Goal: Task Accomplishment & Management: Complete application form

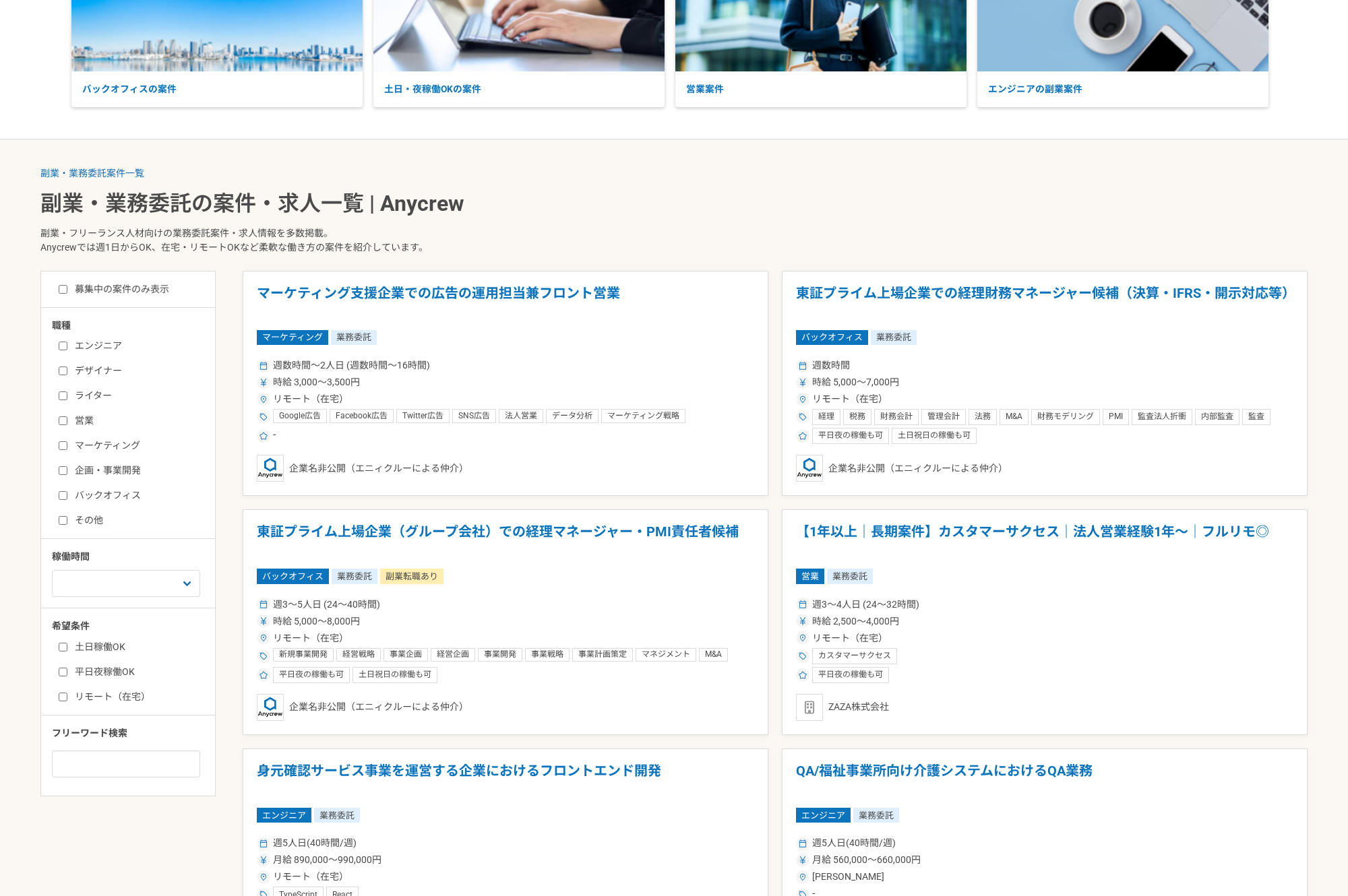
scroll to position [187, 0]
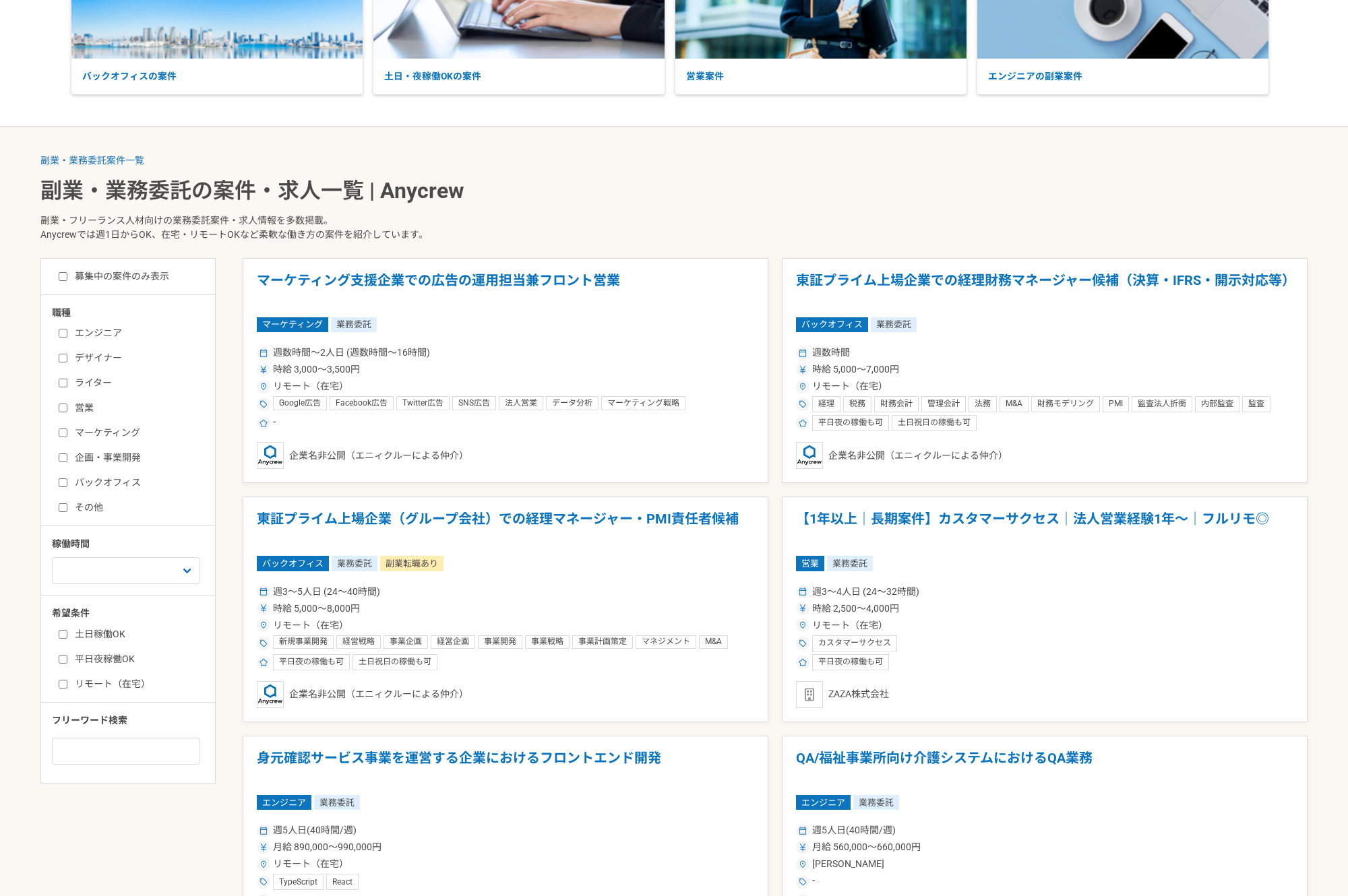
click at [61, 335] on input "エンジニア" at bounding box center [63, 333] width 9 height 9
checkbox input "true"
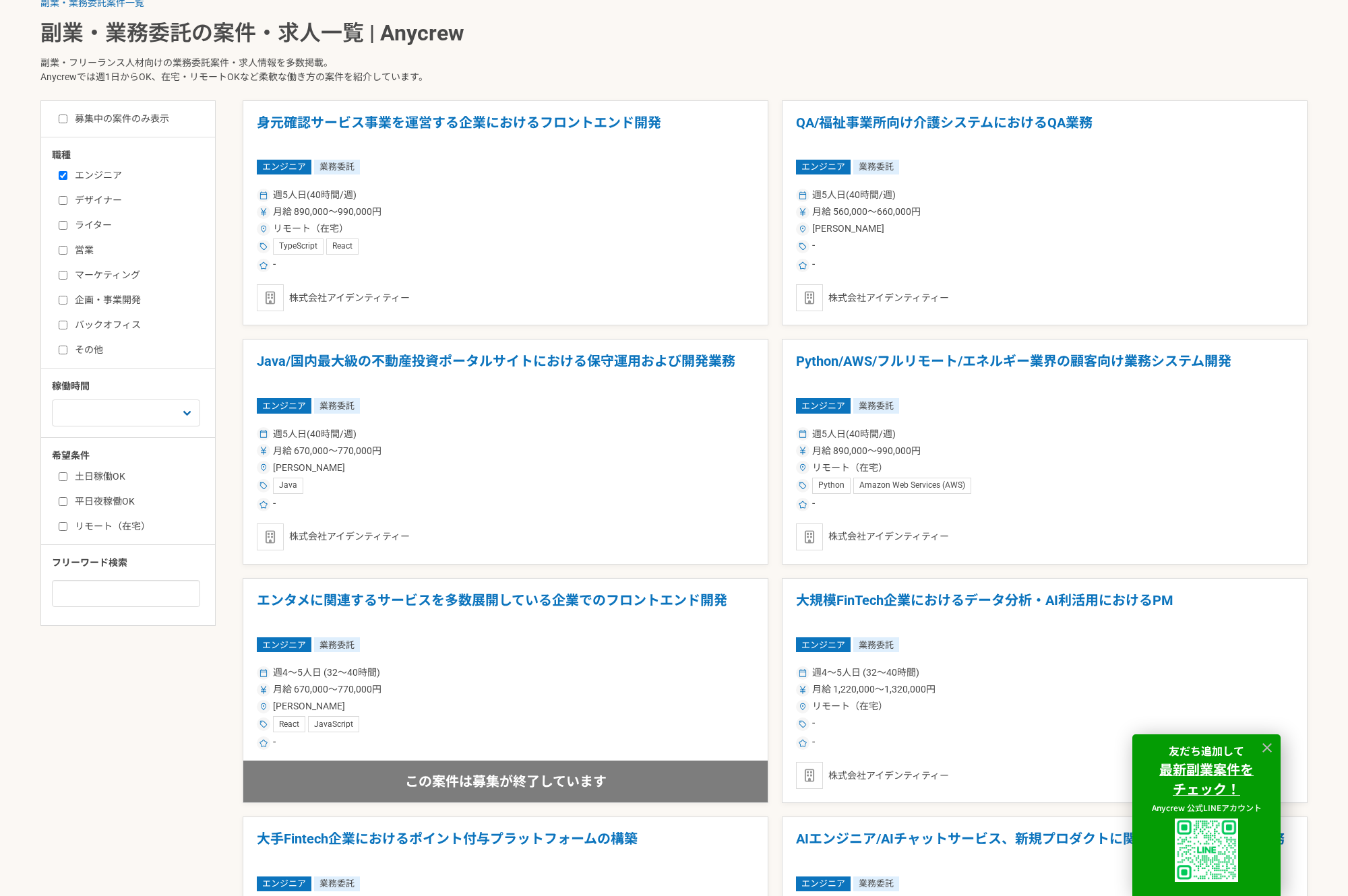
scroll to position [345, 0]
click at [385, 358] on h1 "Java/国内最大級の不動産投資ポータルサイトにおける保守運用および開発業務" at bounding box center [505, 370] width 497 height 34
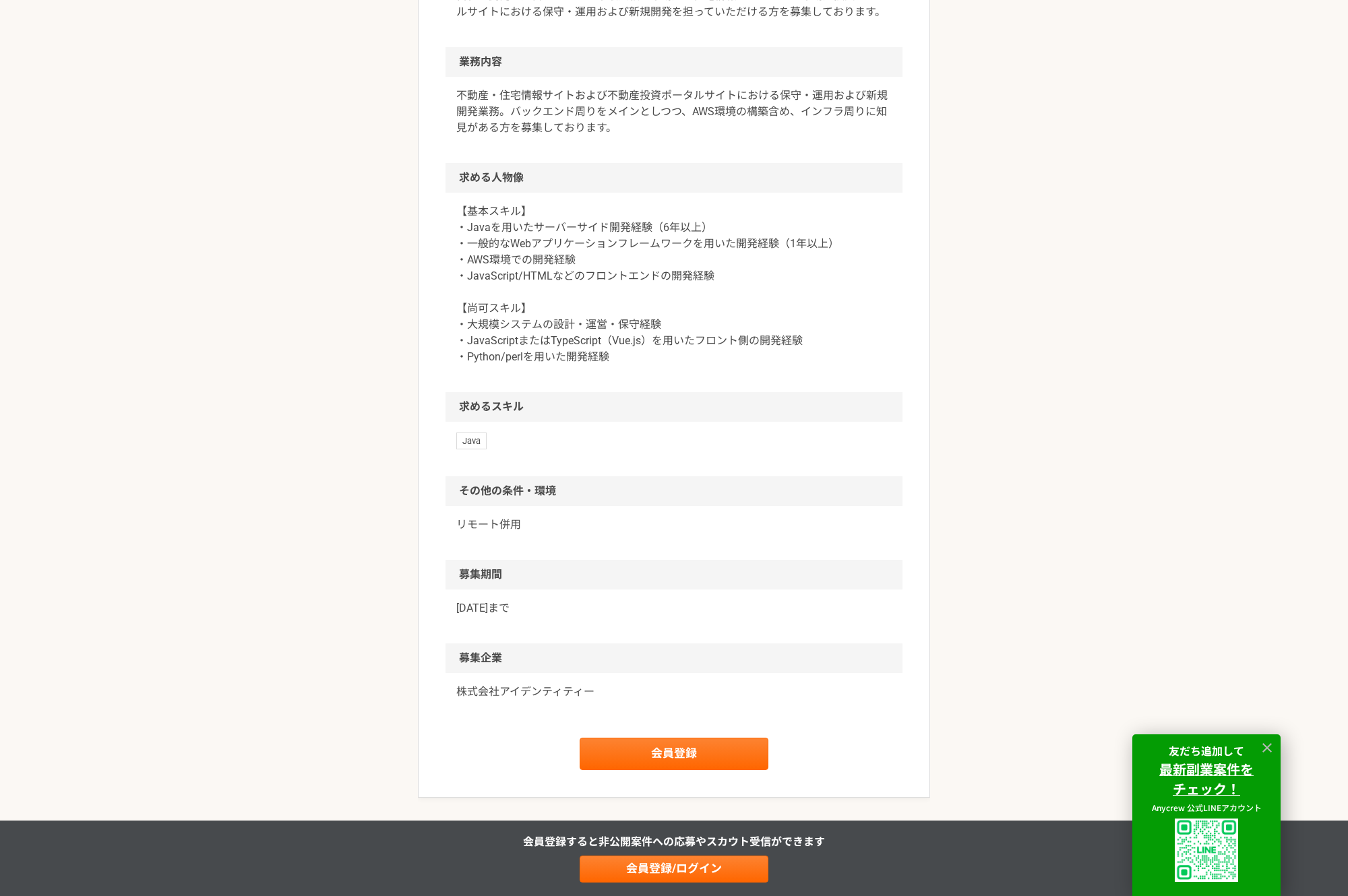
scroll to position [692, 0]
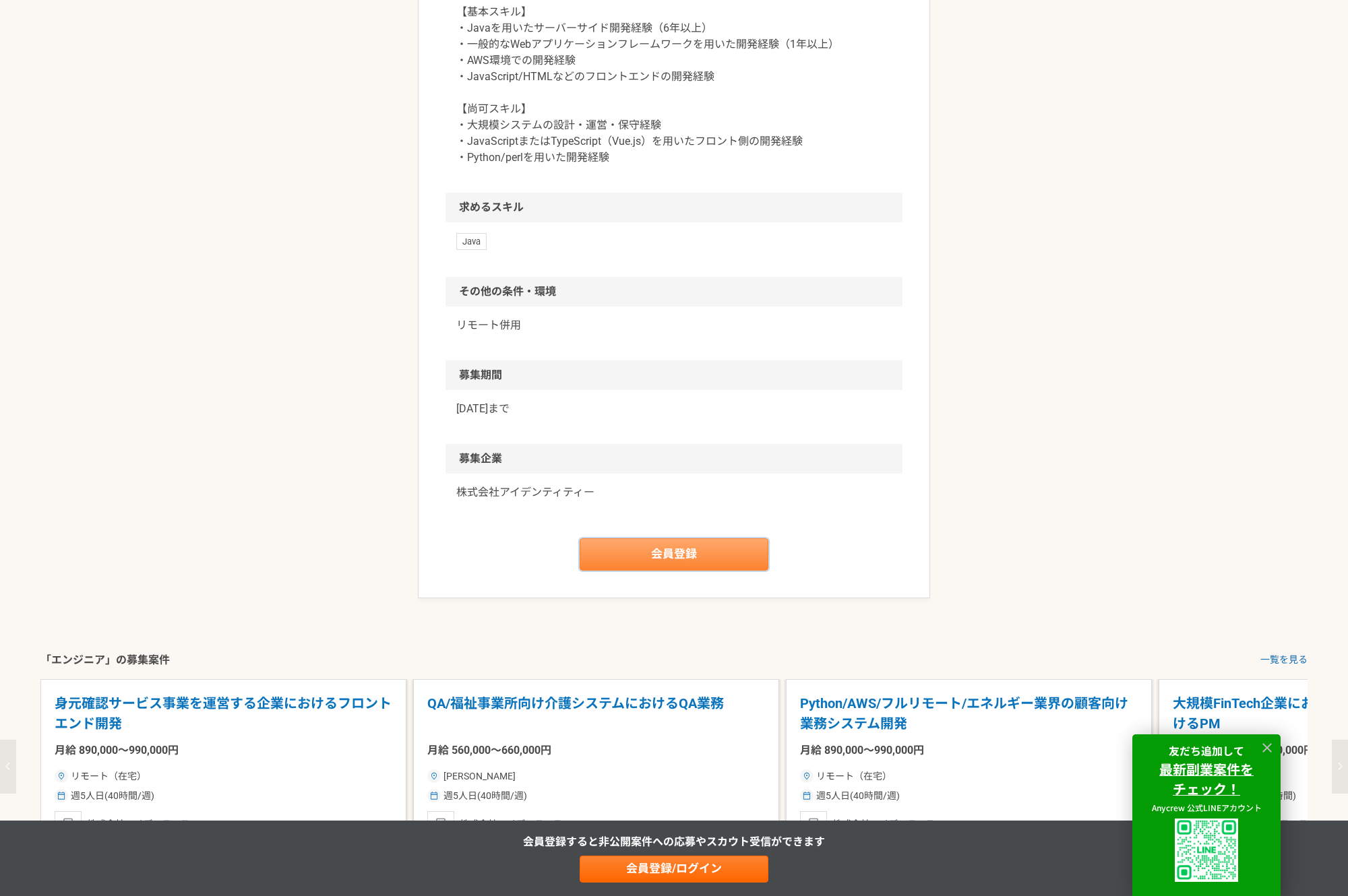
click at [657, 548] on link "会員登録" at bounding box center [674, 555] width 189 height 33
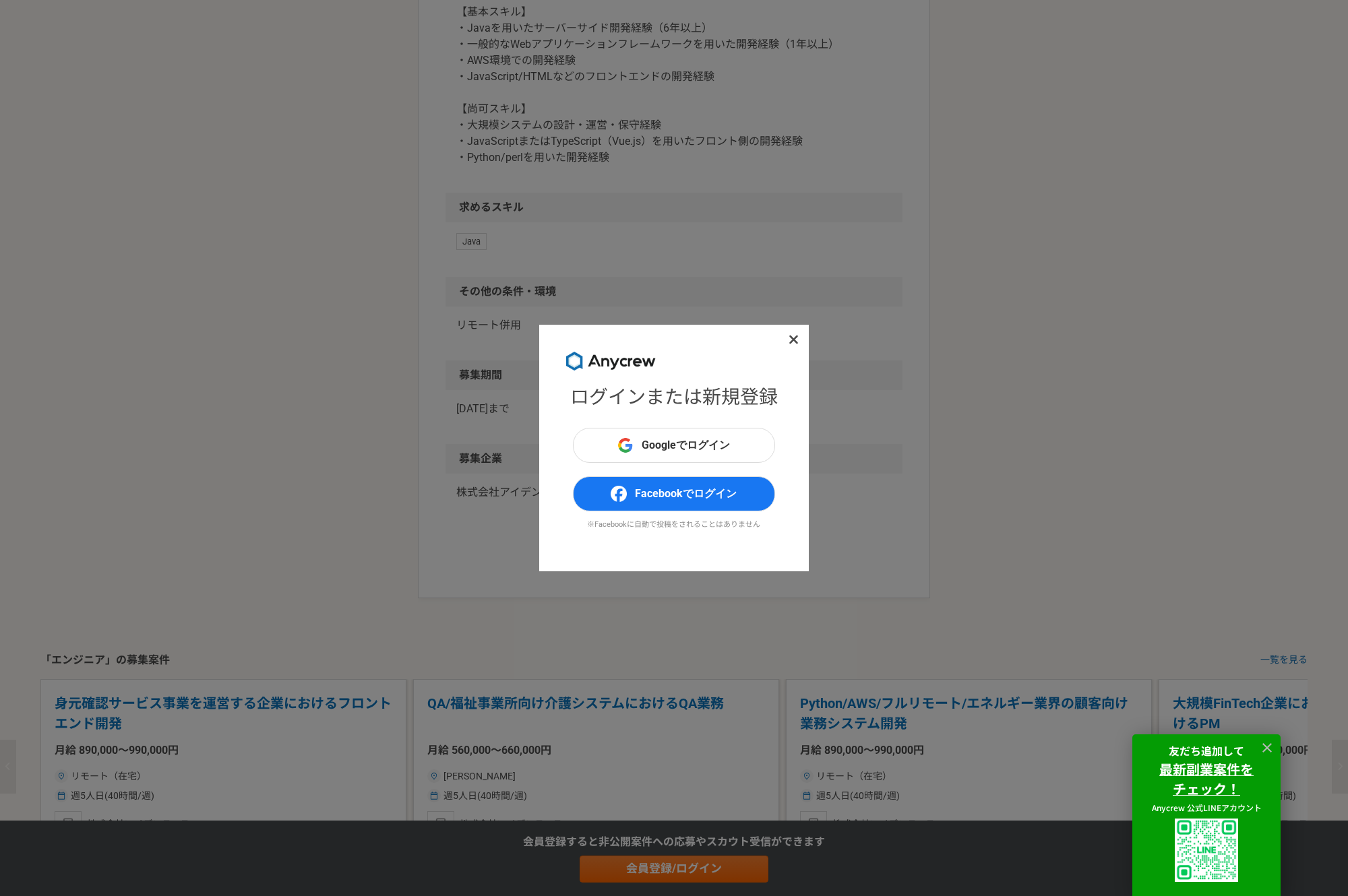
click at [793, 343] on icon at bounding box center [794, 339] width 10 height 14
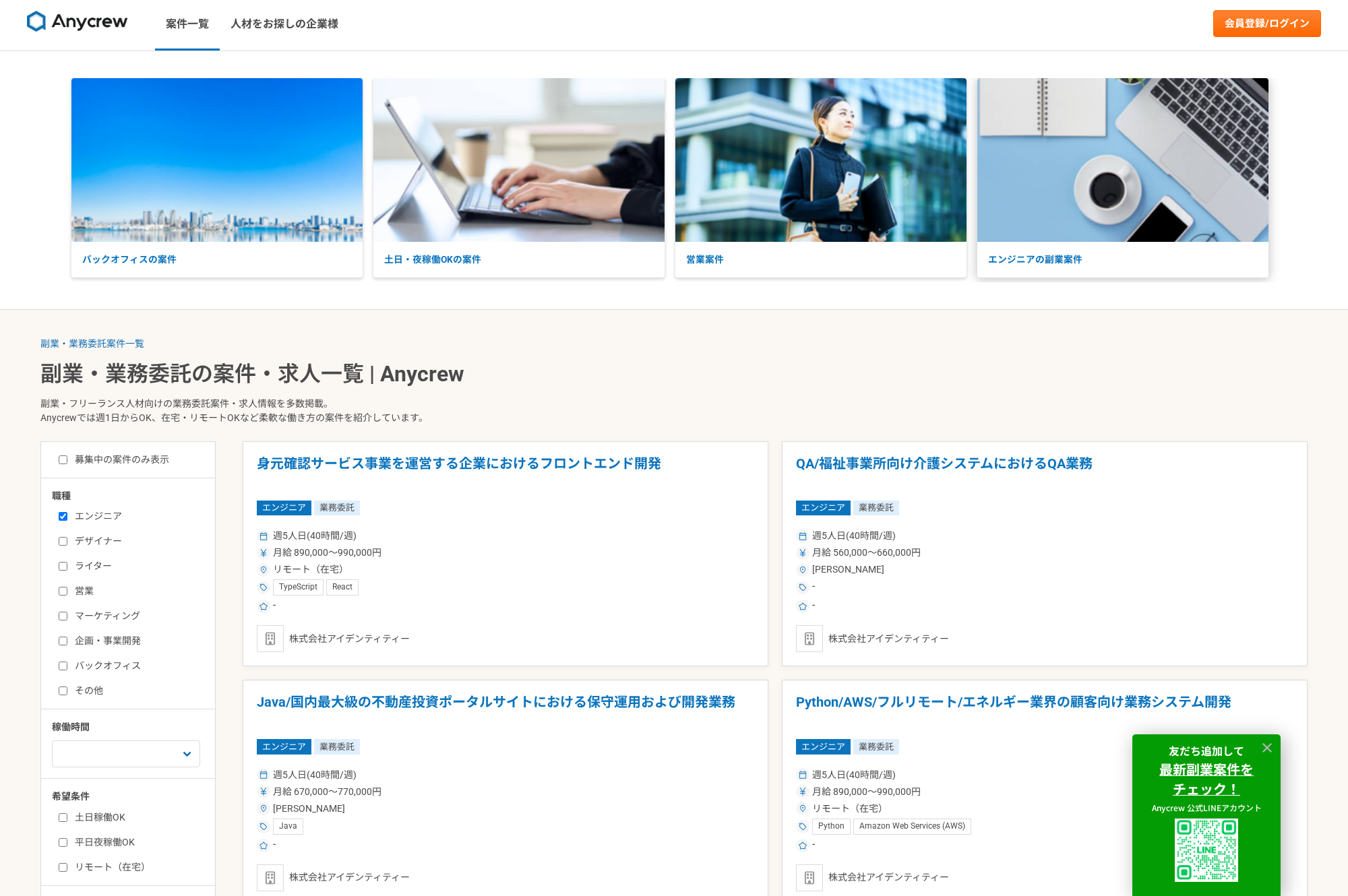
click at [1073, 231] on img at bounding box center [1123, 160] width 291 height 164
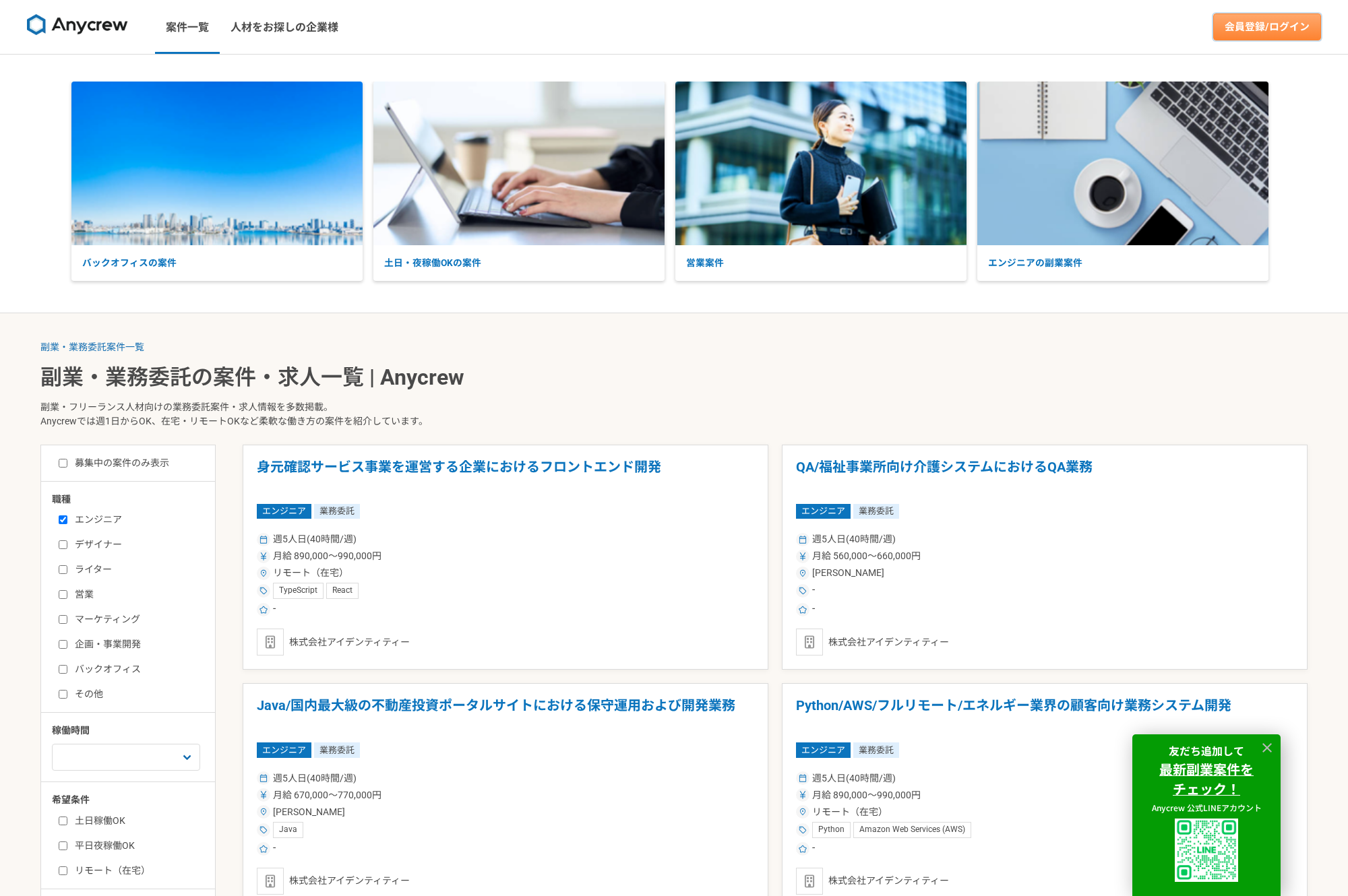
click at [1279, 30] on link "会員登録/ログイン" at bounding box center [1267, 27] width 108 height 27
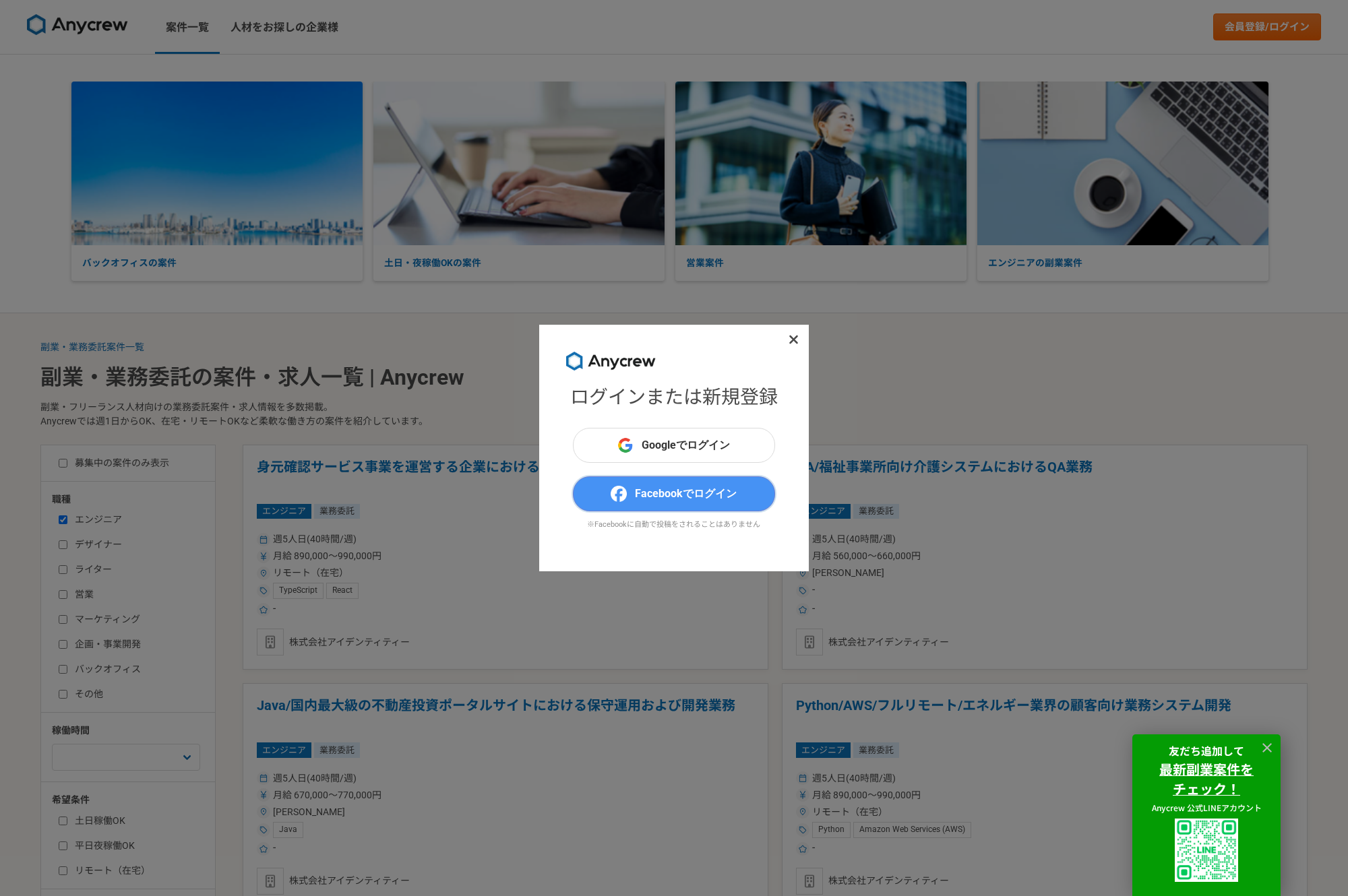
click at [691, 491] on span "Facebookでログイン" at bounding box center [686, 494] width 102 height 16
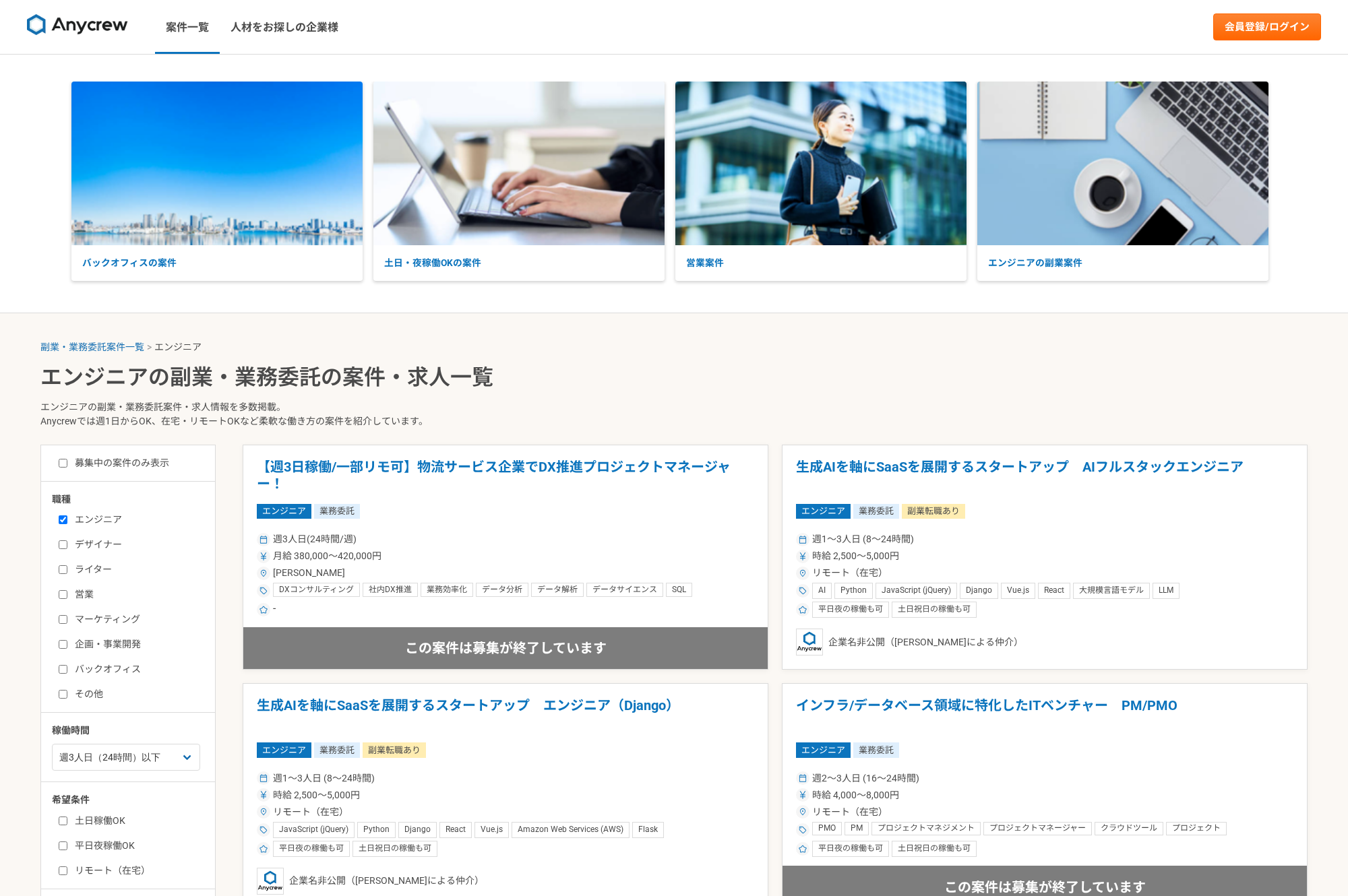
select select "3"
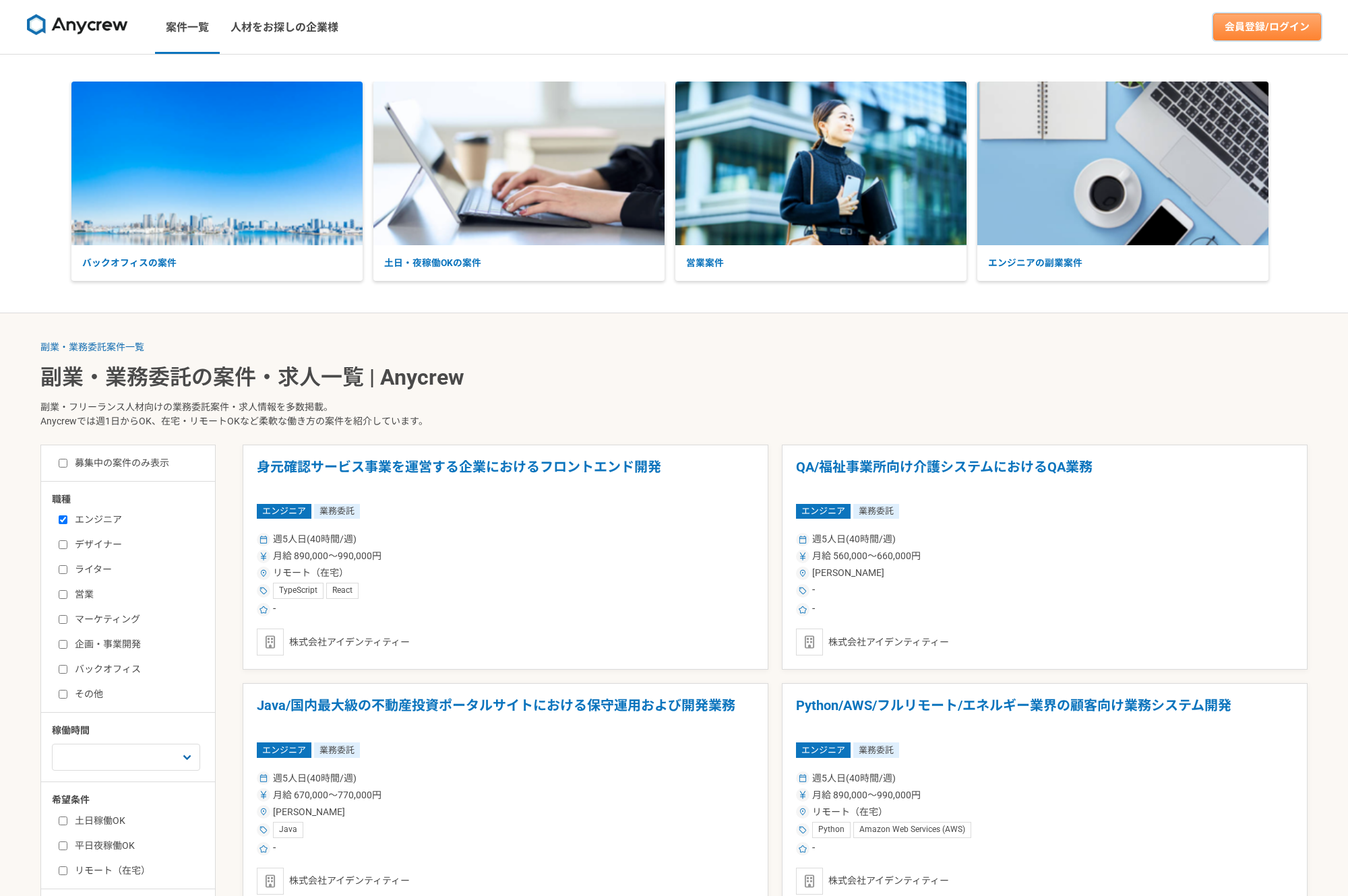
click at [1277, 32] on link "会員登録/ログイン" at bounding box center [1267, 27] width 108 height 27
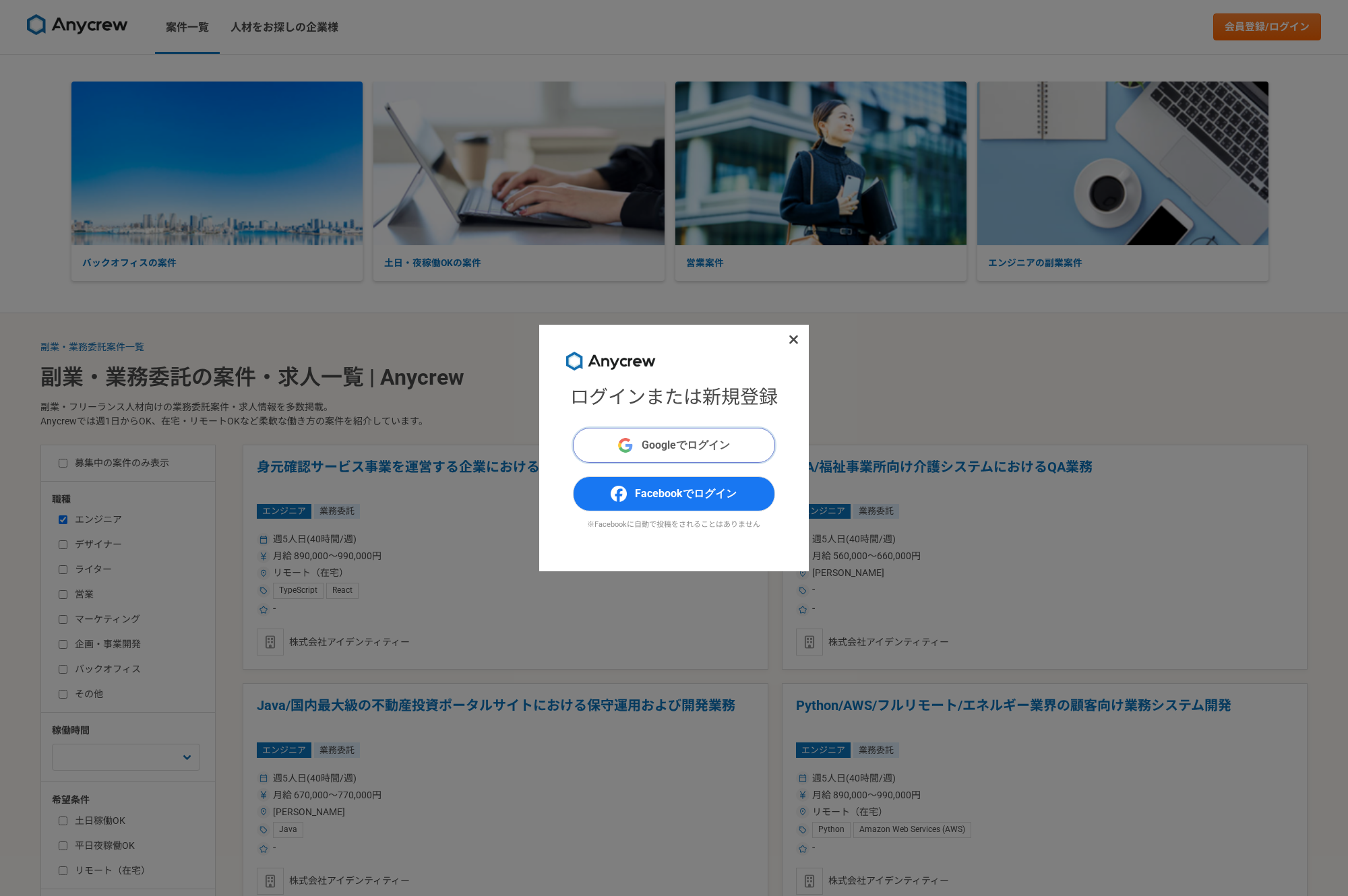
click at [693, 452] on span "Googleでログイン" at bounding box center [685, 445] width 88 height 16
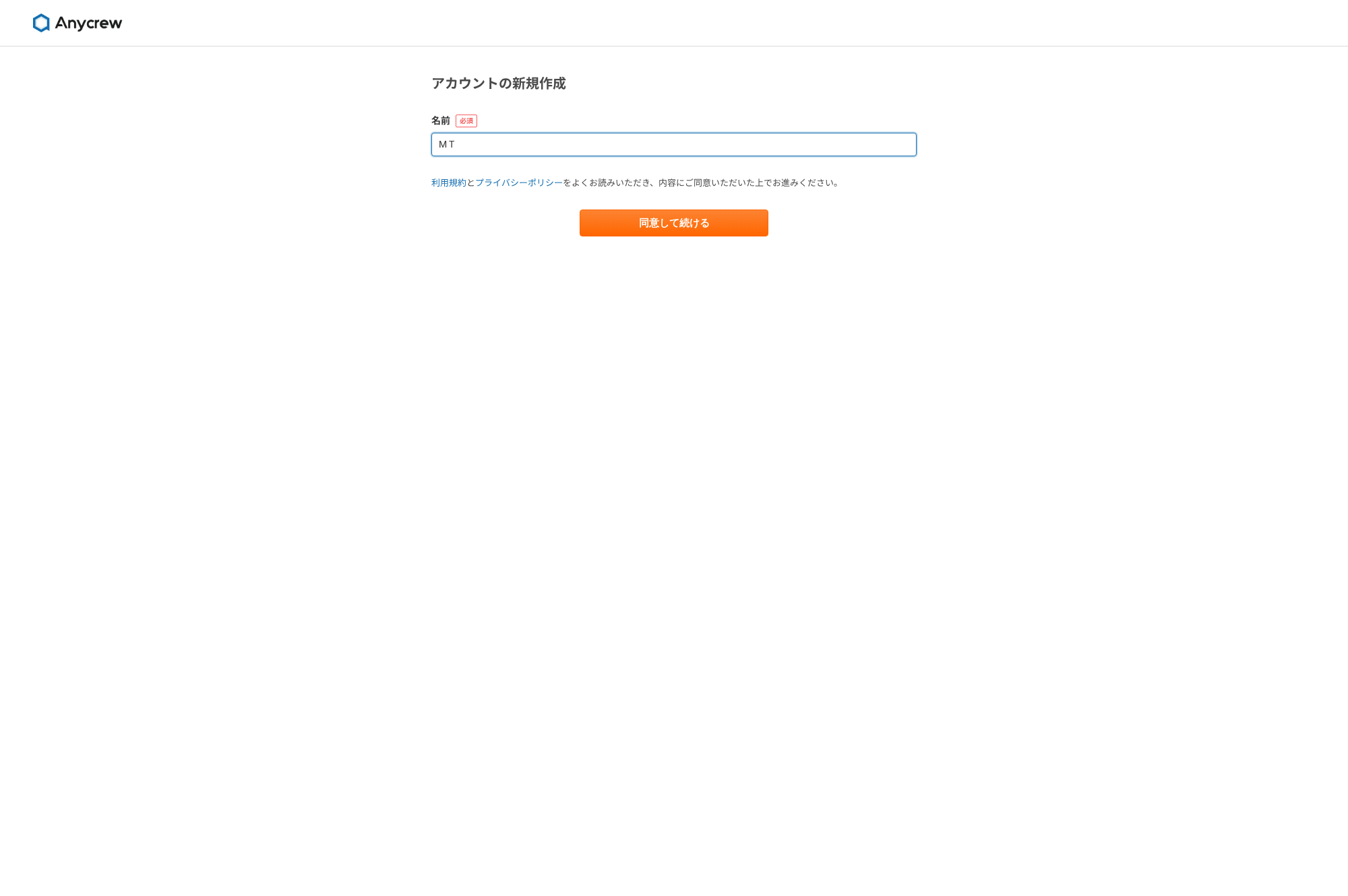
drag, startPoint x: 475, startPoint y: 146, endPoint x: 405, endPoint y: 142, distance: 70.1
click at [405, 142] on div "アカウントの新規作成 名前 M T 利用規約 と プライバシーポリシー をよくお読みいただき、内容にご同意いただいた上でお進みください。 同意して続ける" at bounding box center [674, 471] width 1348 height 849
type input "M"
type input "[PERSON_NAME]"
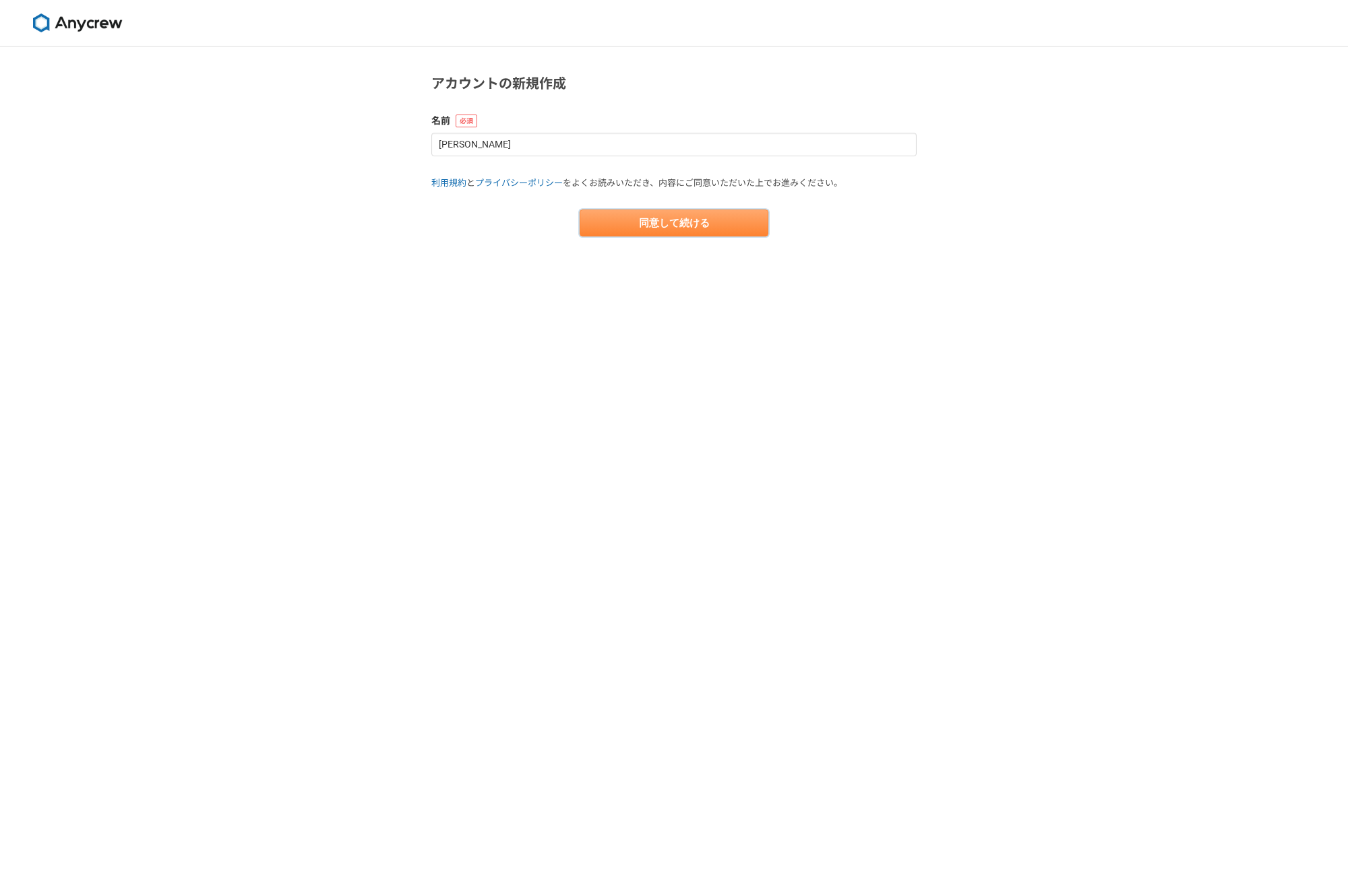
click at [688, 228] on button "同意して続ける" at bounding box center [674, 222] width 189 height 27
select select "13"
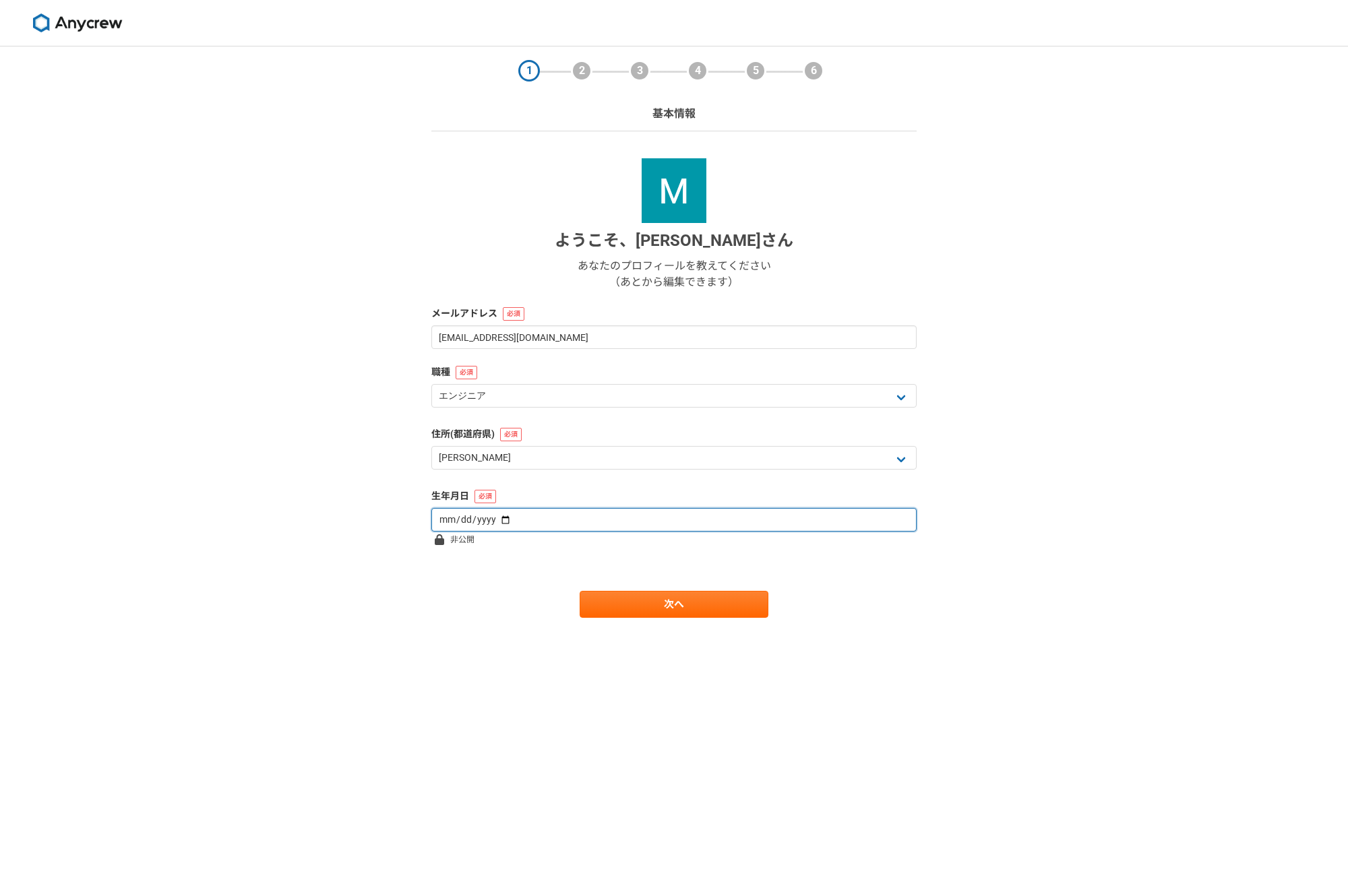
click at [802, 526] on input "date" at bounding box center [673, 520] width 485 height 23
type input "1984-01-30"
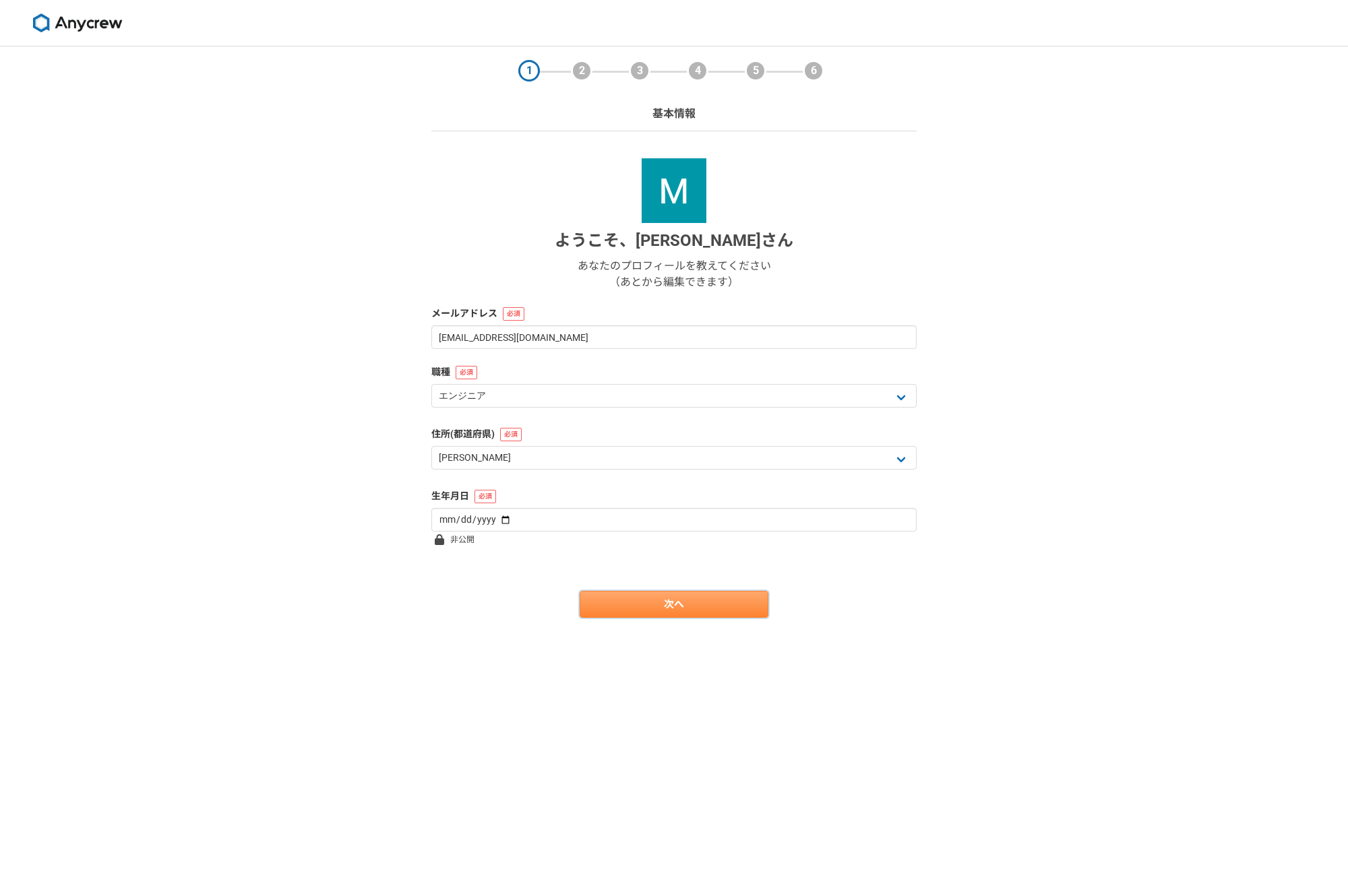
click at [731, 604] on link "次へ" at bounding box center [674, 604] width 189 height 27
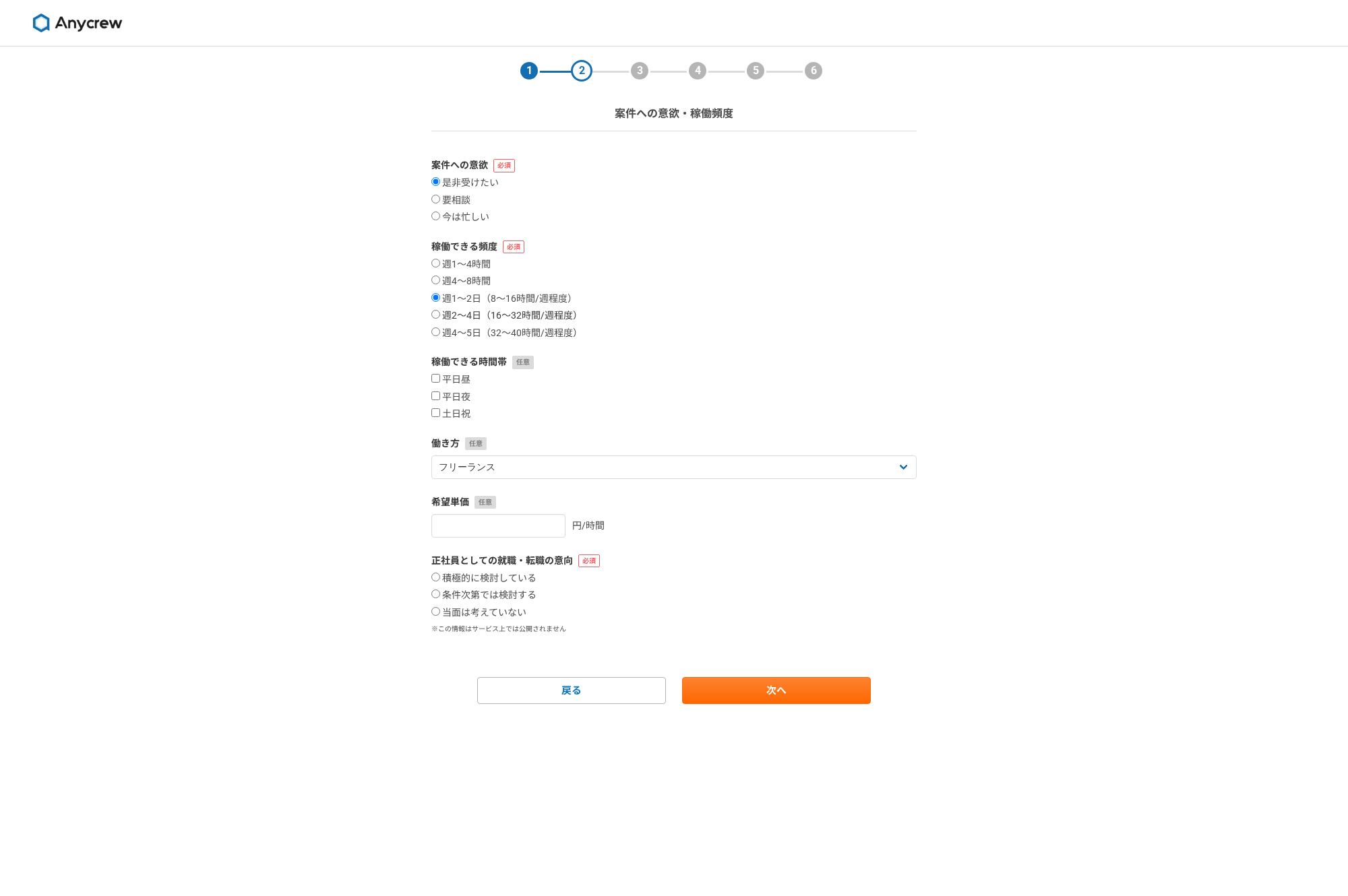
click at [433, 316] on input "週2〜4日（16〜32時間/週程度）" at bounding box center [435, 314] width 9 height 9
radio input "true"
click at [438, 333] on input "週4〜5日（32〜40時間/週程度）" at bounding box center [435, 332] width 9 height 9
radio input "true"
drag, startPoint x: 440, startPoint y: 378, endPoint x: 440, endPoint y: 385, distance: 7.0
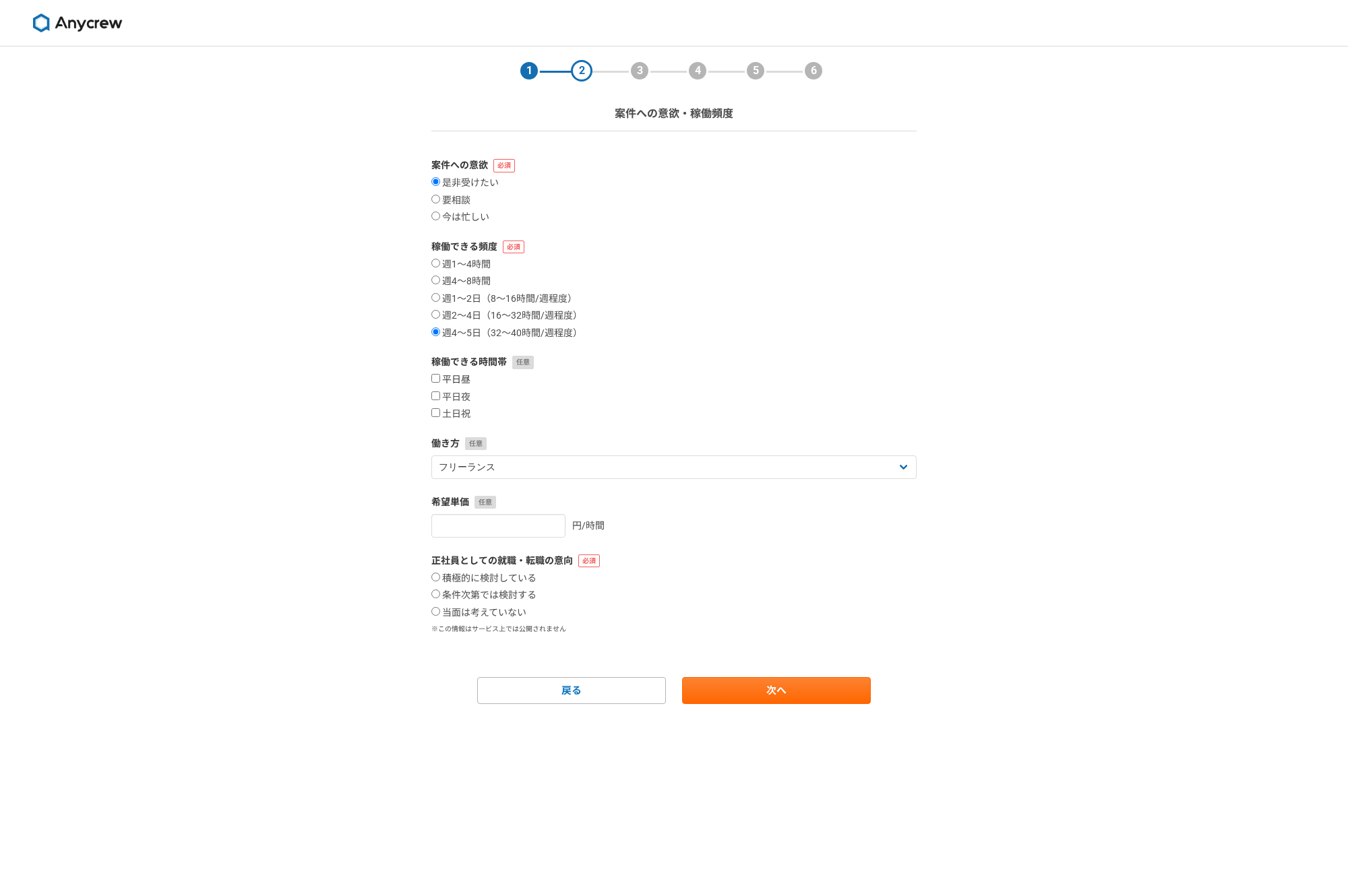
click at [440, 378] on input "平日昼" at bounding box center [435, 378] width 9 height 9
checkbox input "true"
click at [438, 397] on input "平日夜" at bounding box center [435, 395] width 9 height 9
checkbox input "true"
click at [438, 411] on input "土日祝" at bounding box center [435, 413] width 9 height 9
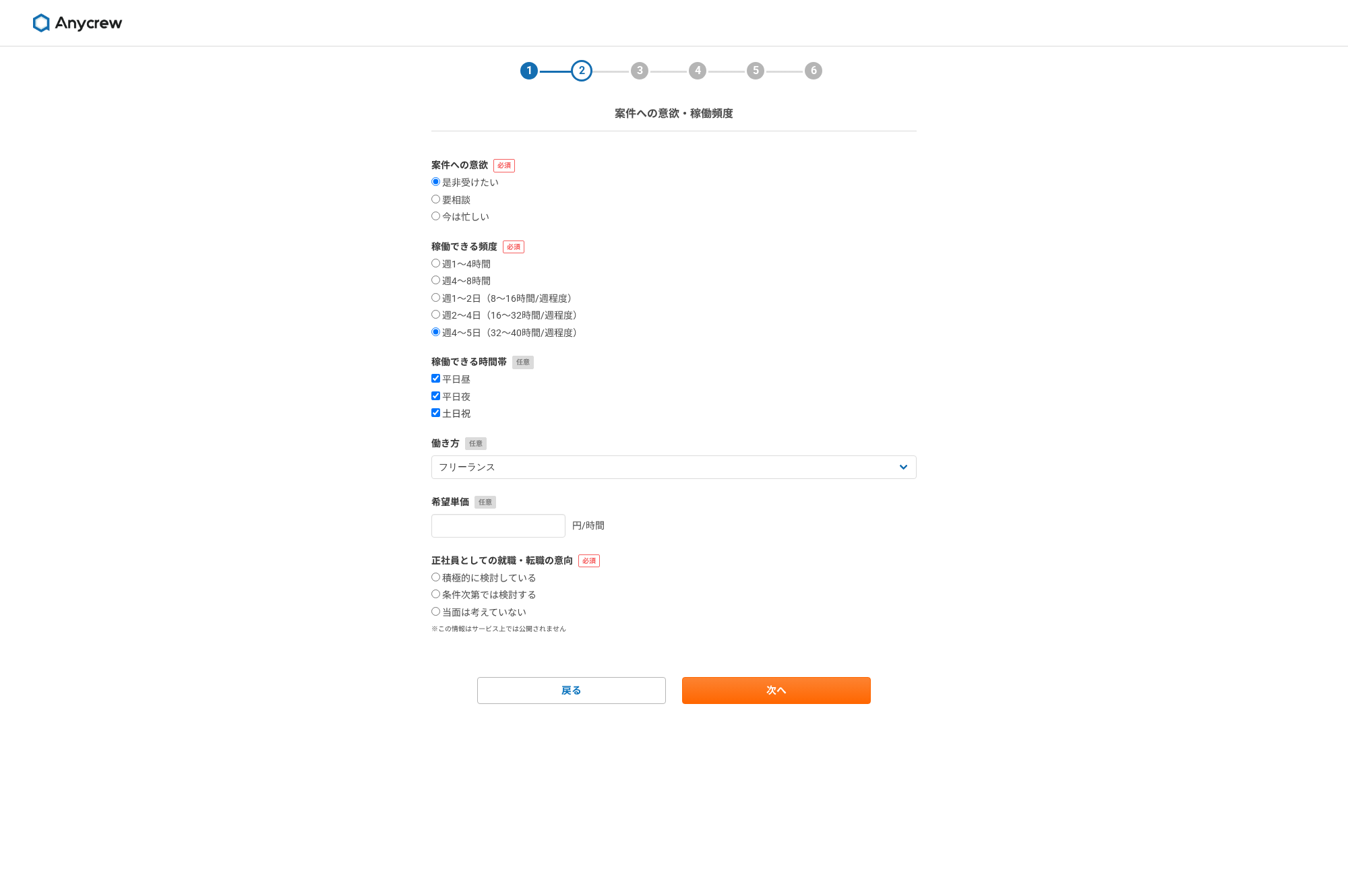
click at [440, 414] on input "土日祝" at bounding box center [435, 413] width 9 height 9
checkbox input "false"
click at [438, 397] on input "平日夜" at bounding box center [435, 395] width 9 height 9
checkbox input "false"
click at [437, 382] on input "平日昼" at bounding box center [435, 378] width 9 height 9
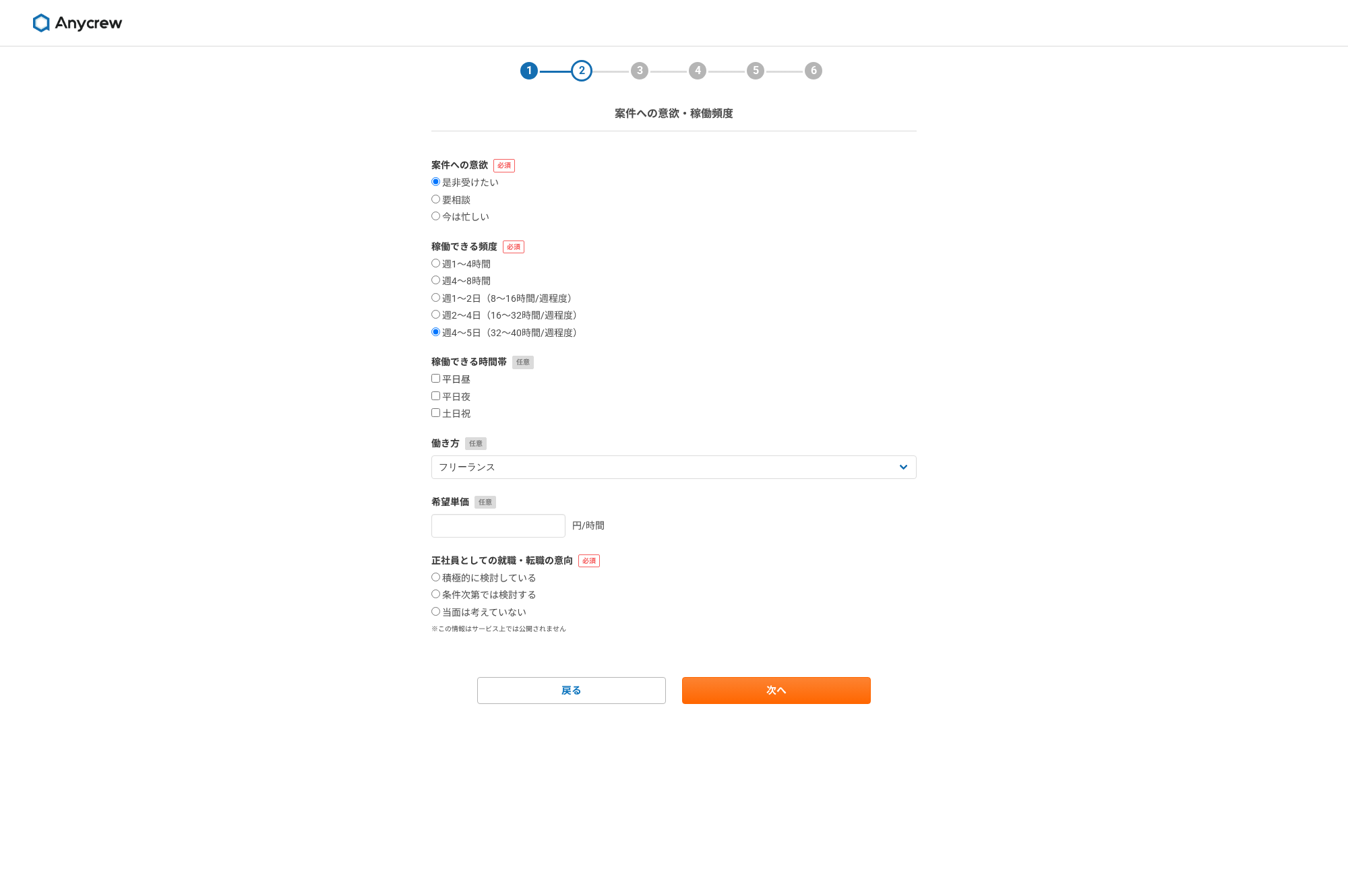
click at [437, 381] on input "平日昼" at bounding box center [435, 378] width 9 height 9
checkbox input "true"
click at [437, 394] on input "平日夜" at bounding box center [435, 395] width 9 height 9
checkbox input "true"
click at [435, 412] on input "土日祝" at bounding box center [435, 413] width 9 height 9
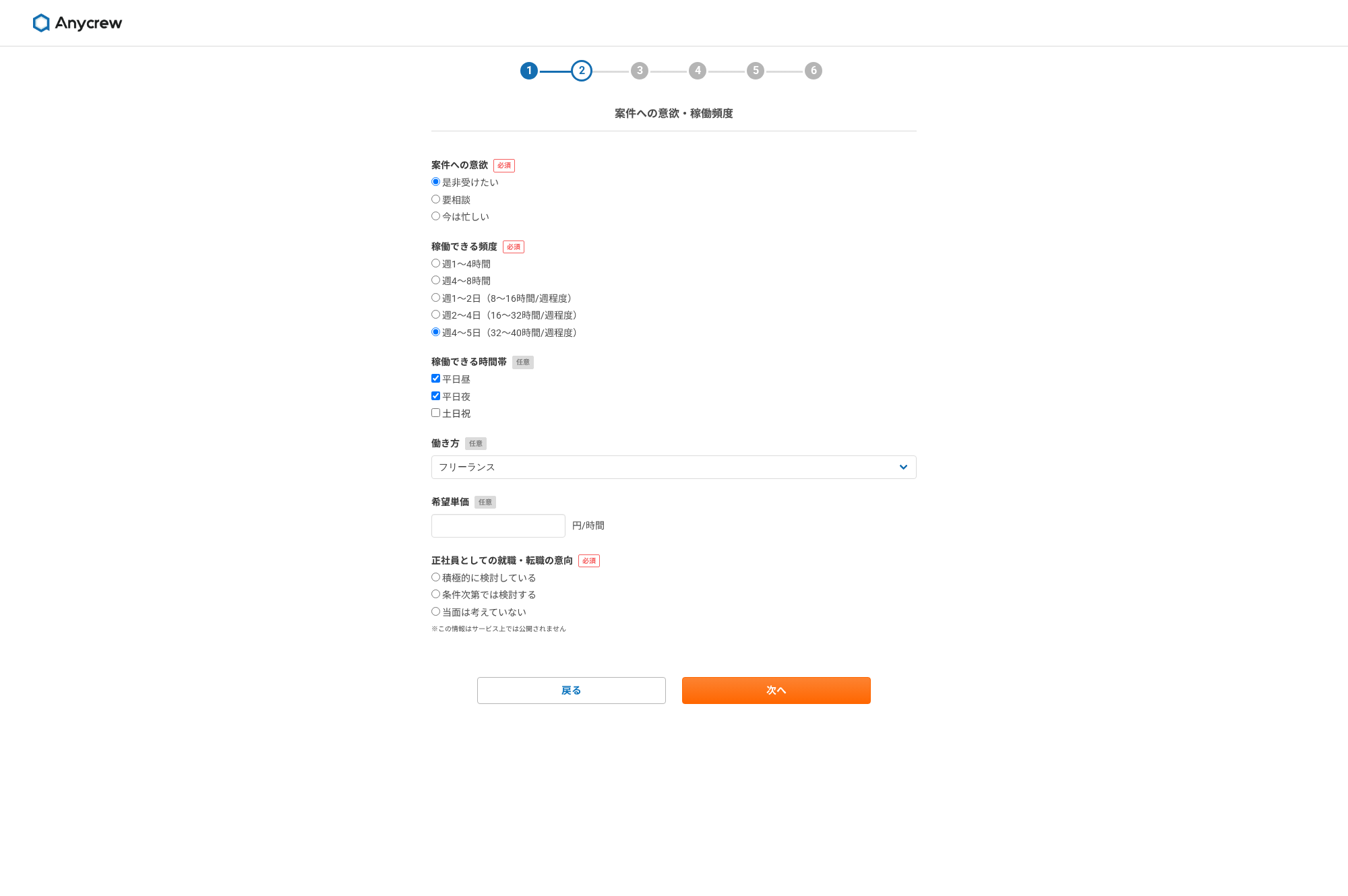
checkbox input "true"
select select "sidejob"
click option "副業" at bounding box center [0, 0] width 0 height 0
click at [588, 420] on form "案件への意欲 是非受けたい 要相談 今は忙しい 稼働できる頻度 週1〜4時間 週4〜8時間 週1〜2日（8〜16時間/週程度） 週2〜4日（16〜32時間/週…" at bounding box center [673, 431] width 485 height 545
click at [536, 527] on input "number" at bounding box center [498, 526] width 134 height 23
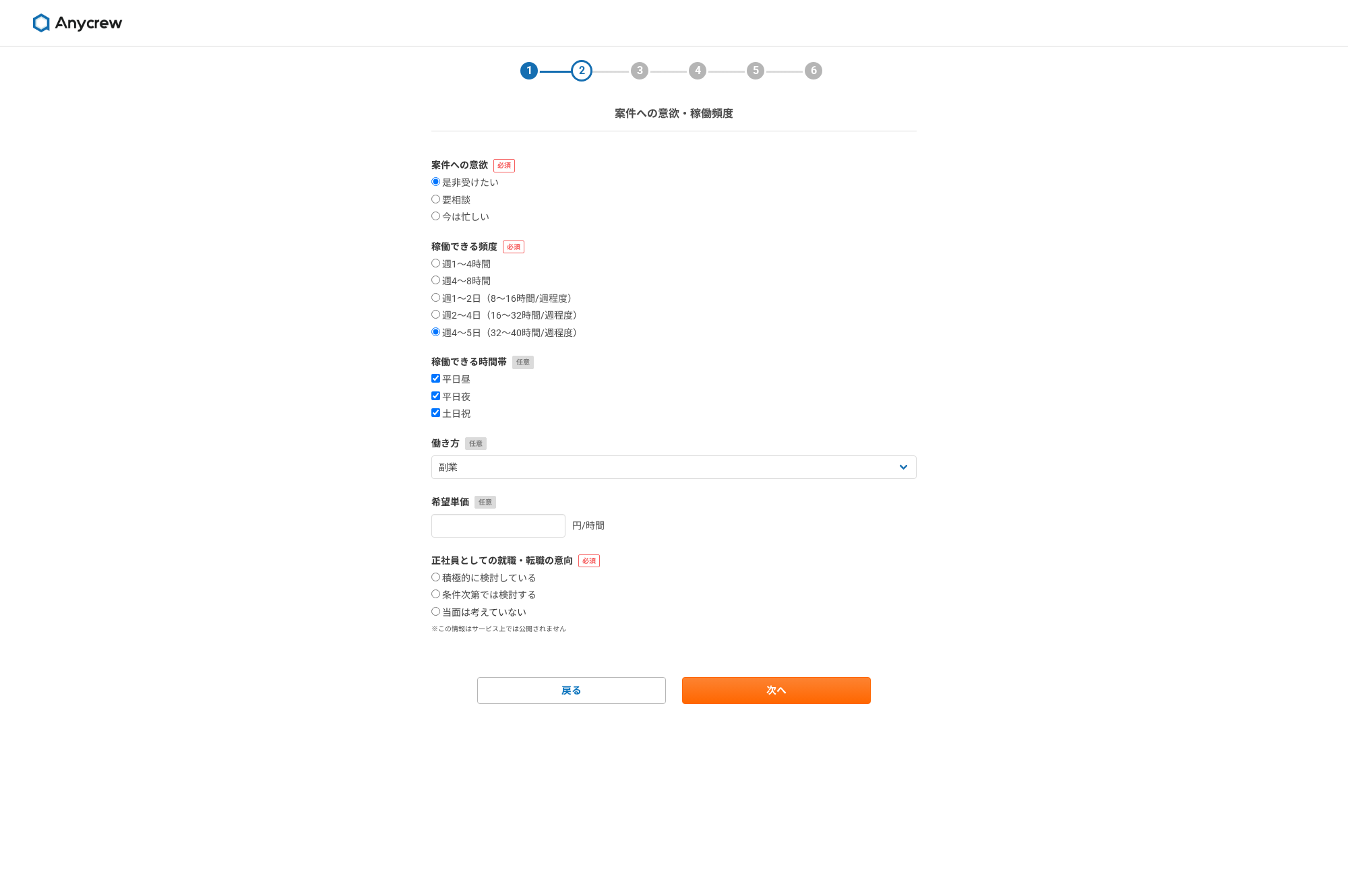
click at [437, 613] on input "当面は考えていない" at bounding box center [435, 612] width 9 height 9
radio input "true"
click at [802, 691] on link "次へ" at bounding box center [776, 690] width 189 height 27
select select
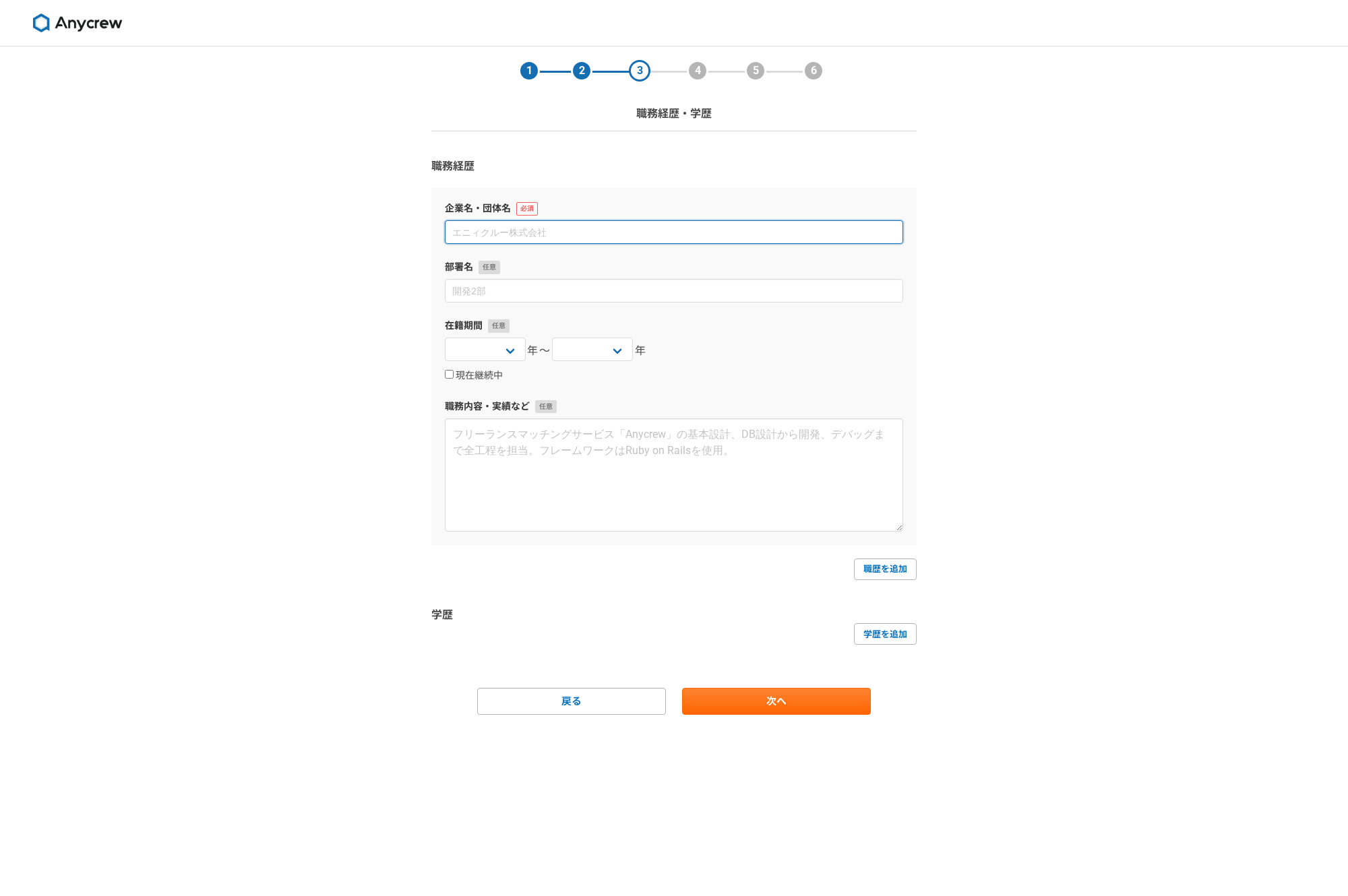
click at [509, 230] on input at bounding box center [674, 232] width 459 height 23
type input "学校法人上智大学"
click at [445, 338] on select "2025 2024 2023 2022 2021 2020 2019 2018 2017 2016 2015 2014 2013 2012 2011 2010…" at bounding box center [485, 349] width 81 height 23
select select "2001"
click option "2001" at bounding box center [0, 0] width 0 height 0
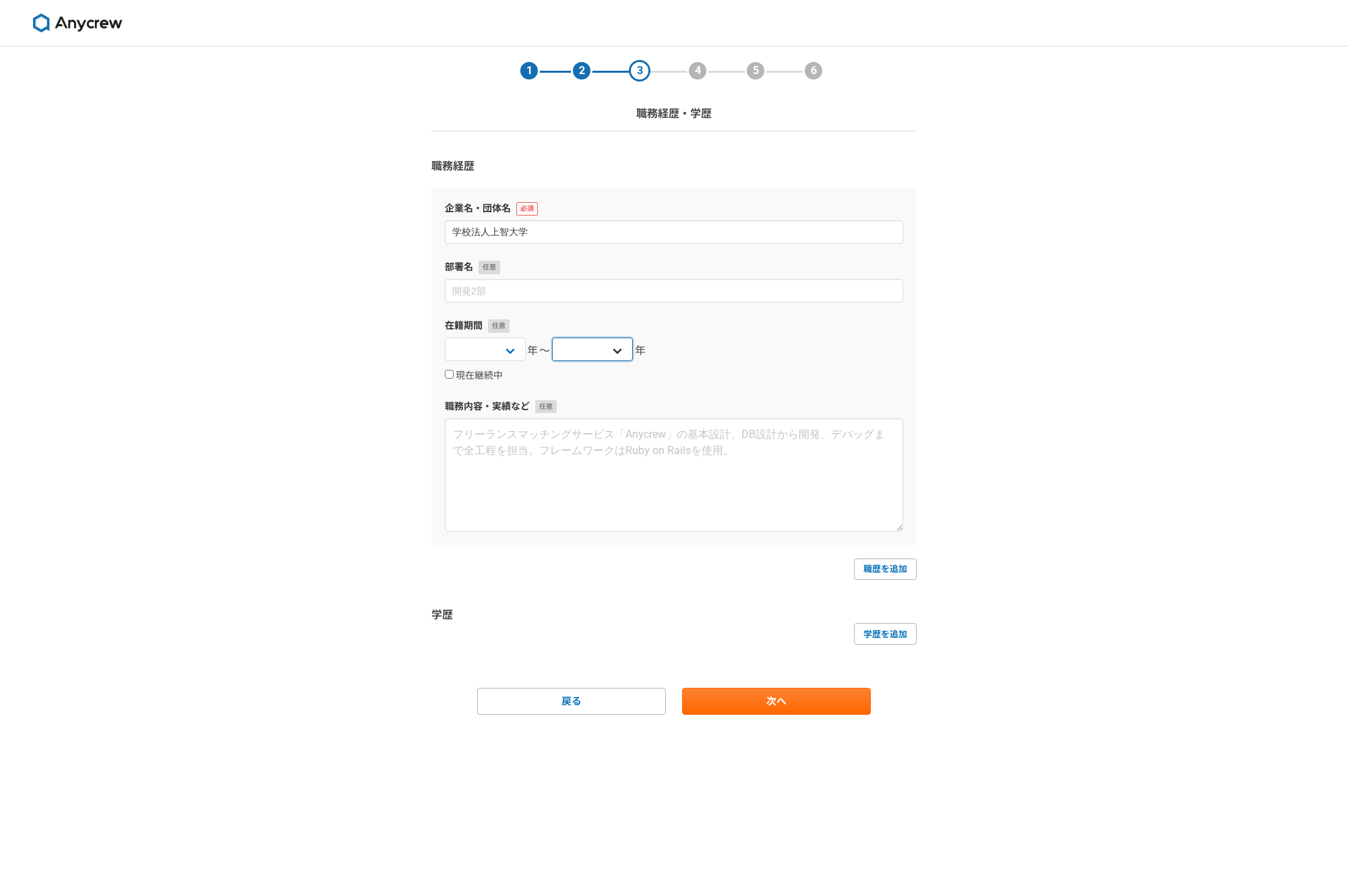
click at [552, 338] on select "2025 2024 2023 2022 2021 2020 2019 2018 2017 2016 2015 2014 2013 2012 2011 2010…" at bounding box center [592, 349] width 81 height 23
select select "2015"
click option "2015" at bounding box center [0, 0] width 0 height 0
click at [502, 483] on textarea at bounding box center [674, 475] width 459 height 113
type textarea "研"
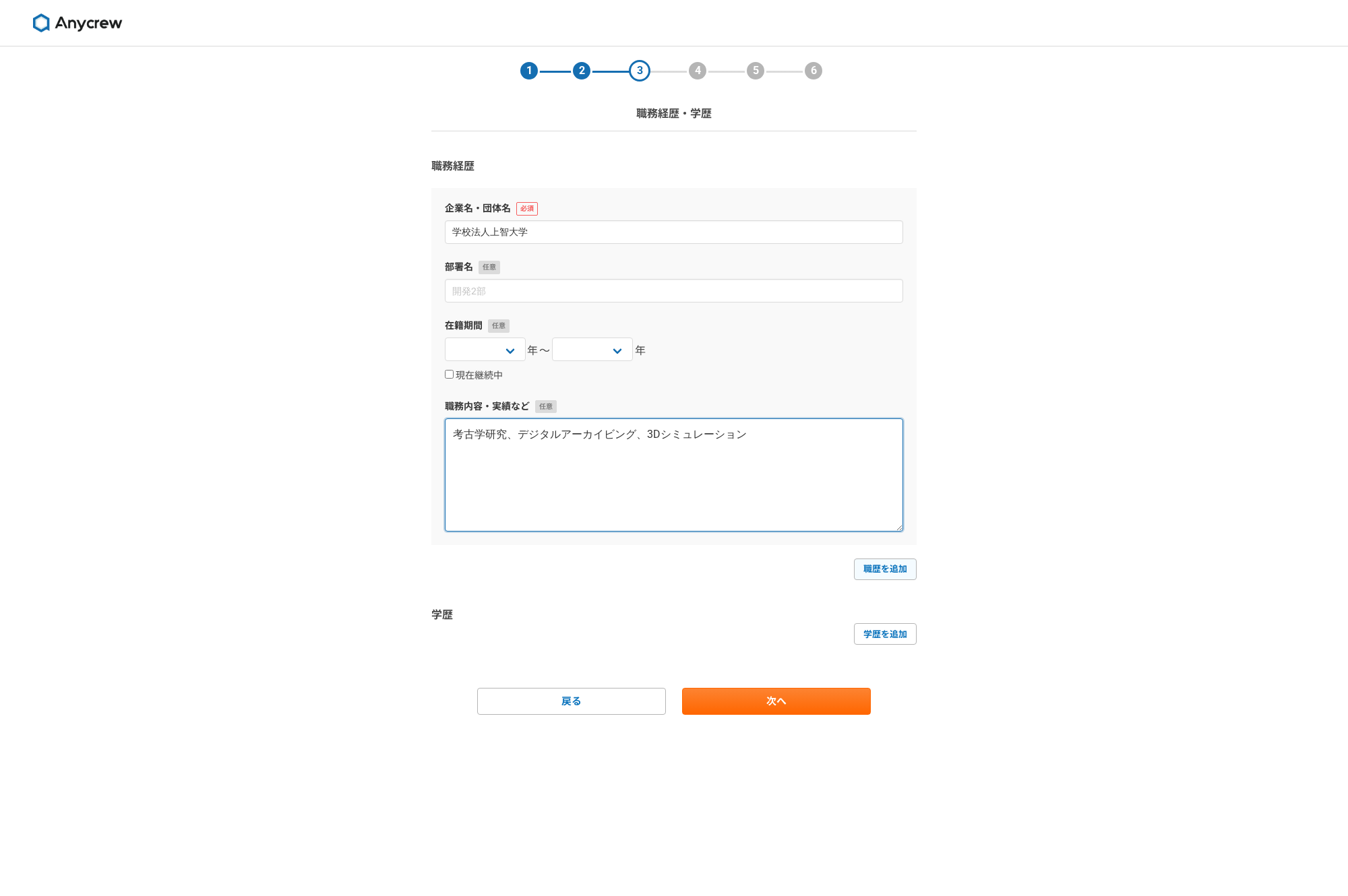
type textarea "考古学研究、デジタルアーカイビング、3Dシミュレーション"
click at [898, 566] on link "職歴を追加" at bounding box center [885, 569] width 63 height 22
select select
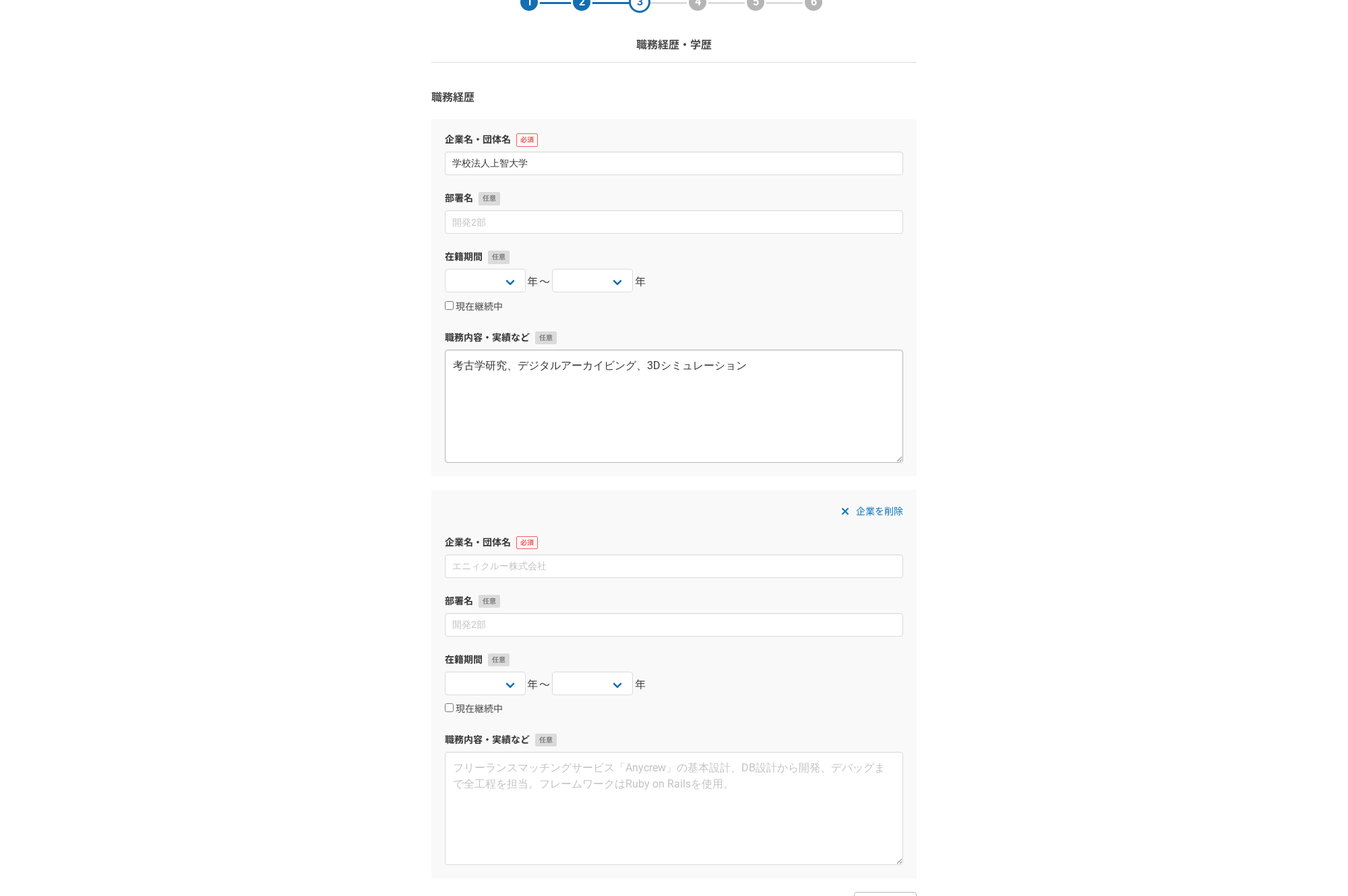
scroll to position [124, 0]
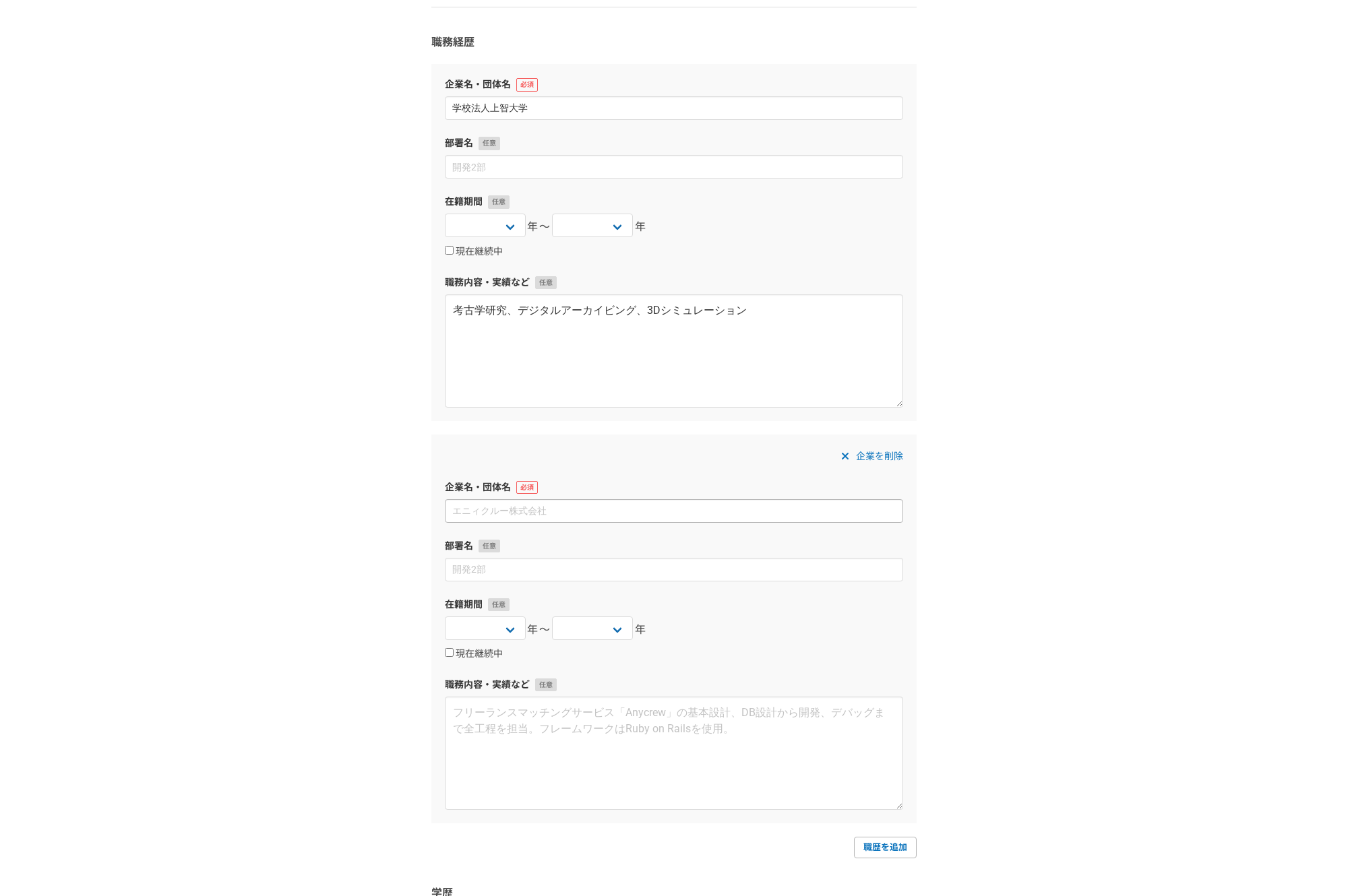
click at [542, 512] on input at bounding box center [674, 510] width 459 height 23
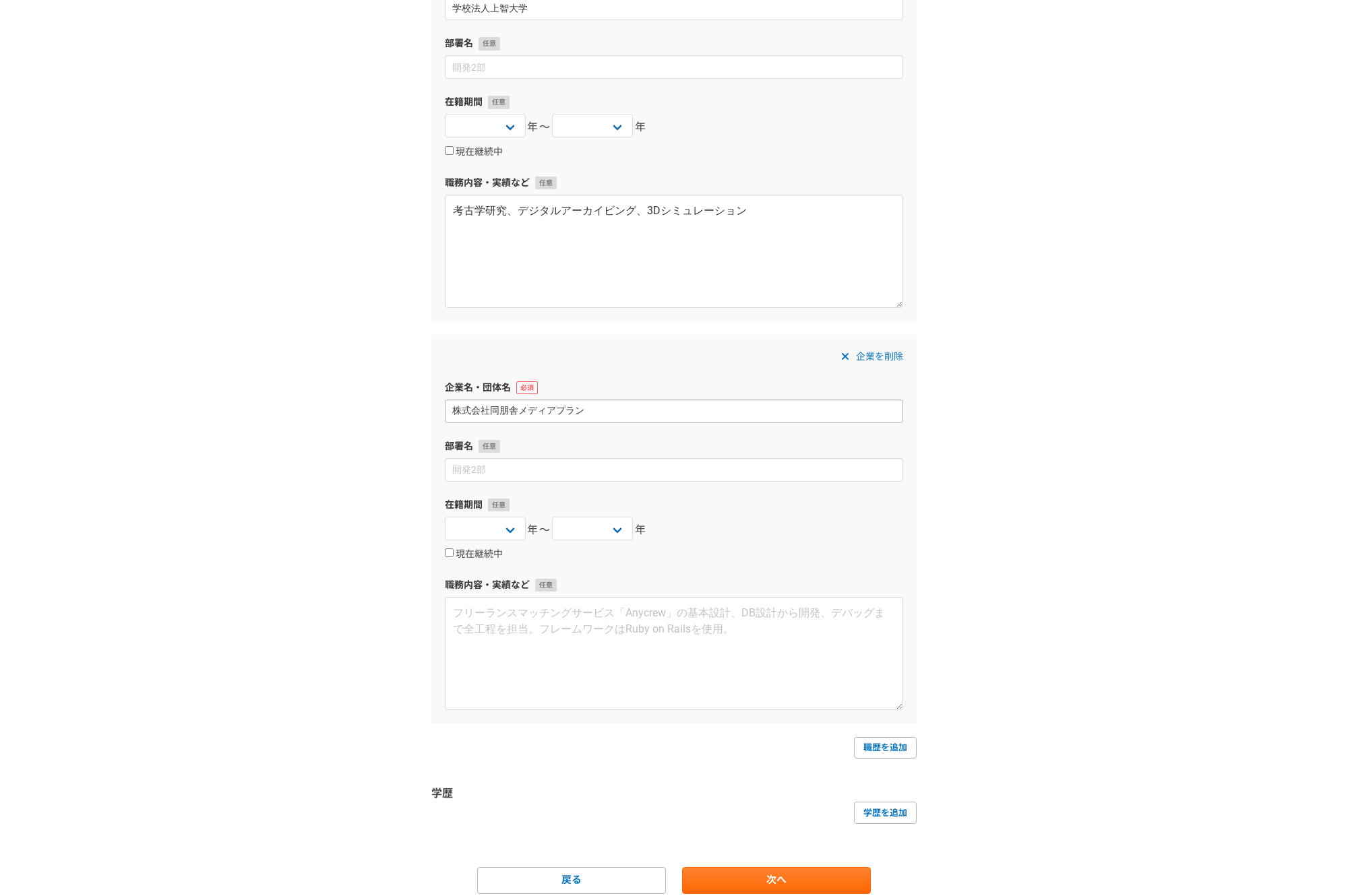
scroll to position [228, 0]
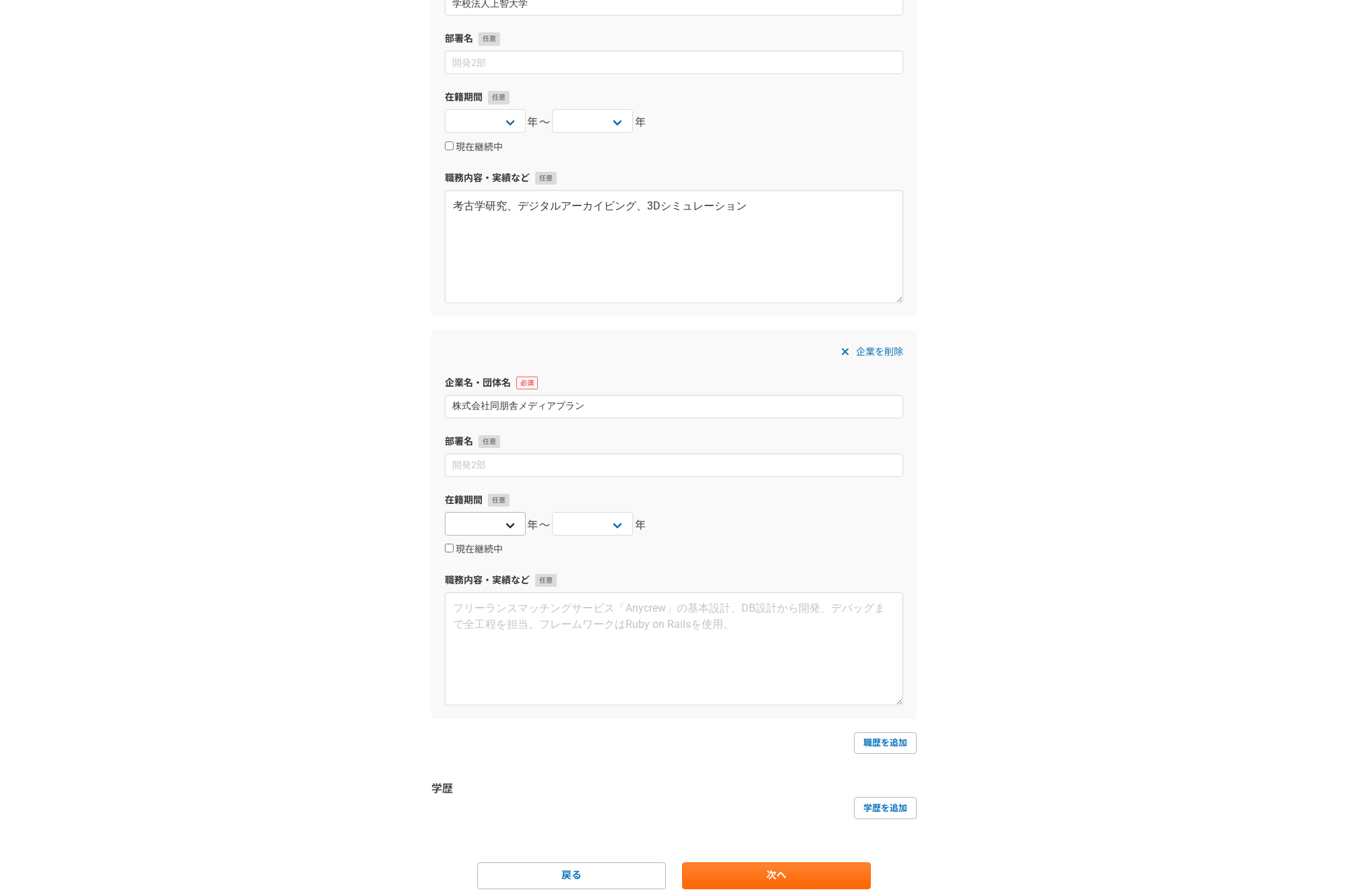
type input "株式会社同朋舎メディアプラン"
click at [445, 512] on select "2025 2024 2023 2022 2021 2020 2019 2018 2017 2016 2015 2014 2013 2012 2011 2010…" at bounding box center [485, 523] width 81 height 23
select select "2007"
click option "2007" at bounding box center [0, 0] width 0 height 0
click at [552, 512] on select "2025 2024 2023 2022 2021 2020 2019 2018 2017 2016 2015 2014 2013 2012 2011 2010…" at bounding box center [592, 523] width 81 height 23
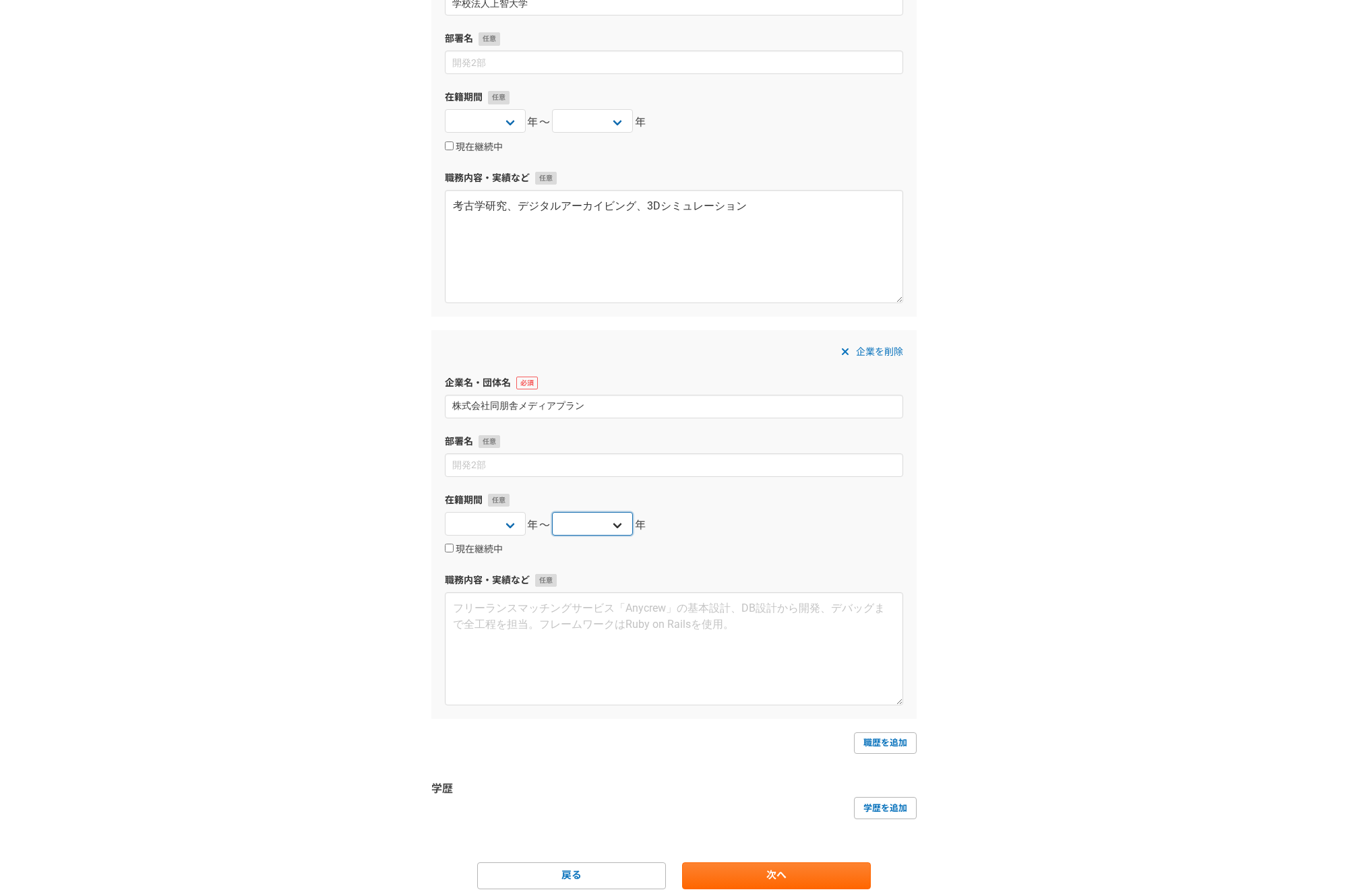
select select "2010"
click option "2010" at bounding box center [0, 0] width 0 height 0
click at [570, 618] on textarea at bounding box center [674, 648] width 459 height 113
type textarea "医"
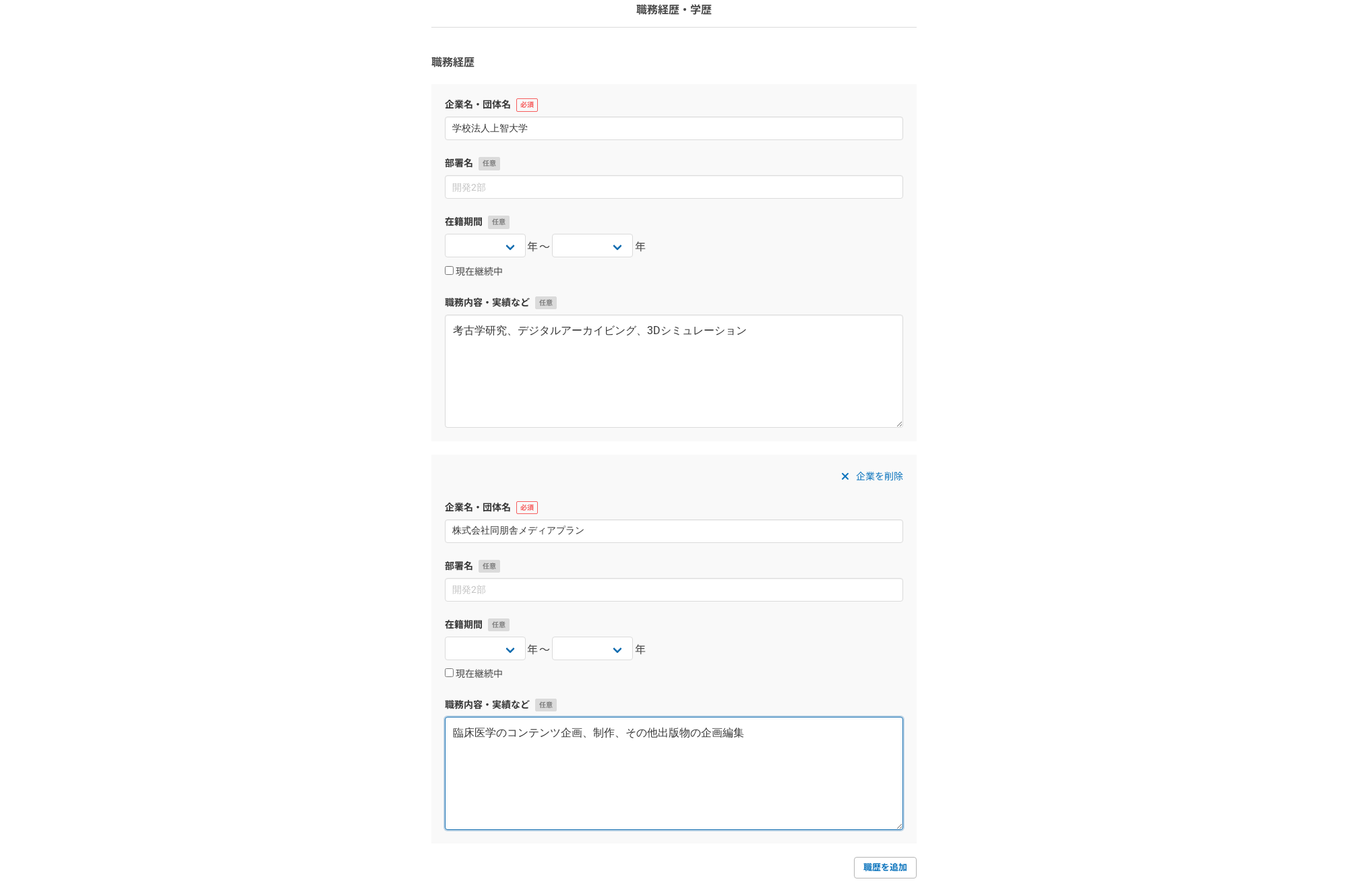
scroll to position [0, 0]
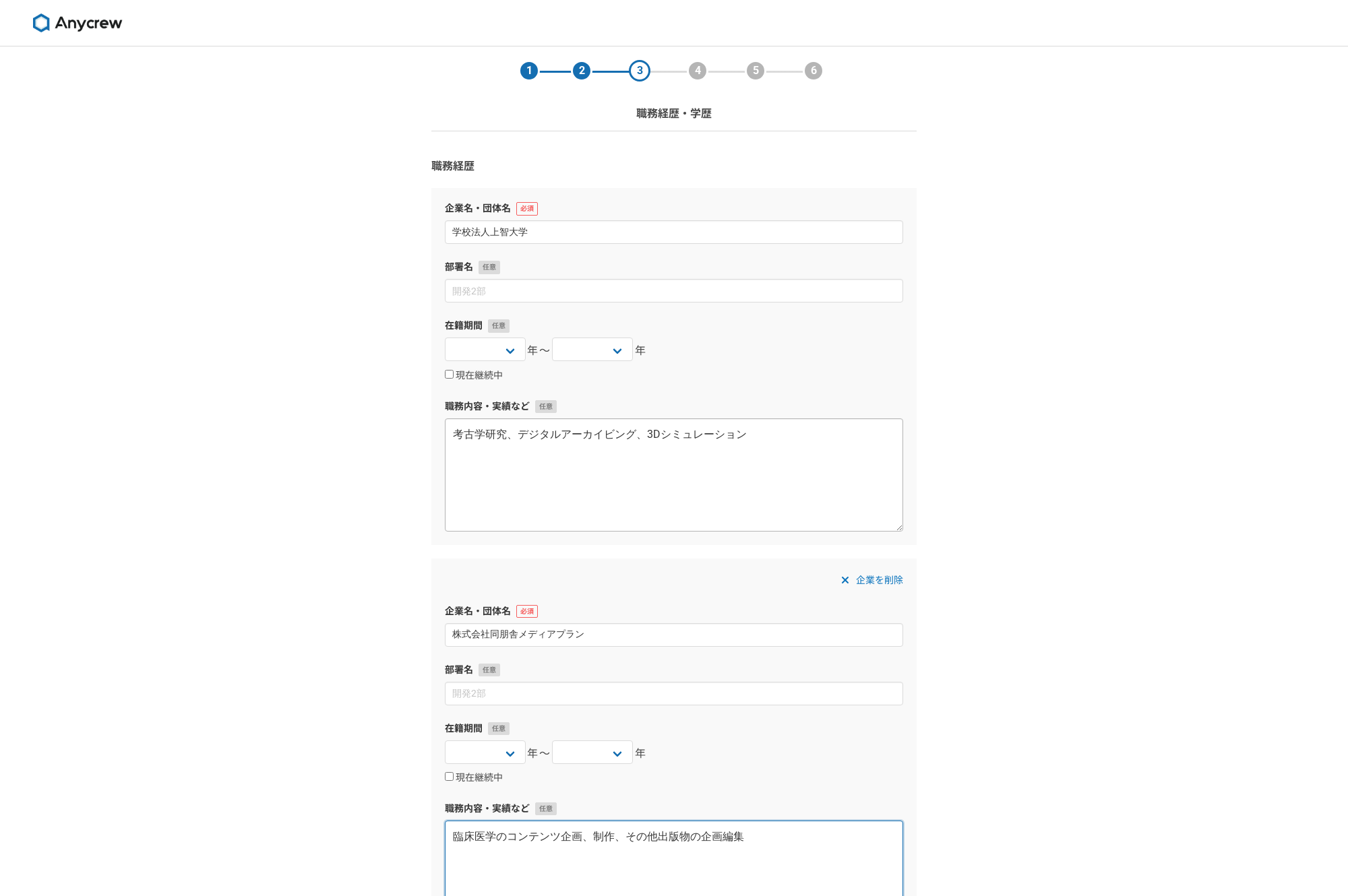
type textarea "臨床医学のコンテンツ企画、制作、その他出版物の企画編集"
click at [801, 439] on textarea "考古学研究、デジタルアーカイビング、3Dシミュレーション" at bounding box center [674, 475] width 459 height 113
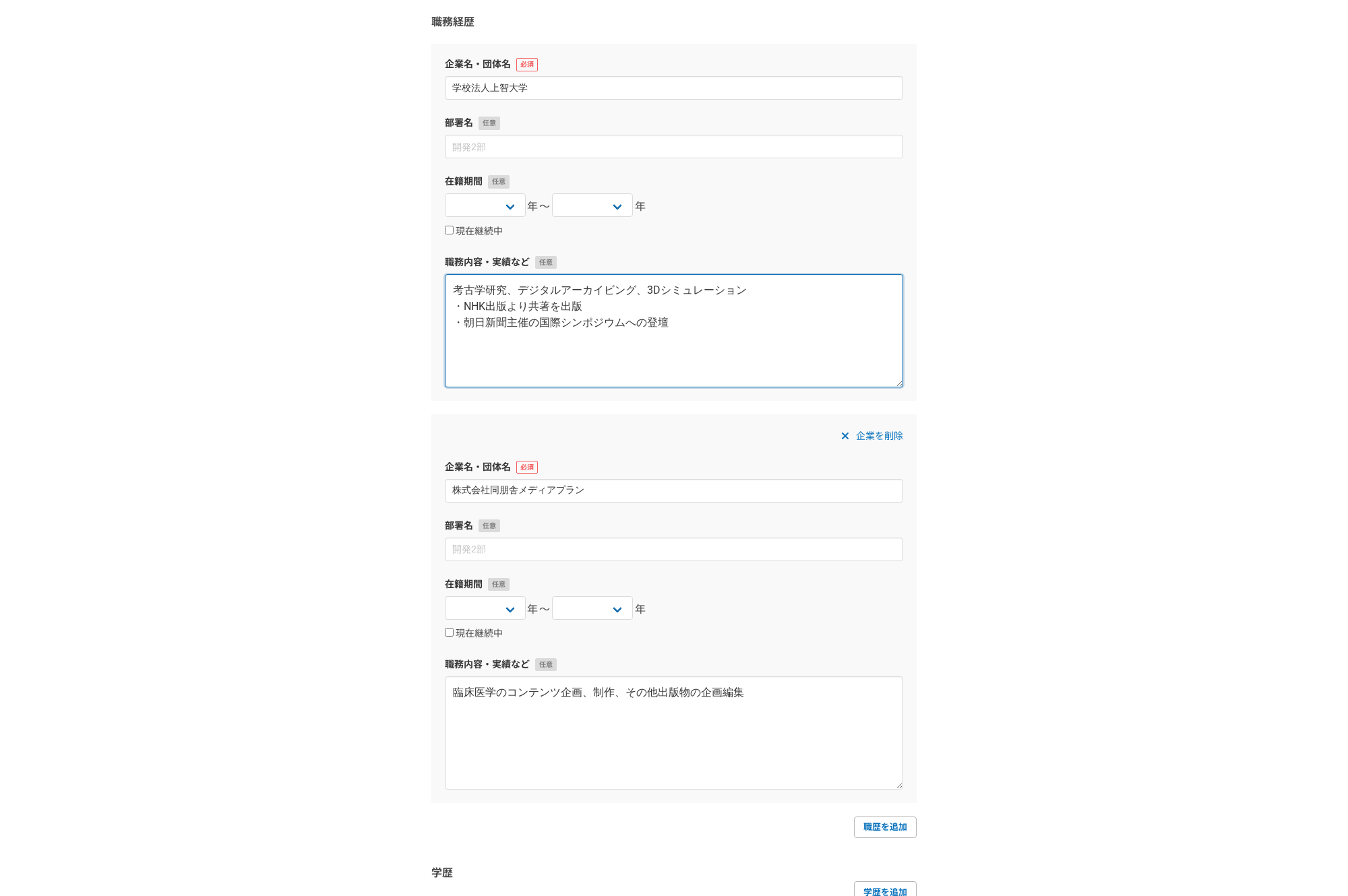
scroll to position [150, 0]
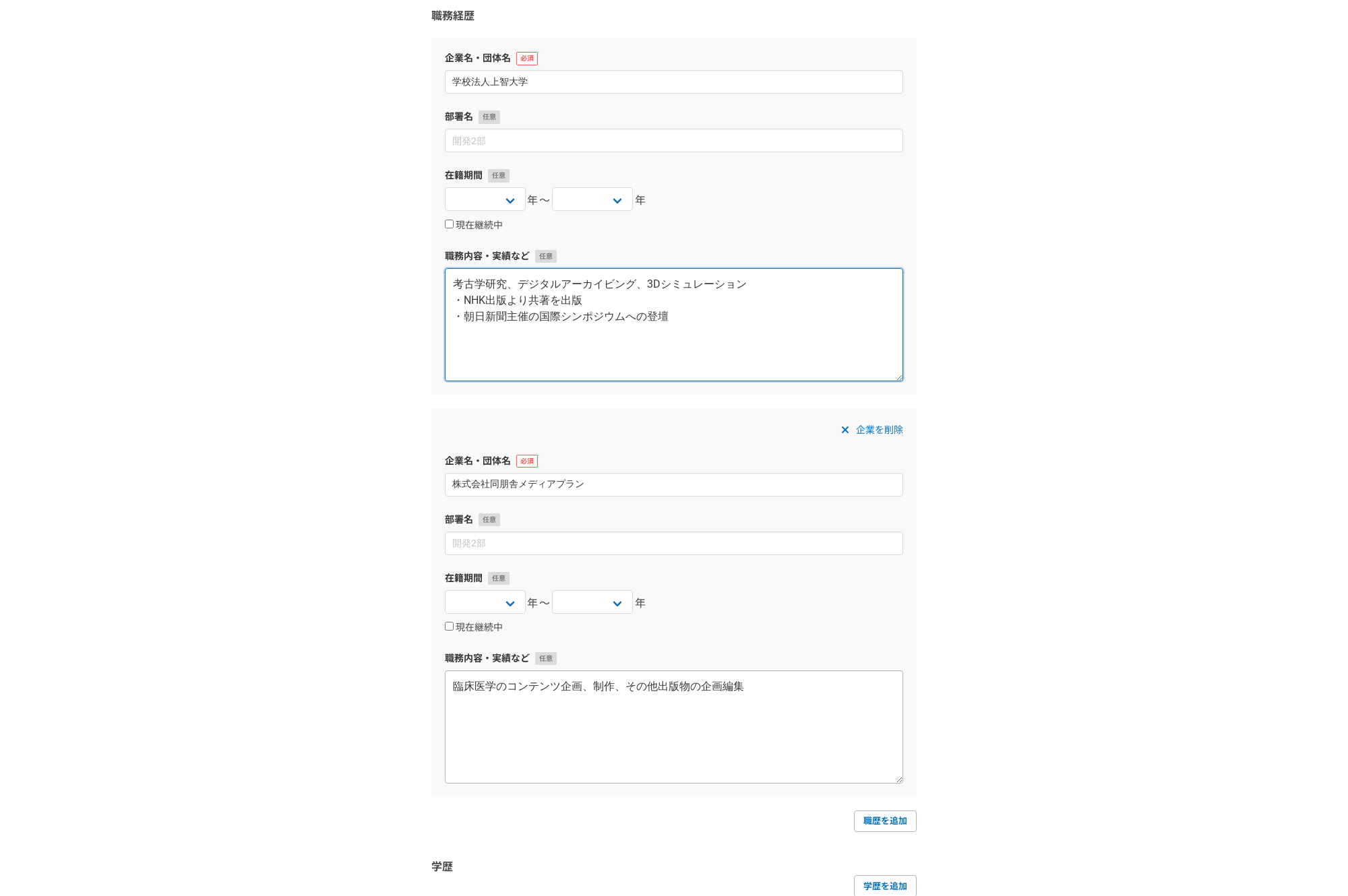
type textarea "考古学研究、デジタルアーカイビング、3Dシミュレーション ・NHK出版より共著を出版 ・朝日新聞主催の国際シンポジウムへの登壇"
click at [802, 718] on textarea "臨床医学のコンテンツ企画、制作、その他出版物の企画編集" at bounding box center [674, 726] width 459 height 113
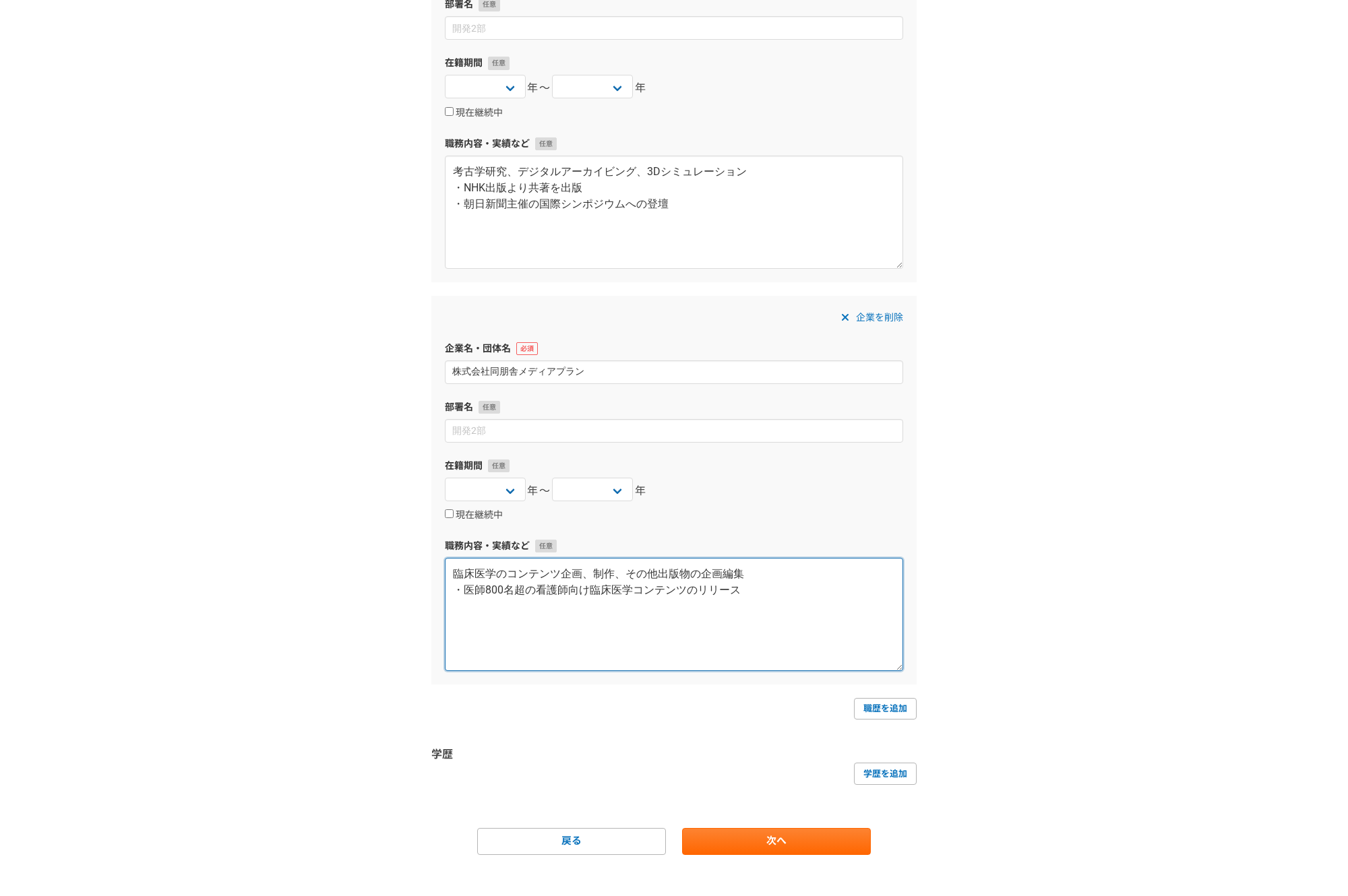
scroll to position [276, 0]
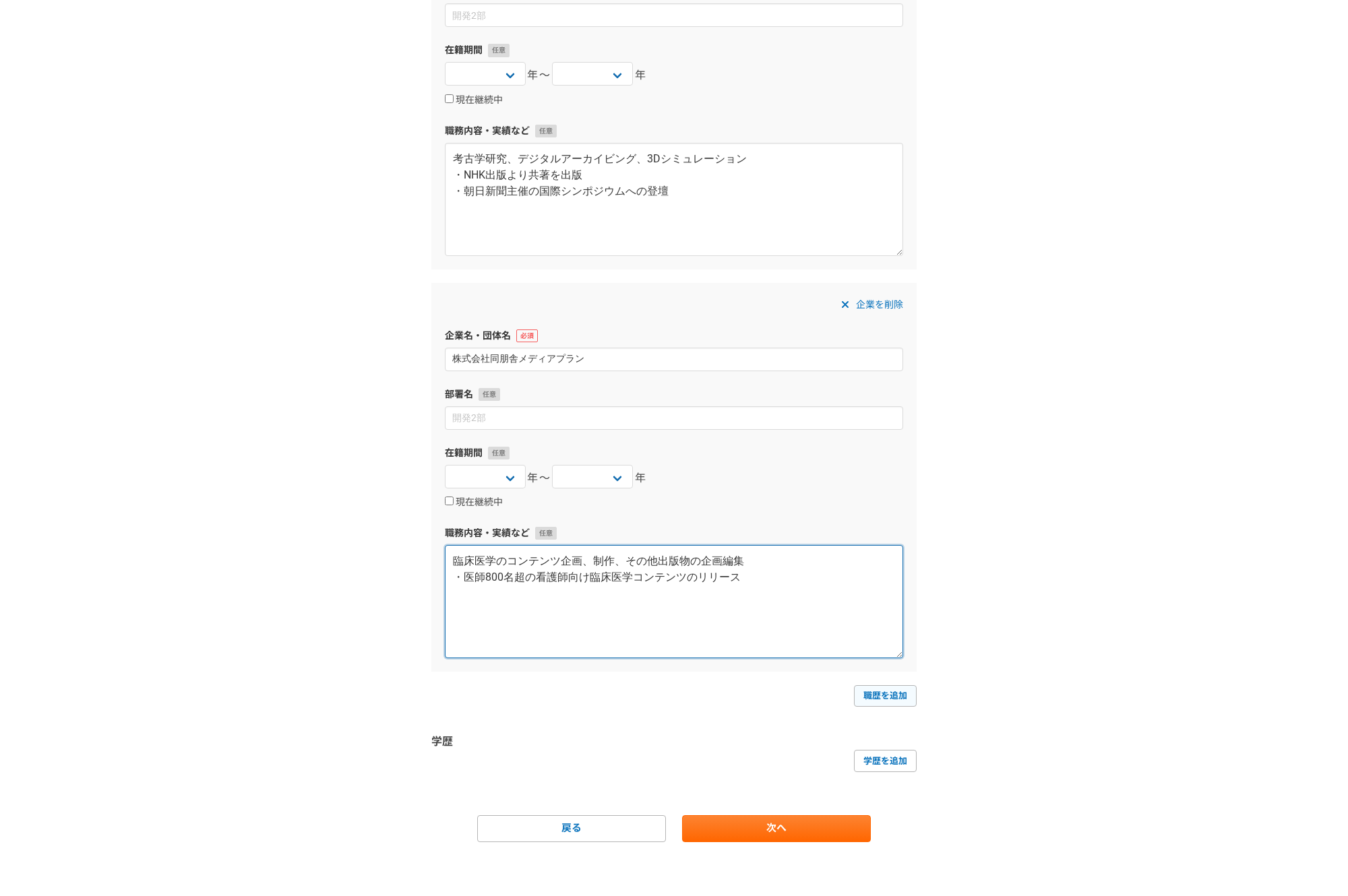
type textarea "臨床医学のコンテンツ企画、制作、その他出版物の企画編集 ・医師800名超の看護師向け臨床医学コンテンツのリリース"
click at [895, 700] on link "職歴を追加" at bounding box center [885, 695] width 63 height 22
select select
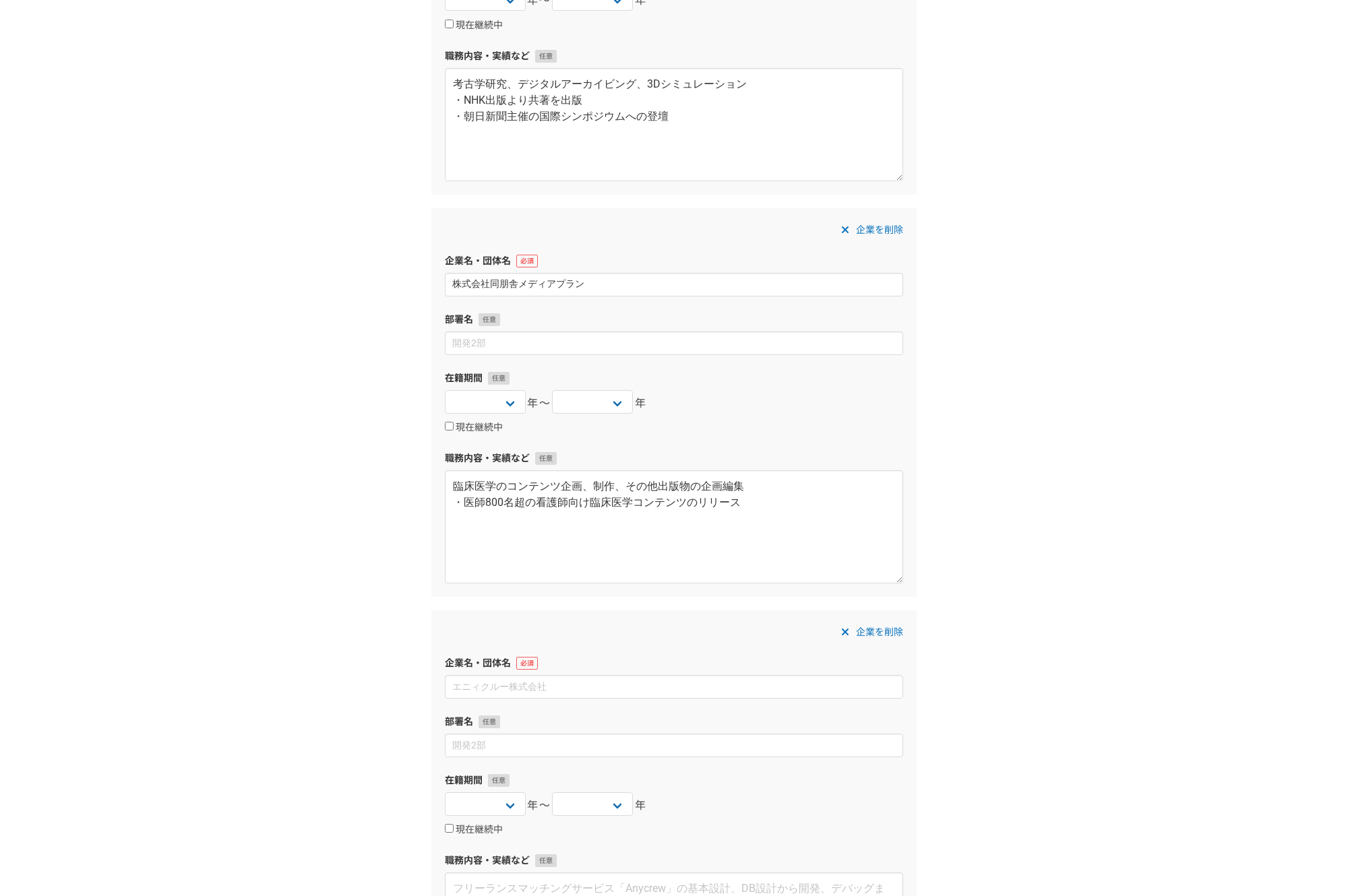
scroll to position [354, 0]
type input "株式会社エス・ケイ・ケイ"
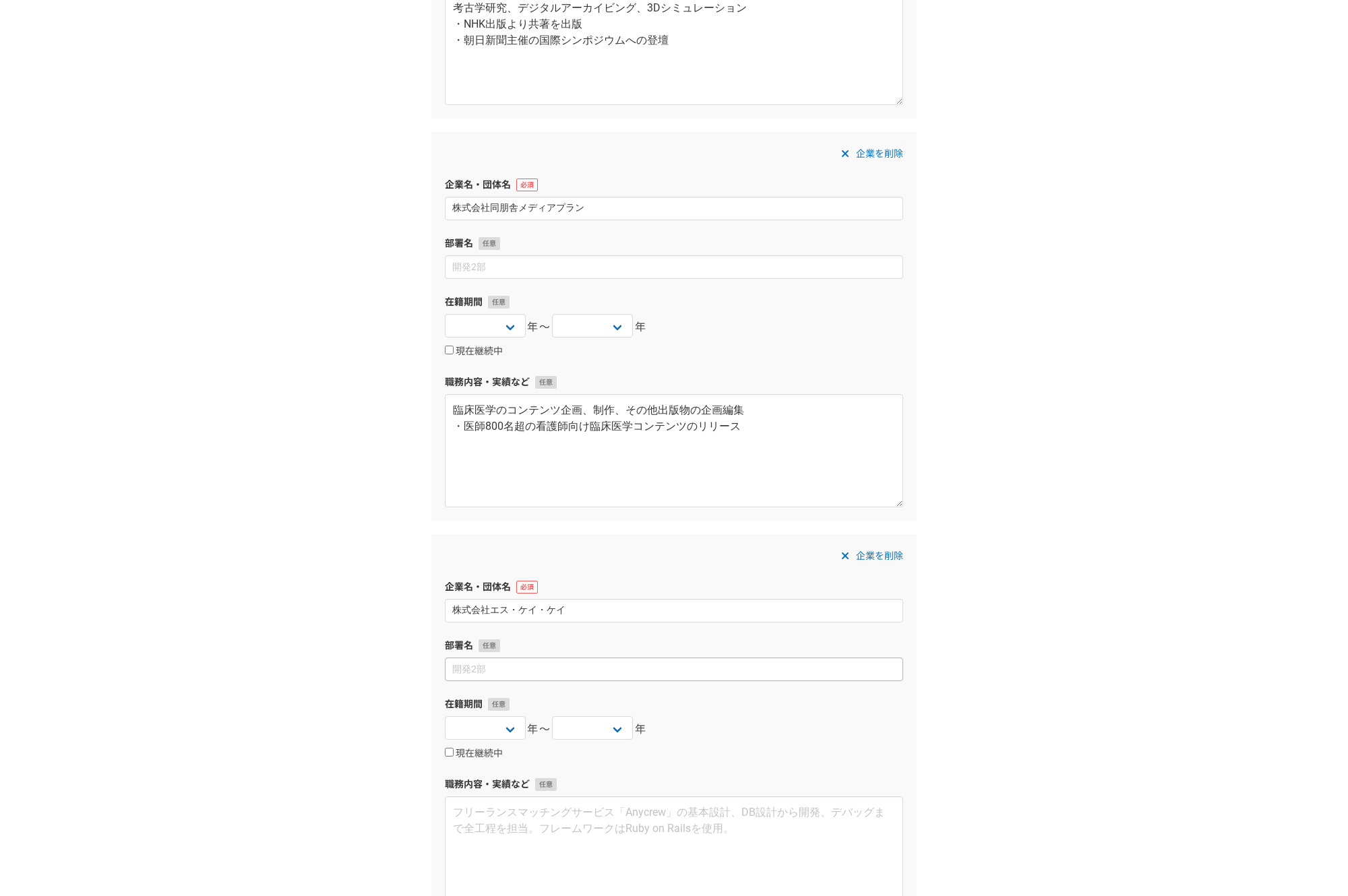
scroll to position [467, 0]
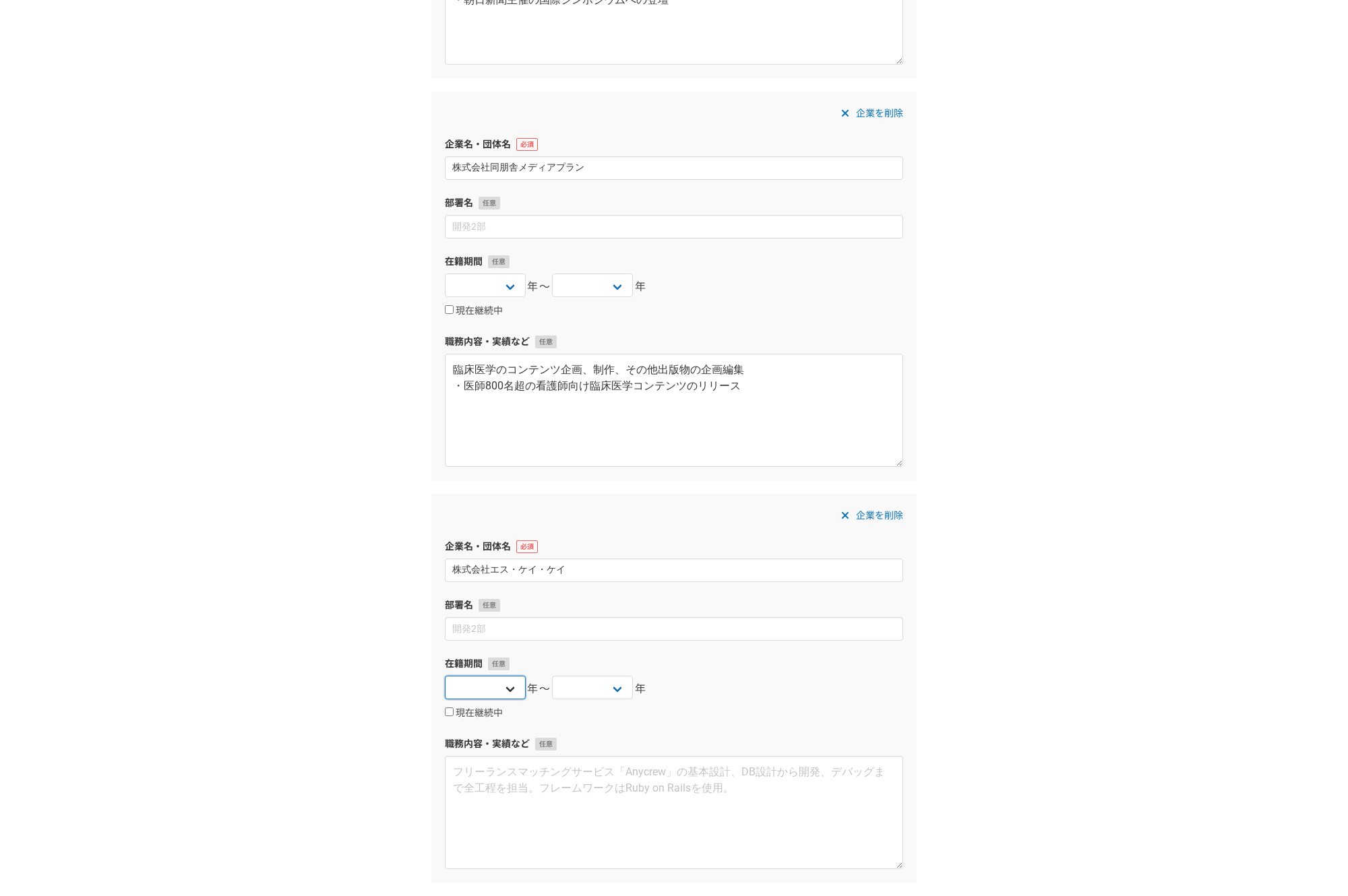
click at [445, 675] on select "2025 2024 2023 2022 2021 2020 2019 2018 2017 2016 2015 2014 2013 2012 2011 2010…" at bounding box center [485, 687] width 81 height 23
select select "2010"
click option "2010" at bounding box center [0, 0] width 0 height 0
click at [552, 675] on select "2025 2024 2023 2022 2021 2020 2019 2018 2017 2016 2015 2014 2013 2012 2011 2010…" at bounding box center [592, 687] width 81 height 23
click at [781, 665] on label "在籍期間" at bounding box center [674, 663] width 459 height 14
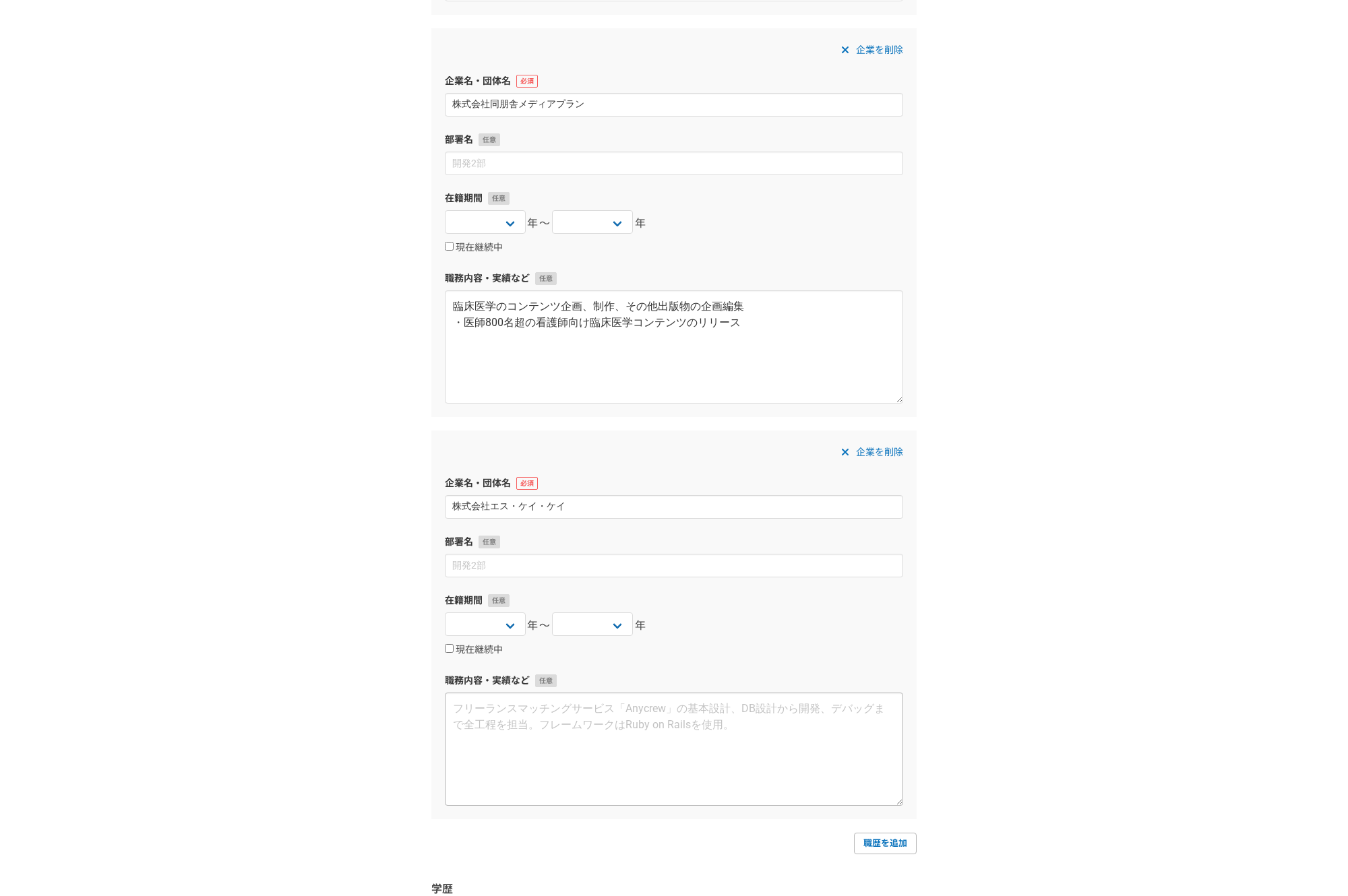
scroll to position [594, 0]
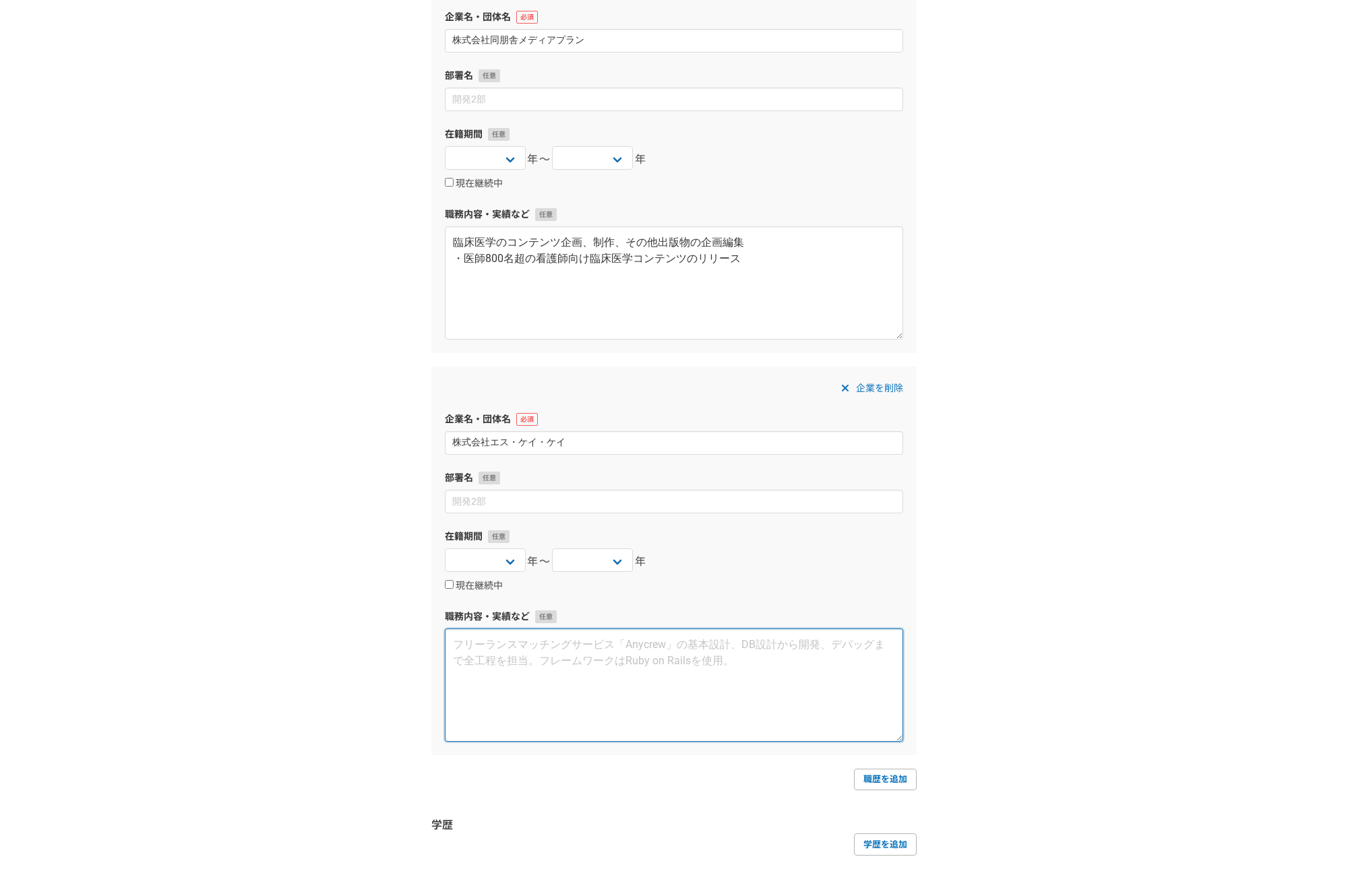
click at [568, 694] on textarea at bounding box center [674, 685] width 459 height 113
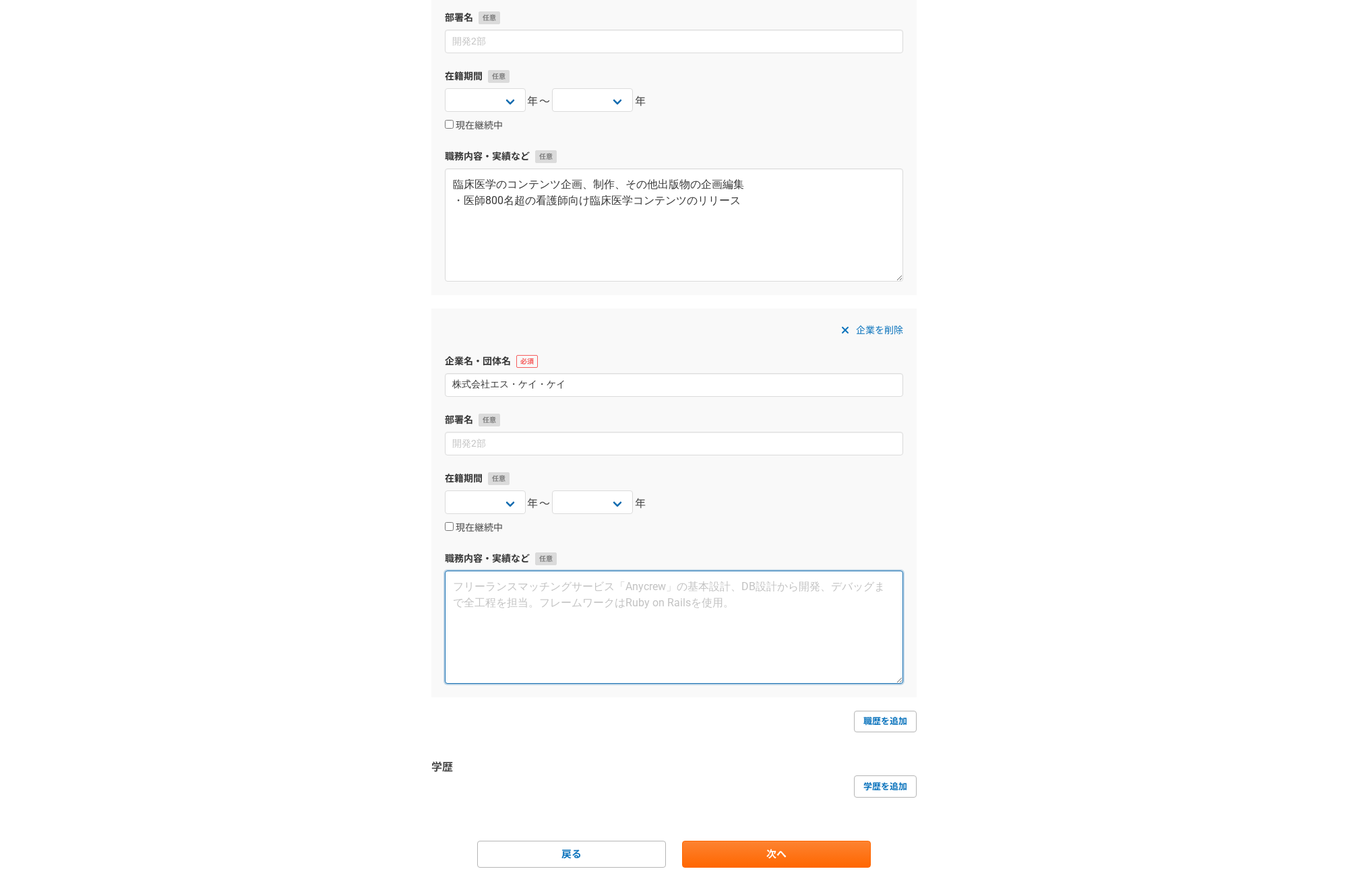
scroll to position [654, 0]
type textarea "研"
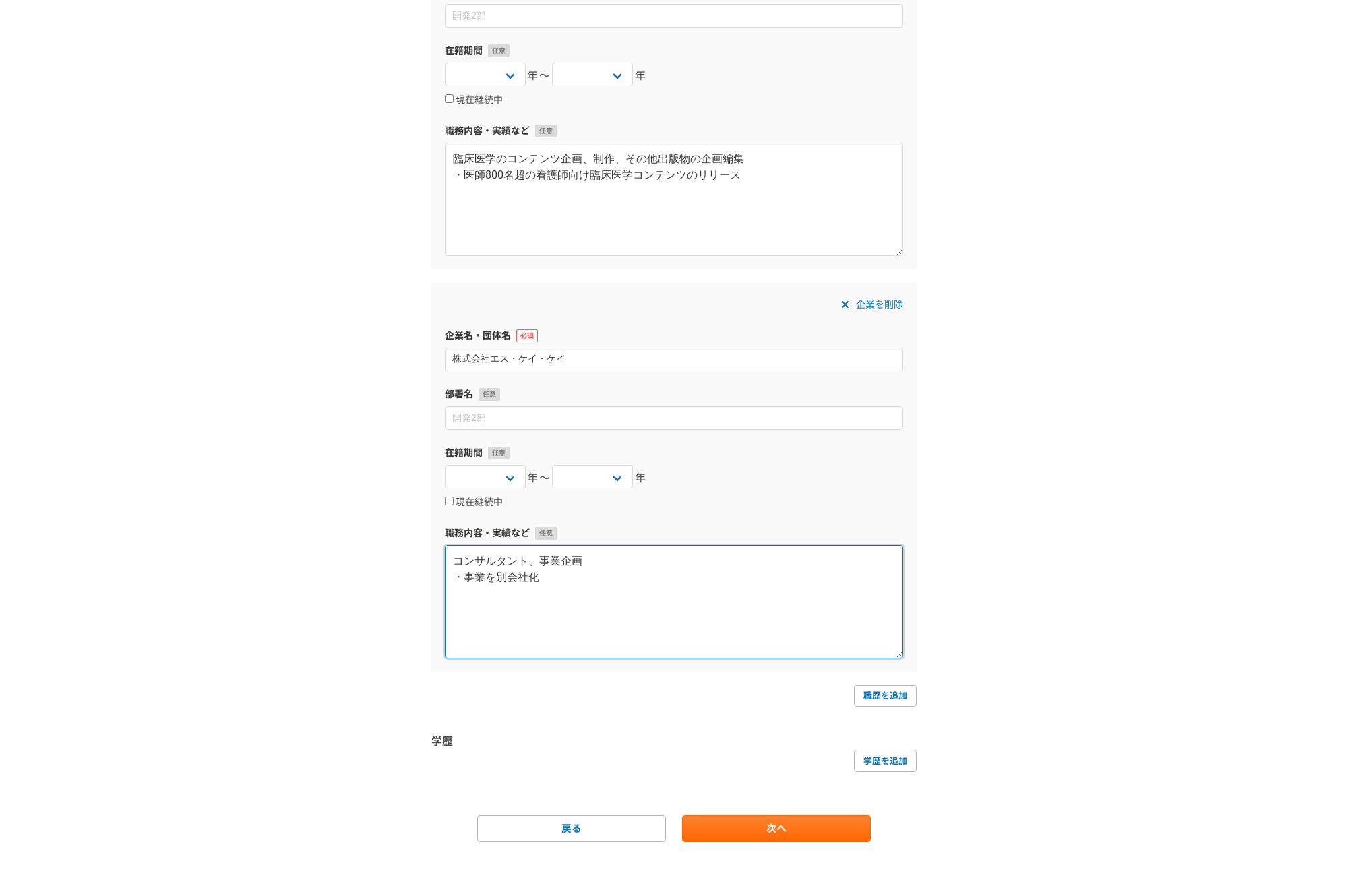
click at [462, 576] on textarea "コンサルタント、事業企画 ・事業を別会社化" at bounding box center [674, 601] width 459 height 113
type textarea "コンサルタント、事業企画 ・事業を別会社化"
click at [892, 700] on link "職歴を追加" at bounding box center [885, 695] width 63 height 22
select select
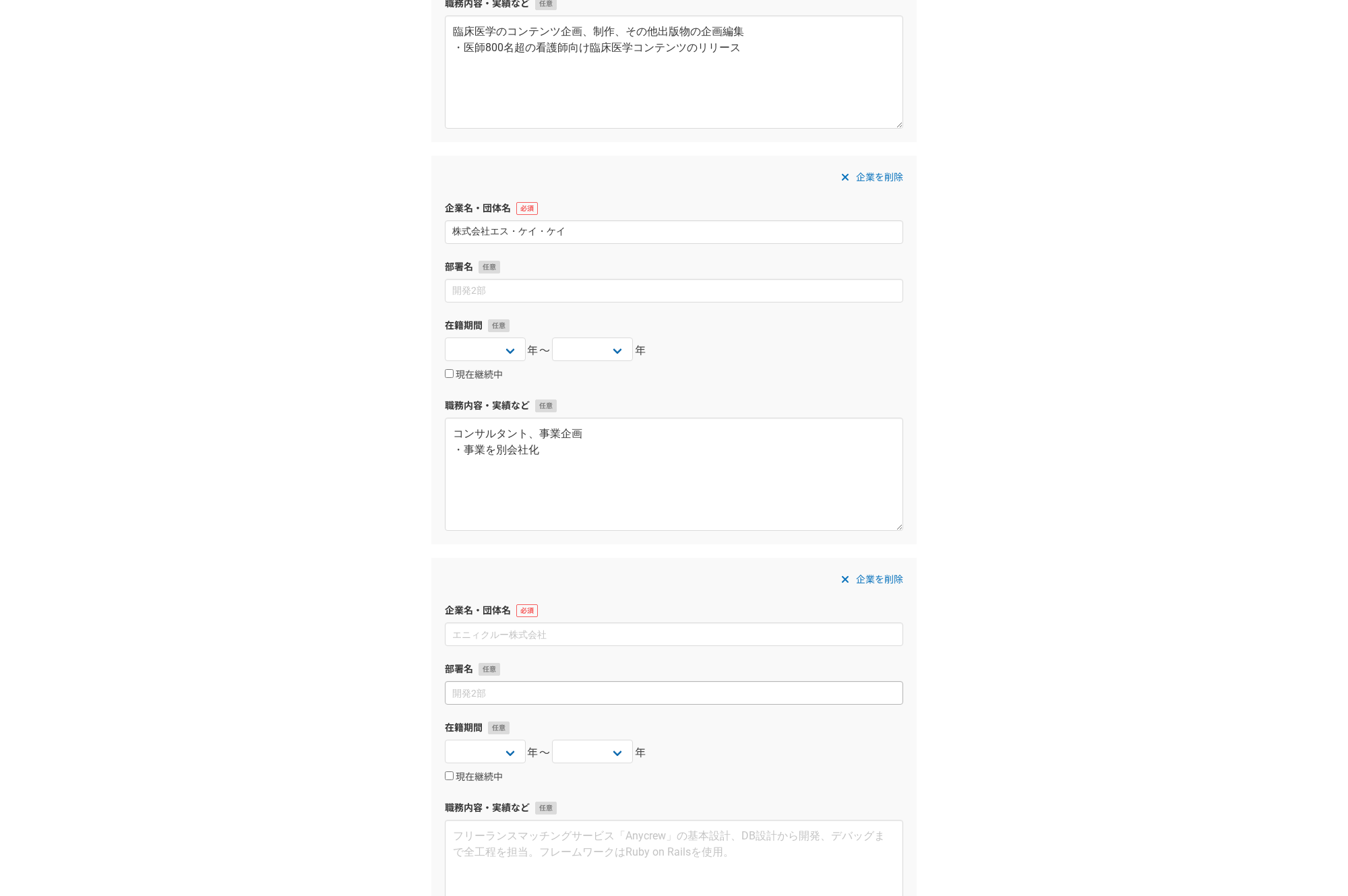
scroll to position [806, 0]
click at [555, 625] on input at bounding box center [674, 633] width 459 height 23
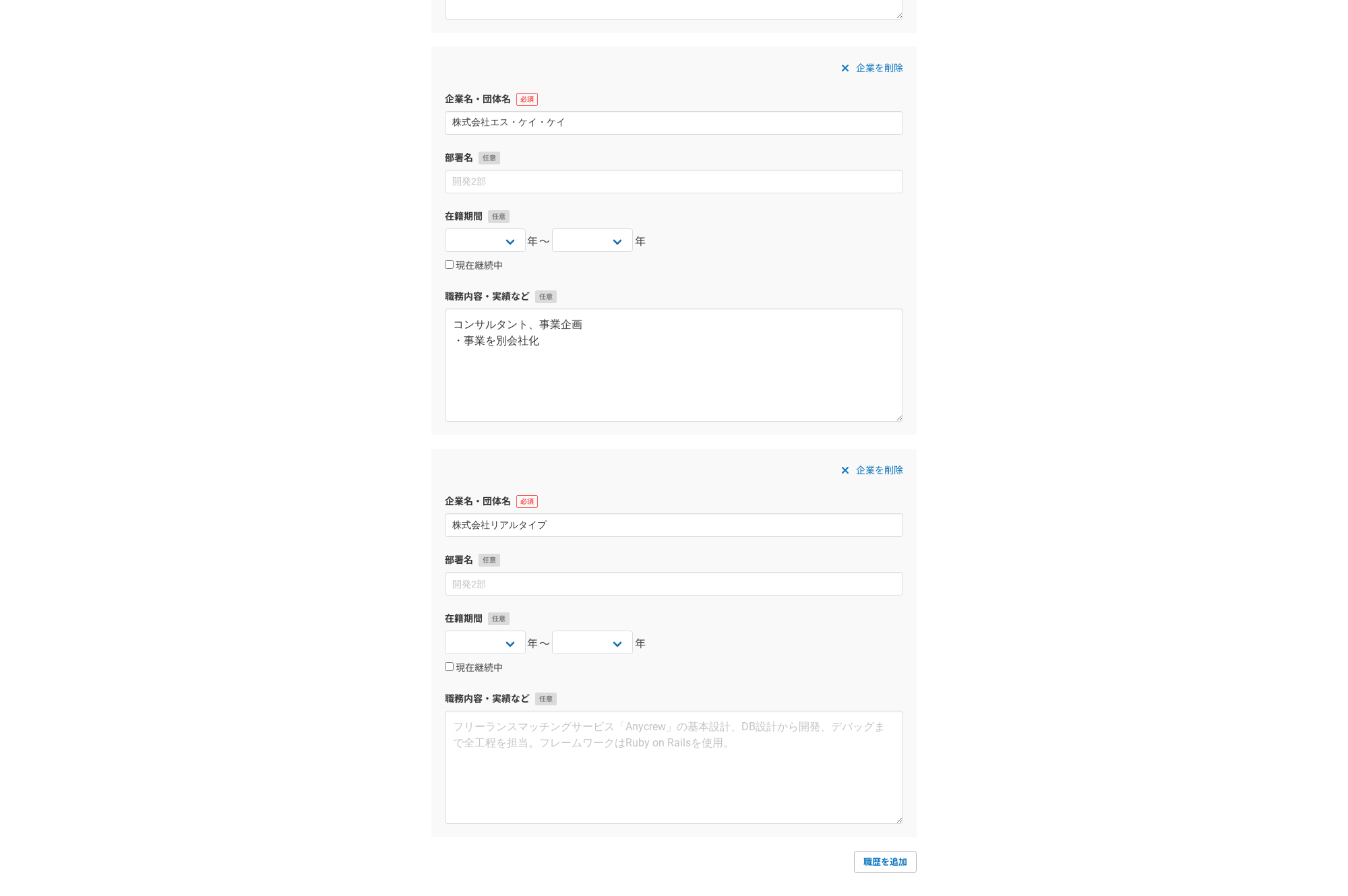
scroll to position [921, 0]
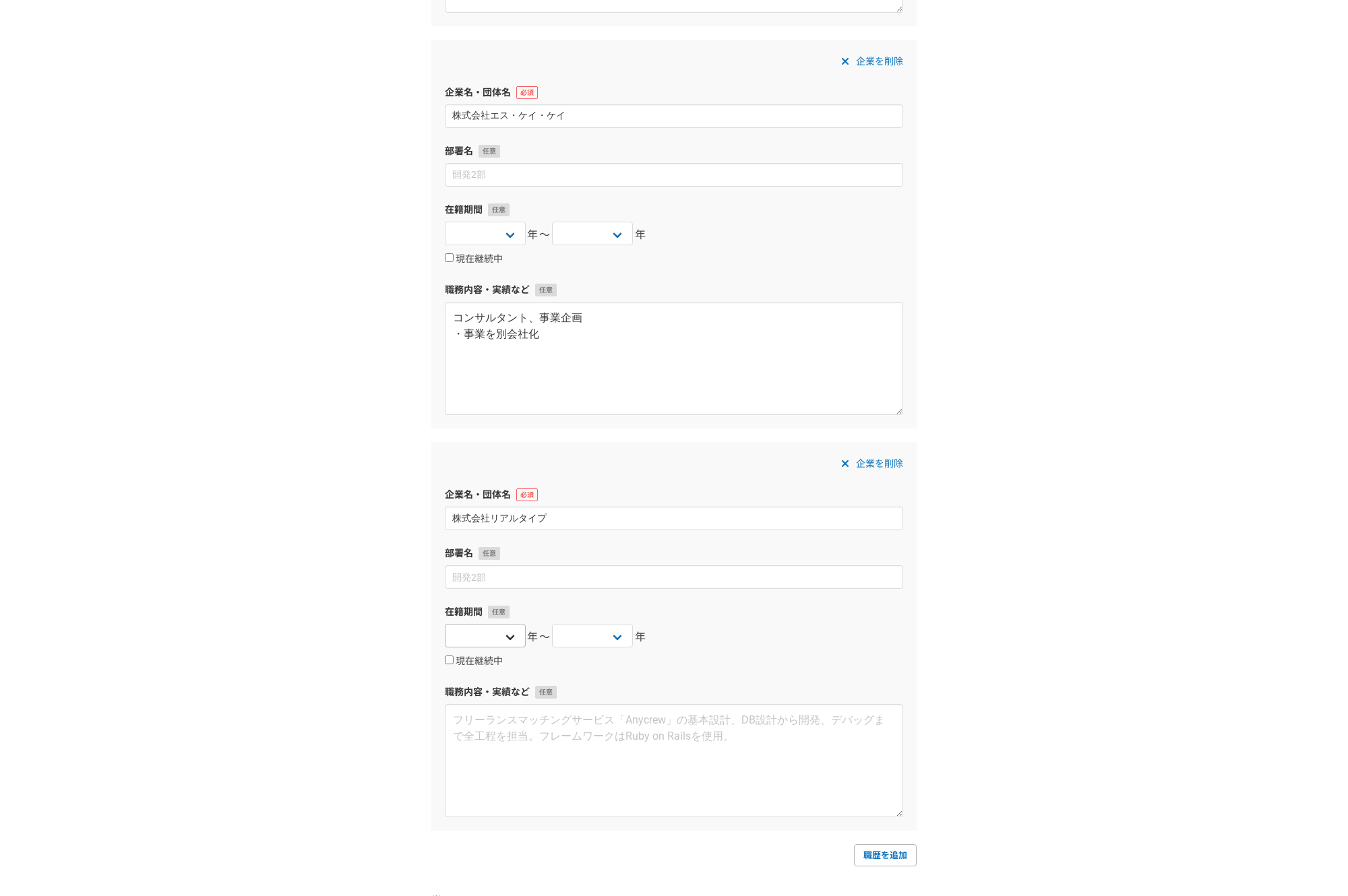
type input "株式会社リアルタイプ"
click at [445, 624] on select "2025 2024 2023 2022 2021 2020 2019 2018 2017 2016 2015 2014 2013 2012 2011 2010…" at bounding box center [485, 635] width 81 height 23
select select "2011"
click option "2011" at bounding box center [0, 0] width 0 height 0
click at [766, 638] on div "2025 2024 2023 2022 2021 2020 2019 2018 2017 2016 2015 2014 2013 2012 2011 2010…" at bounding box center [674, 637] width 459 height 27
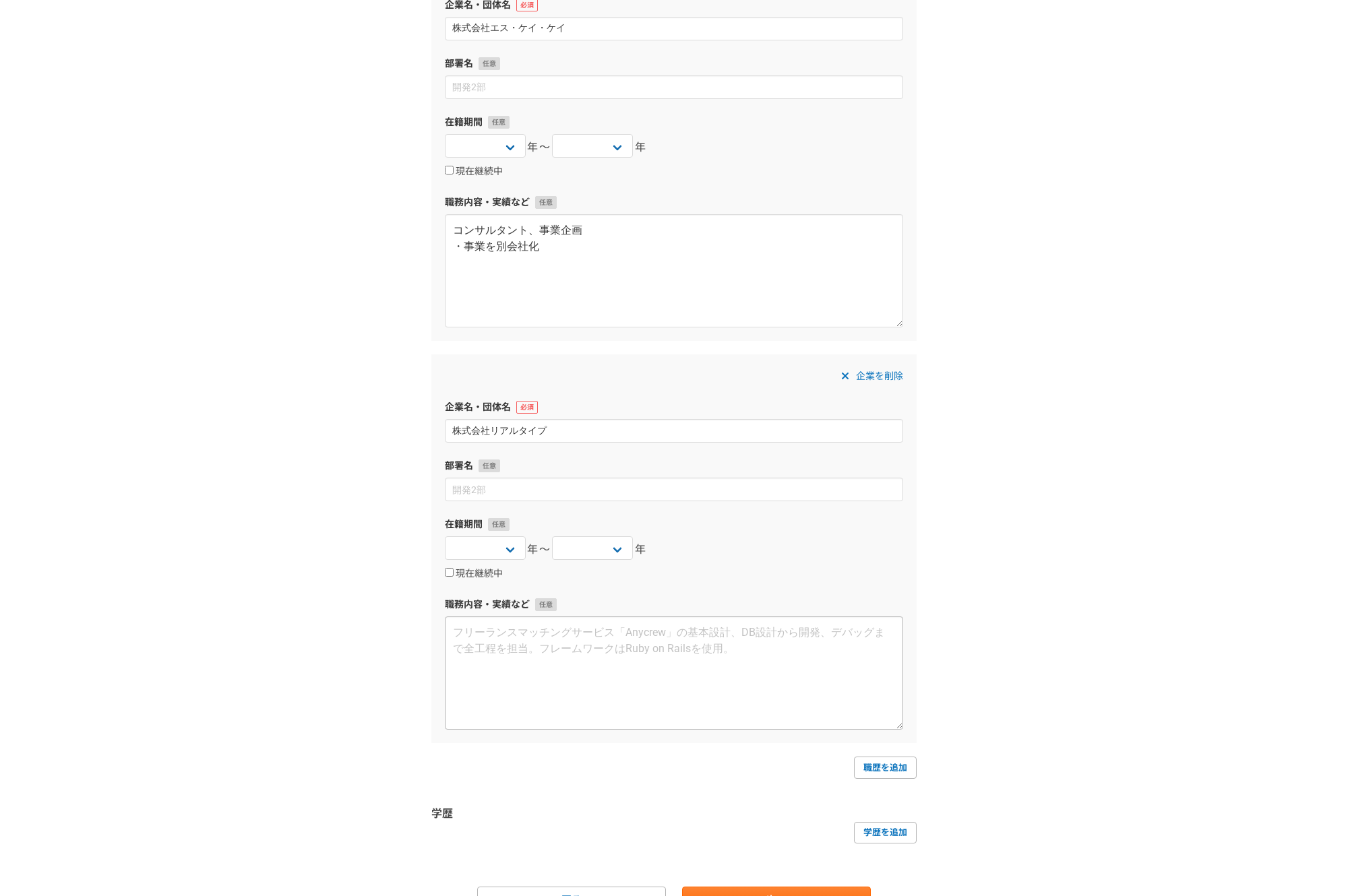
scroll to position [1009, 0]
click at [583, 663] on textarea at bounding box center [674, 672] width 459 height 113
type textarea "W"
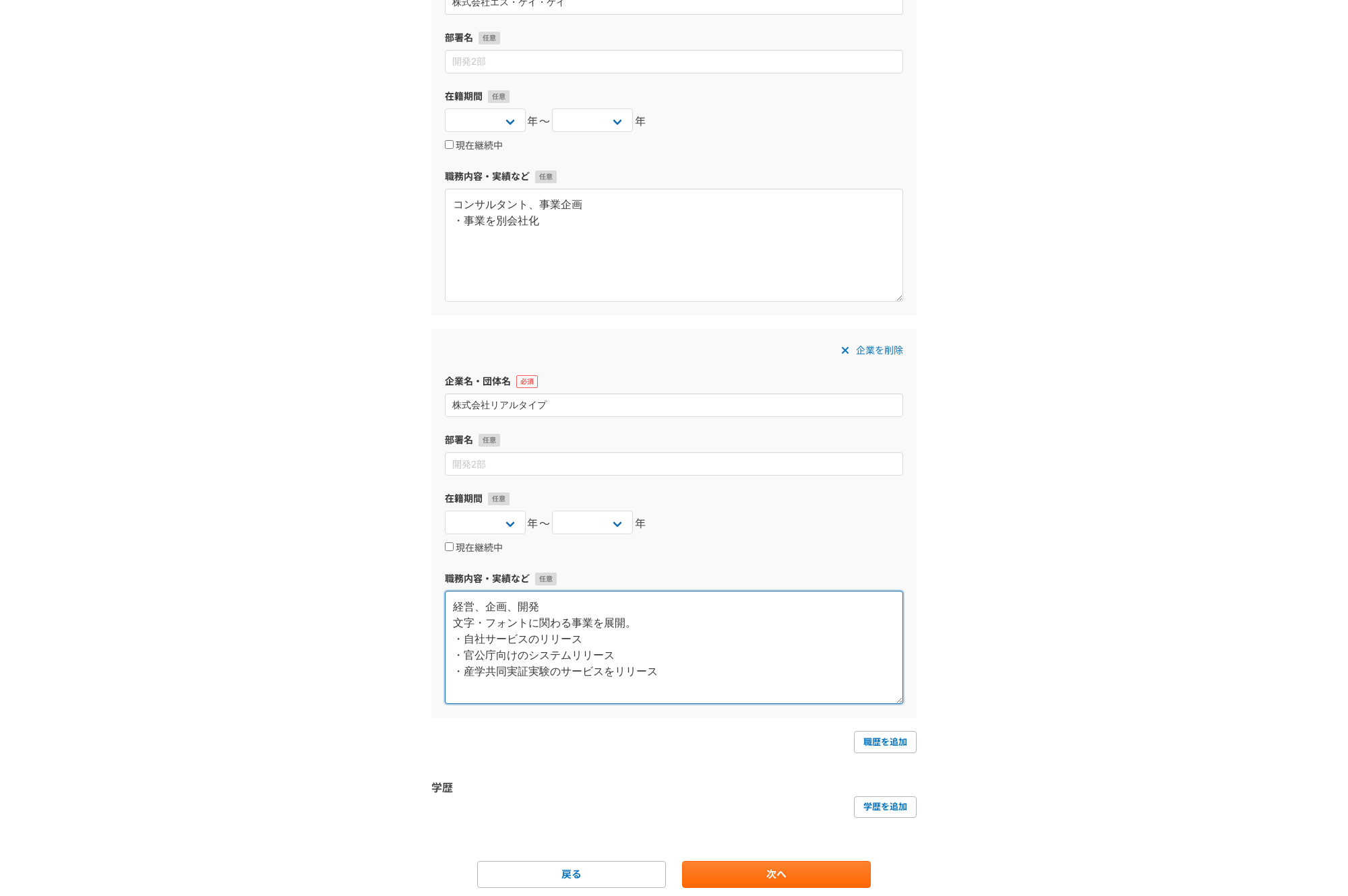
scroll to position [1080, 0]
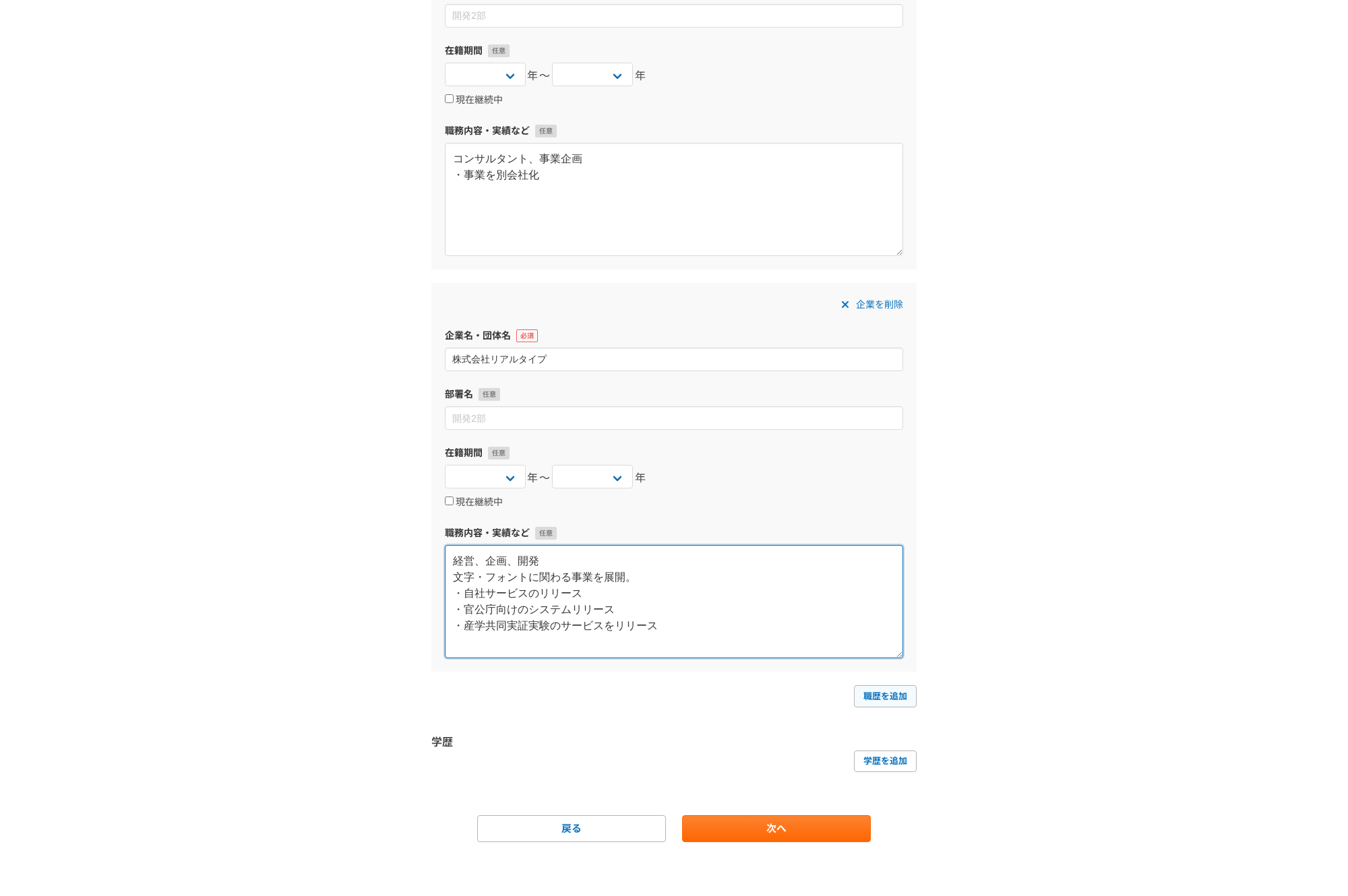
type textarea "経営、企画、開発 文字・フォントに関わる事業を展開。 ・自社サービスのリリース ・官公庁向けのシステムリリース ・産学共同実証実験のサービスをリリース"
click at [893, 700] on link "職歴を追加" at bounding box center [885, 695] width 63 height 22
select select
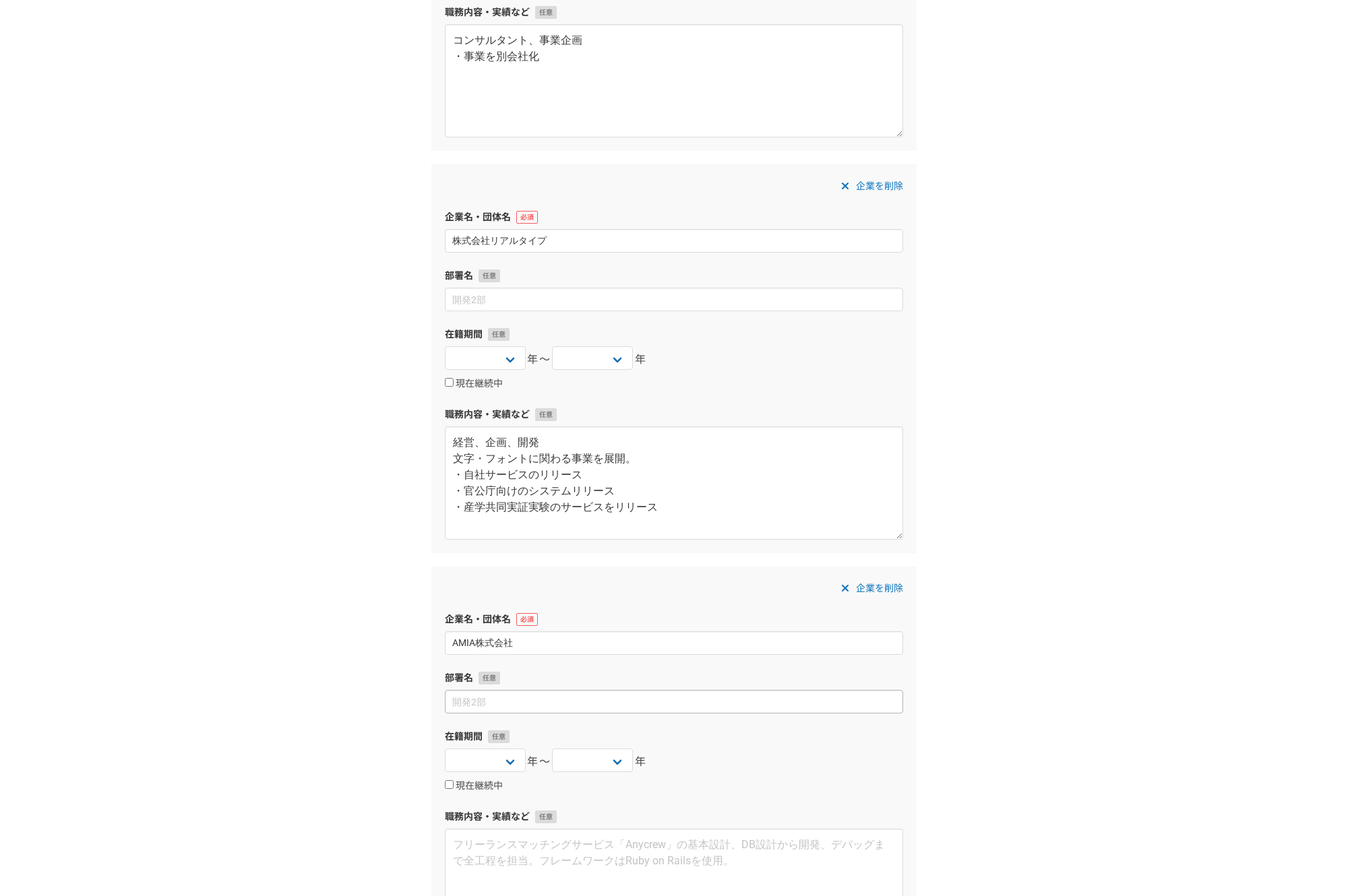
scroll to position [1198, 0]
type input "AMIA株式会社"
click at [578, 444] on textarea "経営、企画、開発 文字・フォントに関わる事業を展開。 ・自社サービスのリリース ・官公庁向けのシステムリリース ・産学共同実証実験のサービスをリリース" at bounding box center [674, 483] width 459 height 113
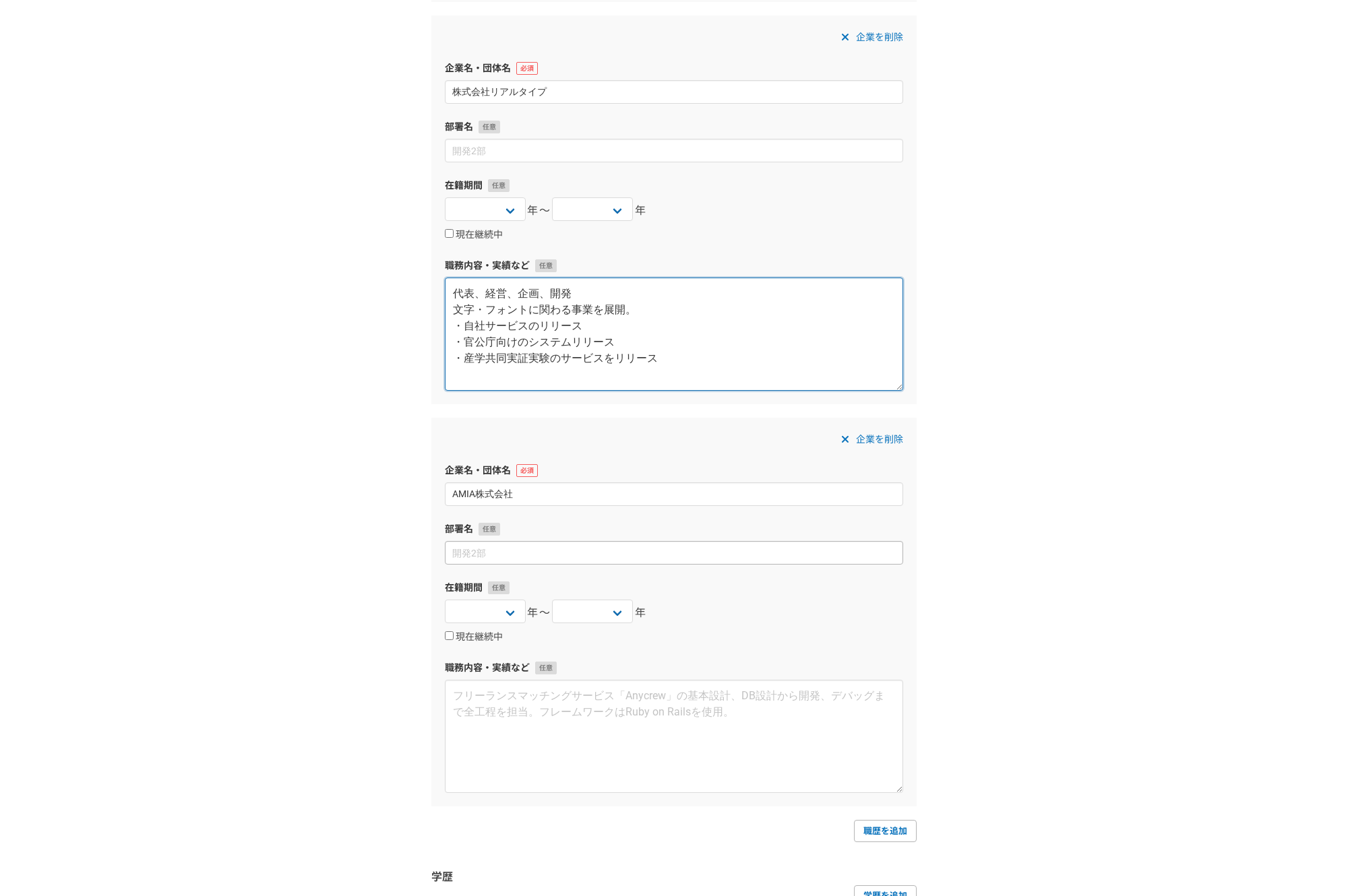
scroll to position [1482, 0]
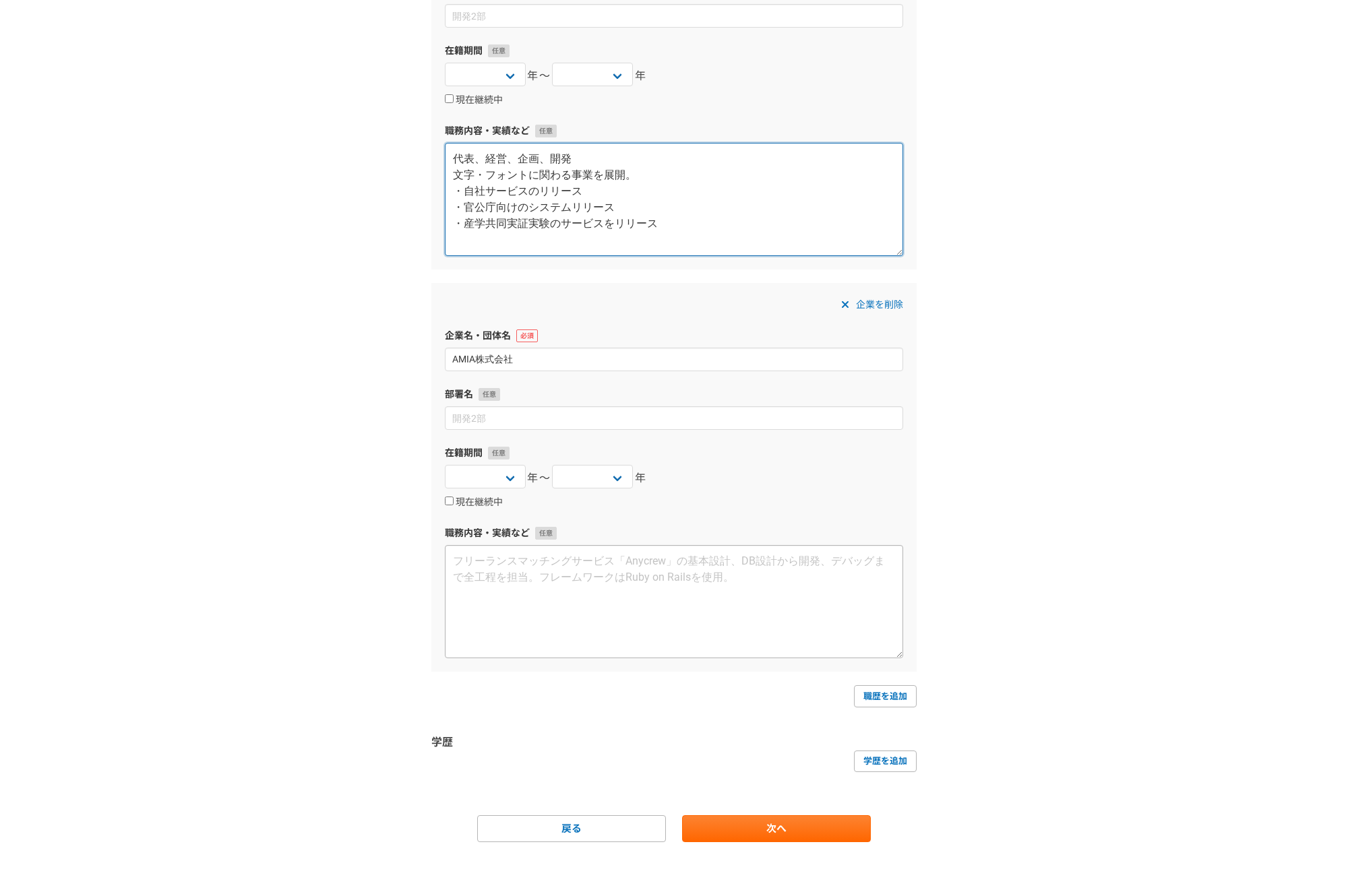
type textarea "代表、経営、企画、開発 文字・フォントに関わる事業を展開。 ・自社サービスのリリース ・官公庁向けのシステムリリース ・産学共同実証実験のサービスをリリース"
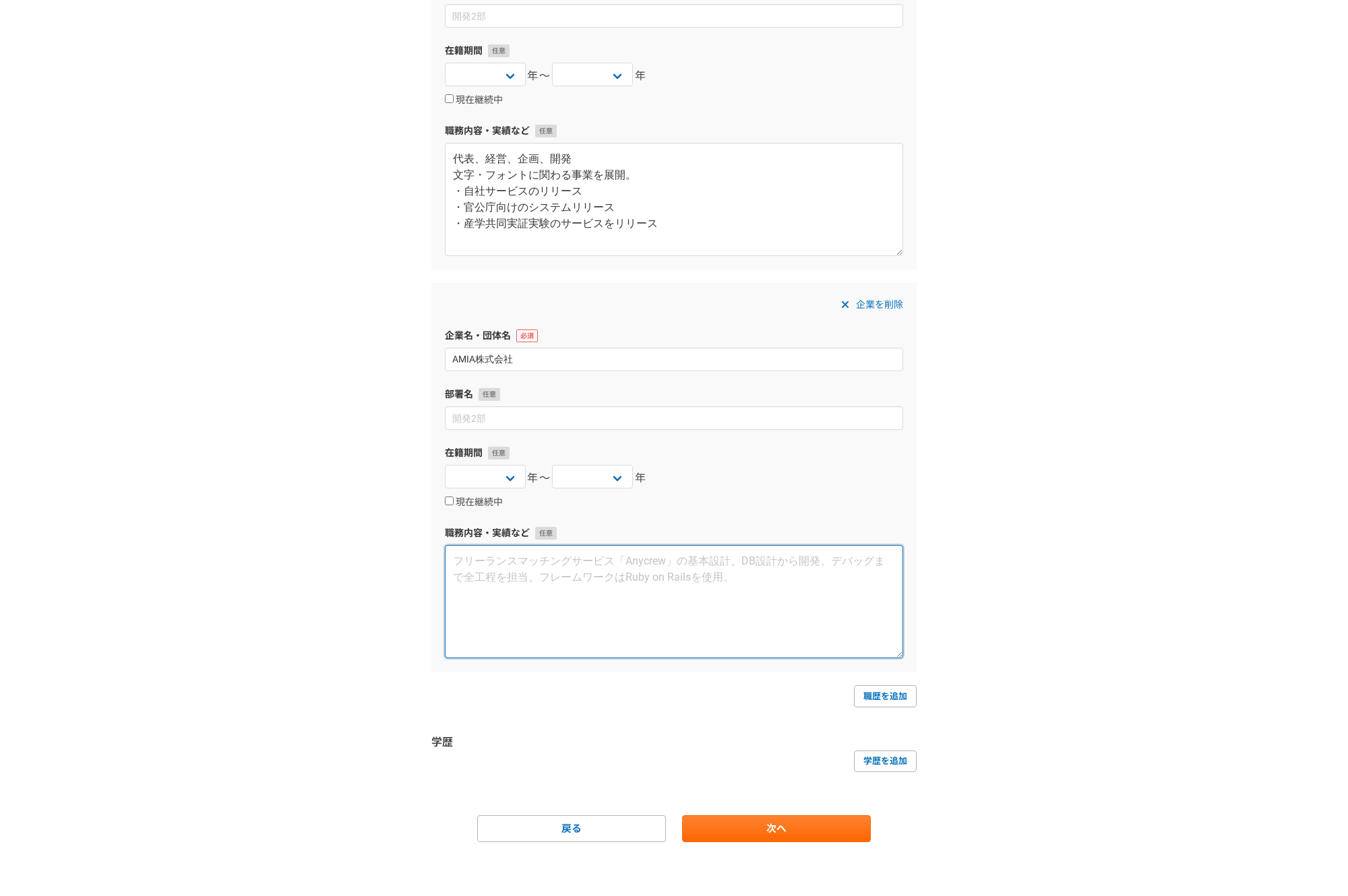
drag, startPoint x: 515, startPoint y: 559, endPoint x: 597, endPoint y: 574, distance: 83.4
click at [518, 561] on textarea at bounding box center [674, 601] width 459 height 113
click at [466, 589] on textarea "COO AIモデル運用向けパイプラインプラットフォームの提供とPoEの請負事業。 ・資金調達" at bounding box center [674, 601] width 459 height 113
type textarea "COO AIモデル運用向けパイプラインプラットフォームの提供とPoEの請負事業。 ・資金調達"
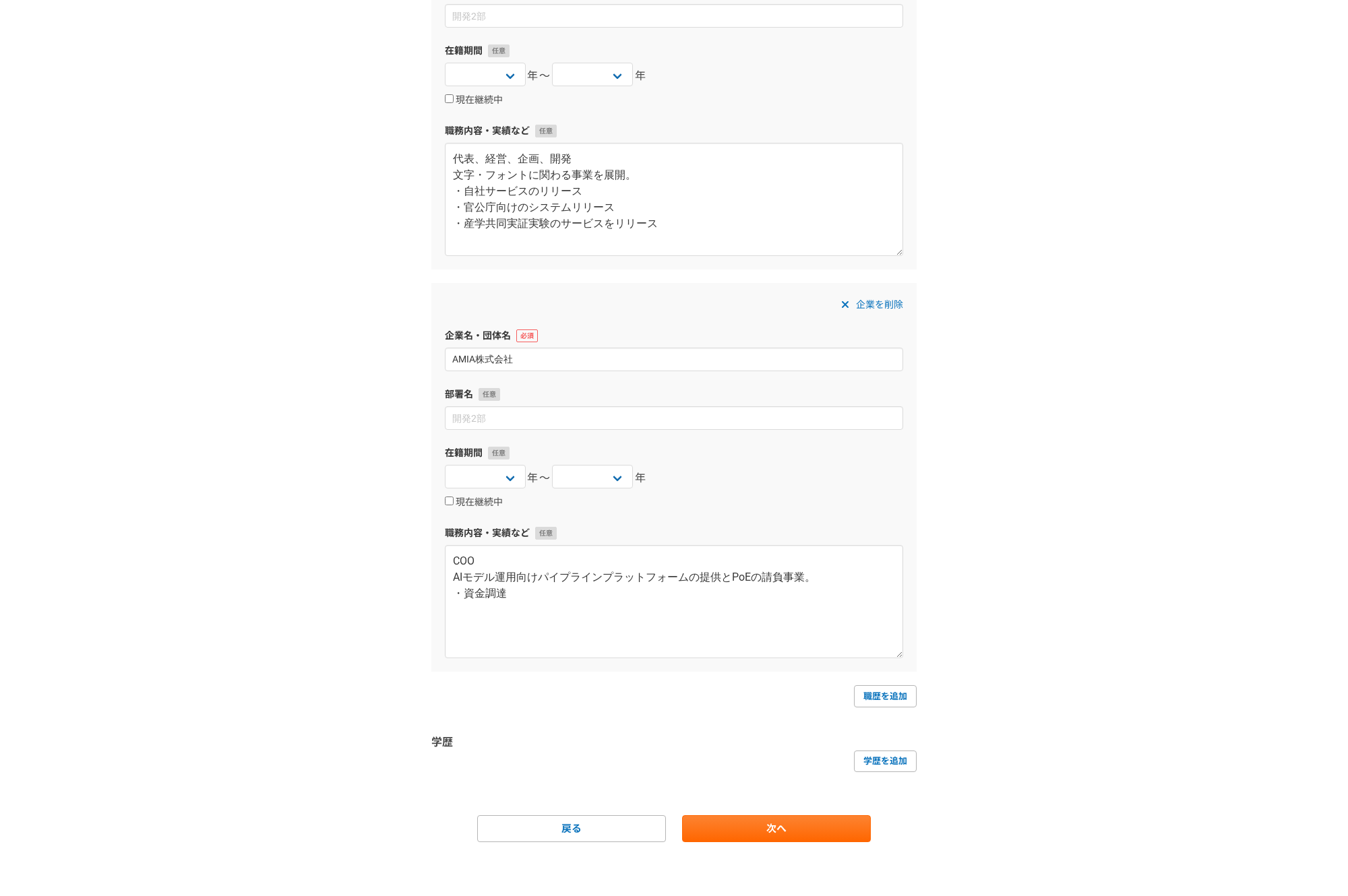
click at [542, 483] on span "年〜" at bounding box center [539, 478] width 23 height 16
click at [445, 465] on select "2025 2024 2023 2022 2021 2020 2019 2018 2017 2016 2015 2014 2013 2012 2011 2010…" at bounding box center [485, 476] width 81 height 23
select select "2018"
click option "2018" at bounding box center [0, 0] width 0 height 0
click at [552, 465] on select "2025 2024 2023 2022 2021 2020 2019 2018 2017 2016 2015 2014 2013 2012 2011 2010…" at bounding box center [592, 476] width 81 height 23
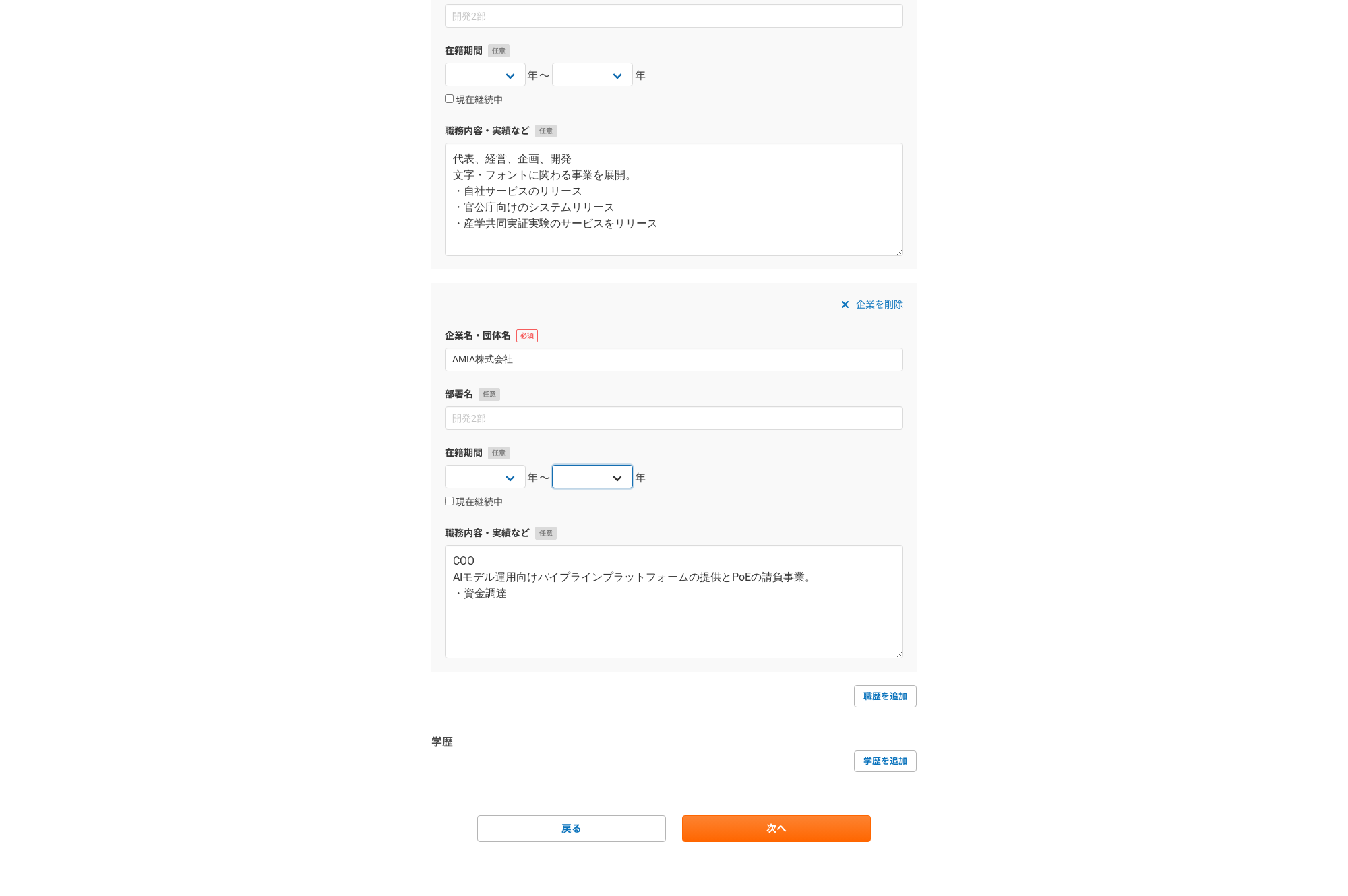
select select "2021"
click option "2021" at bounding box center [0, 0] width 0 height 0
click at [808, 830] on link "次へ" at bounding box center [776, 828] width 189 height 27
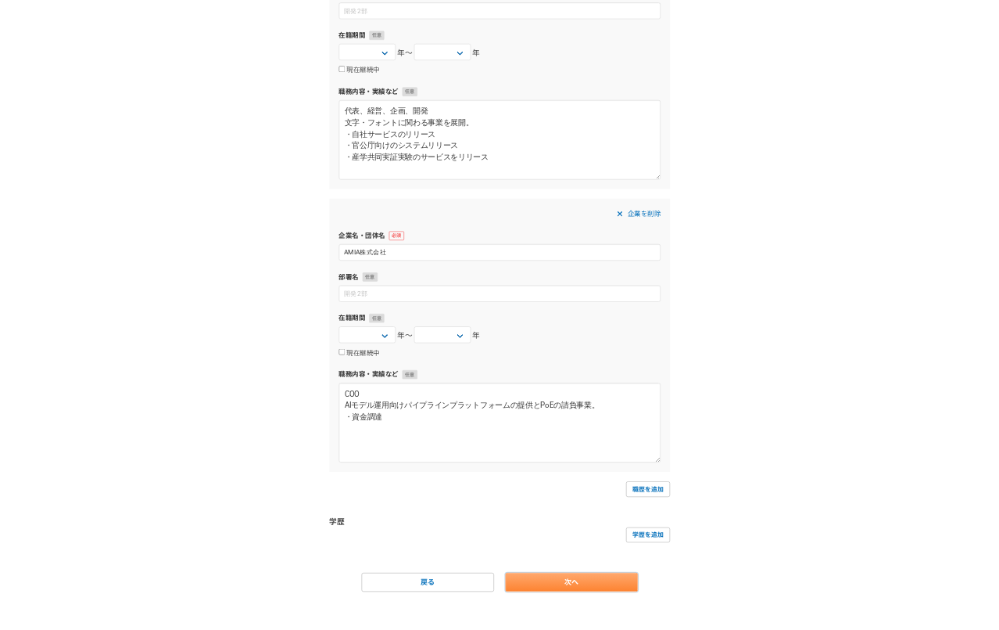
scroll to position [0, 0]
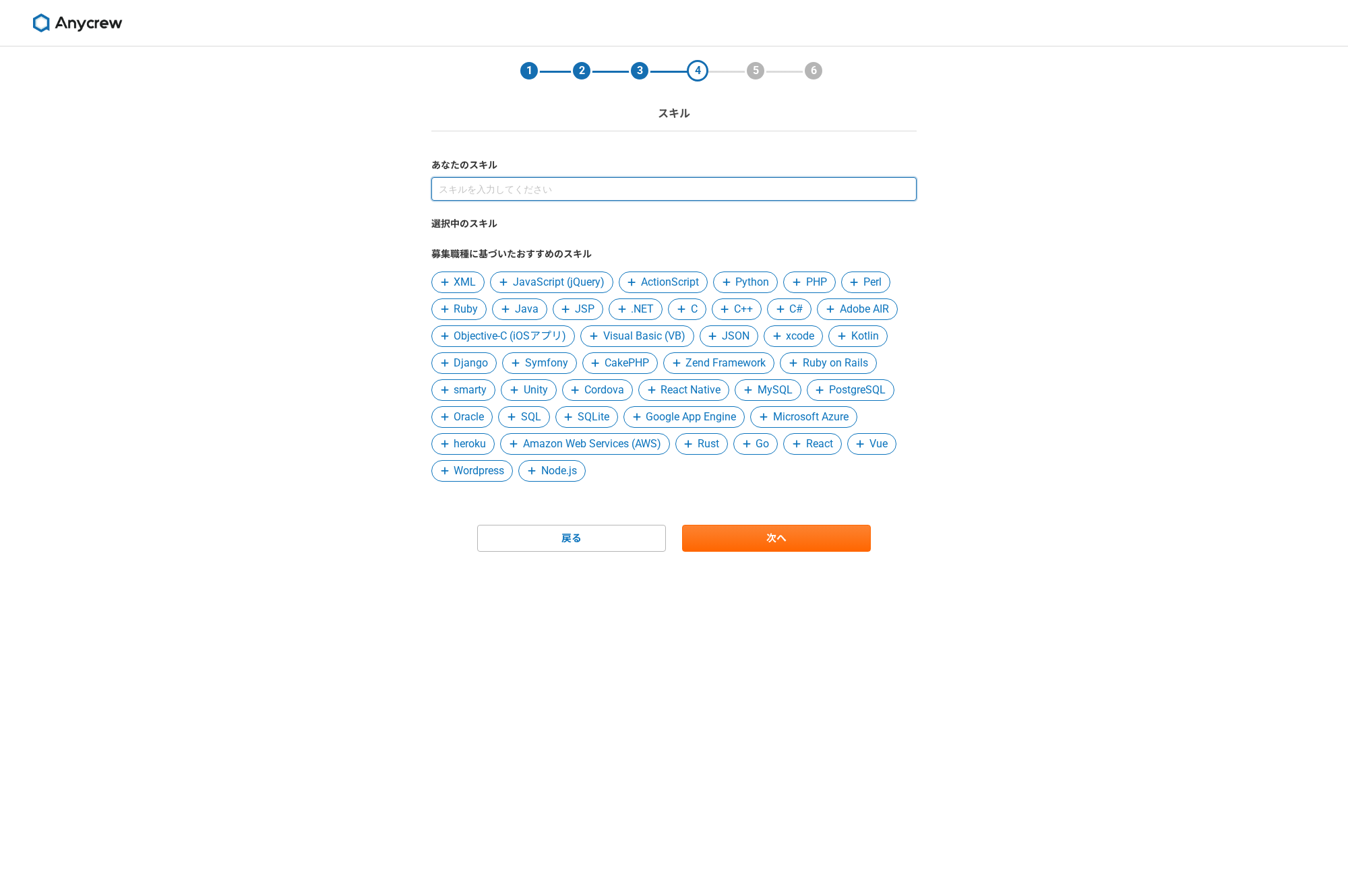
click at [490, 184] on input at bounding box center [673, 189] width 485 height 23
drag, startPoint x: 448, startPoint y: 277, endPoint x: 468, endPoint y: 277, distance: 20.0
click at [450, 277] on span at bounding box center [445, 282] width 16 height 16
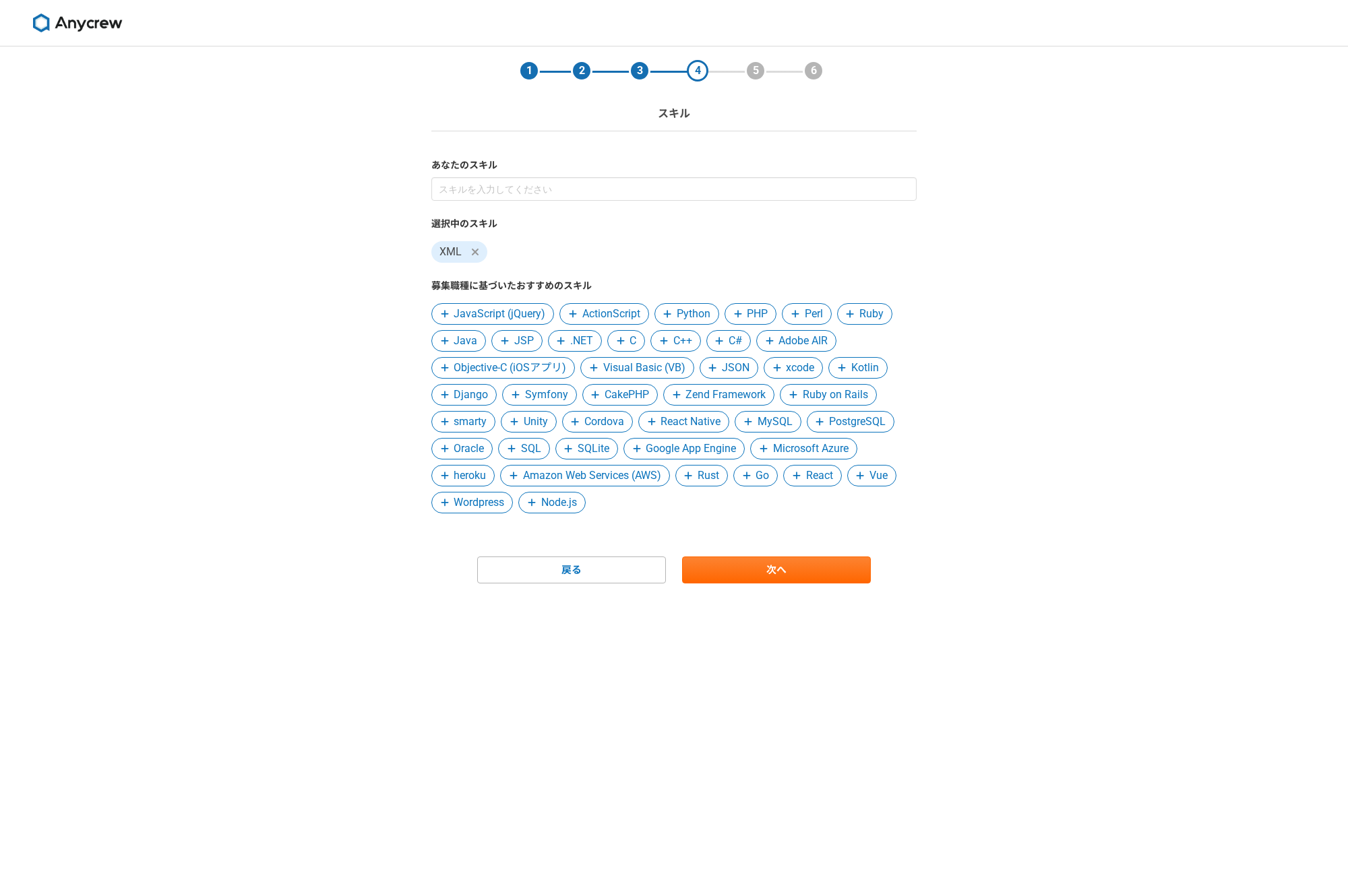
click at [516, 316] on span "JavaScript (jQuery)" at bounding box center [499, 314] width 91 height 16
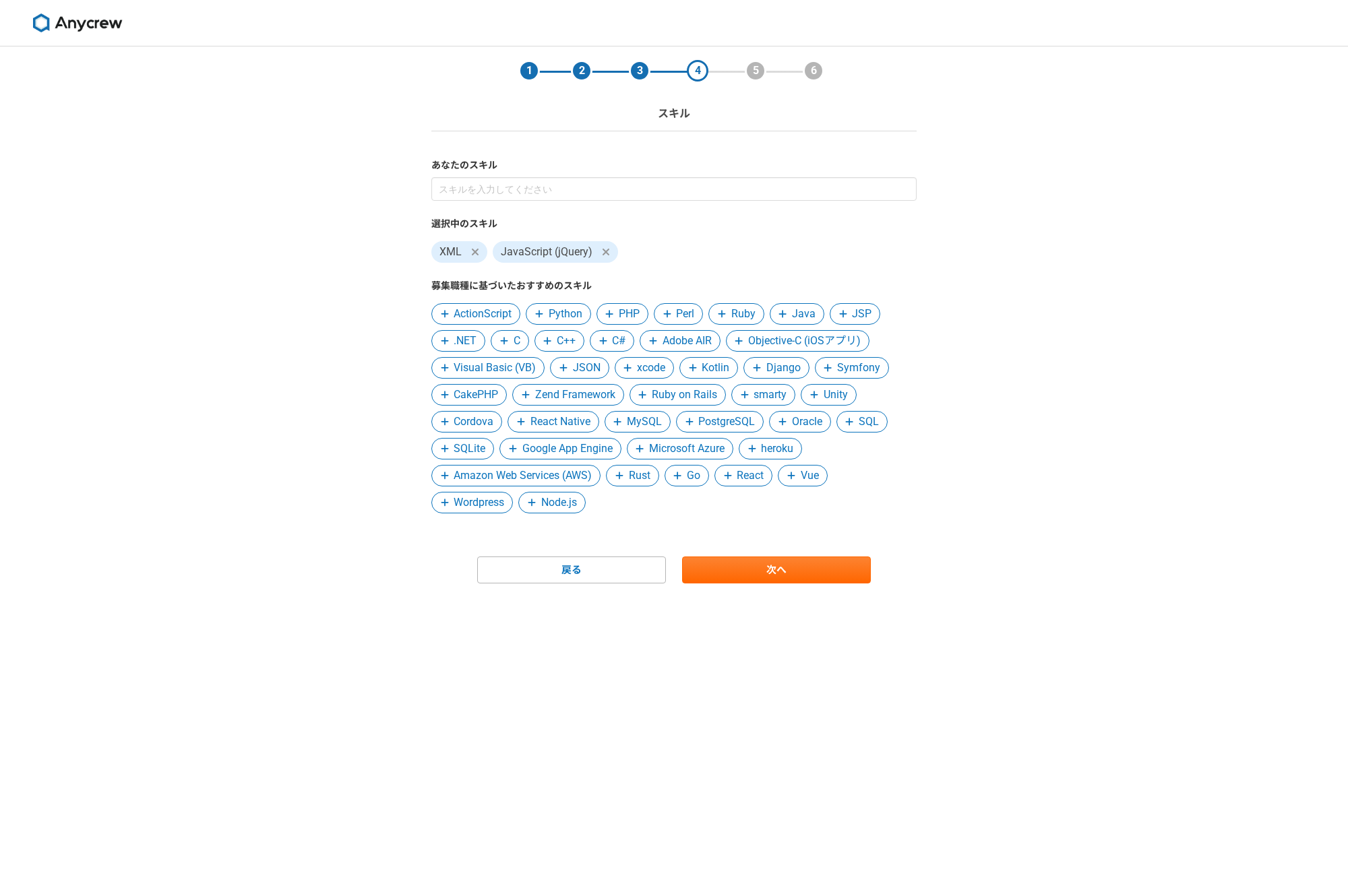
click at [489, 320] on span "ActionScript" at bounding box center [482, 314] width 58 height 16
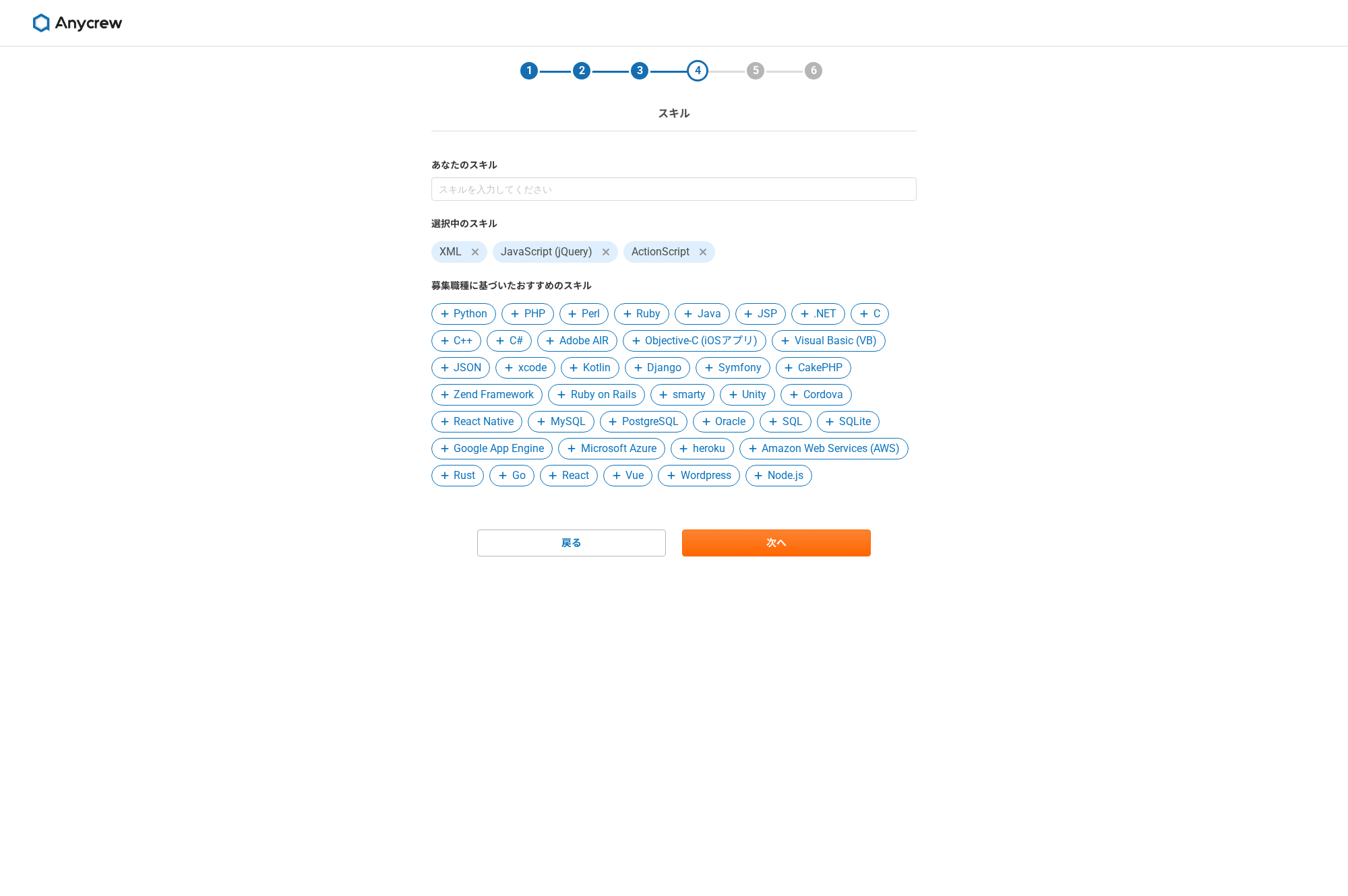
click at [468, 319] on span "Python" at bounding box center [470, 314] width 34 height 16
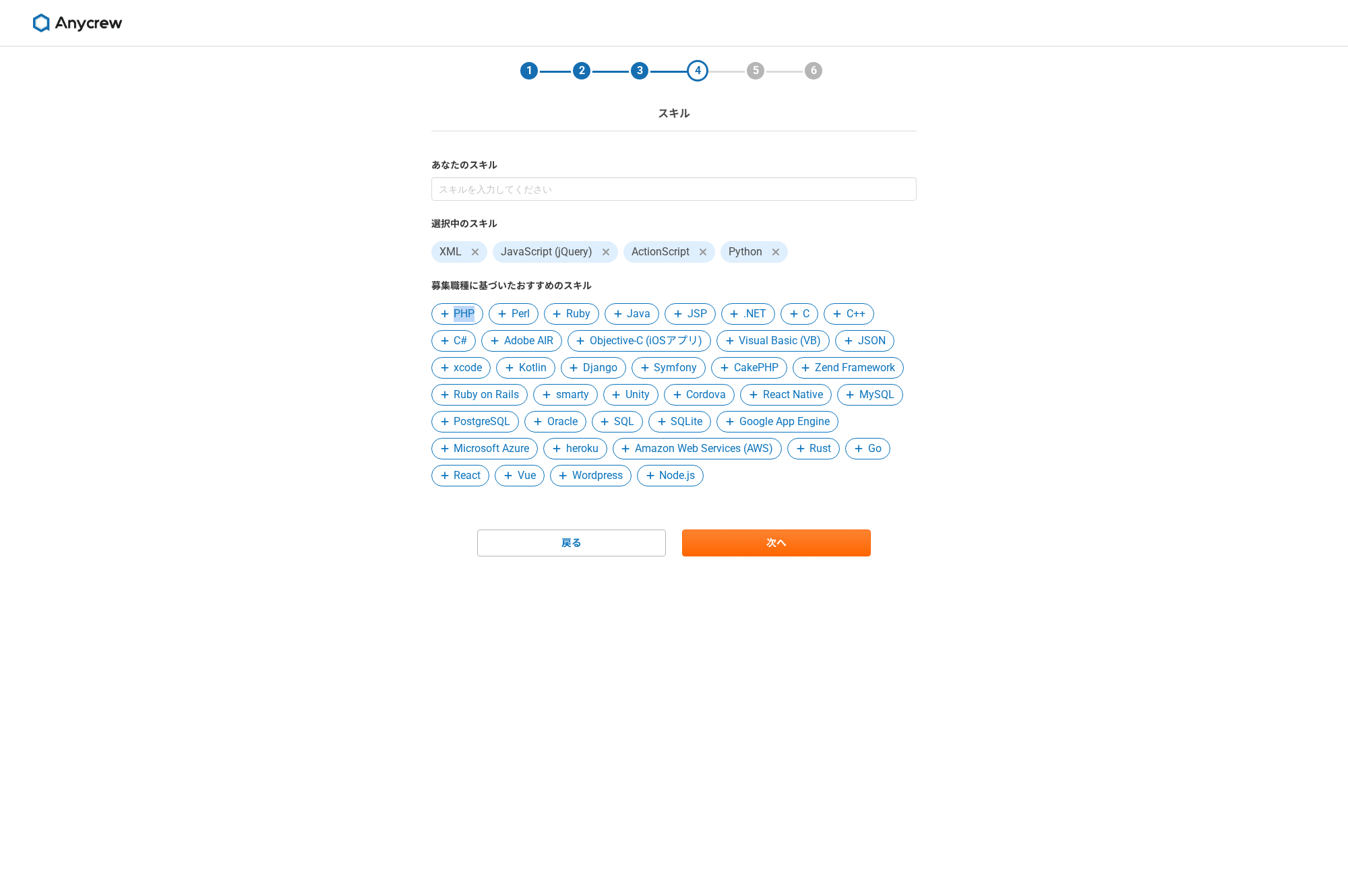
click at [468, 319] on span "PHP" at bounding box center [464, 314] width 21 height 16
click at [468, 319] on span "Perl" at bounding box center [462, 314] width 18 height 16
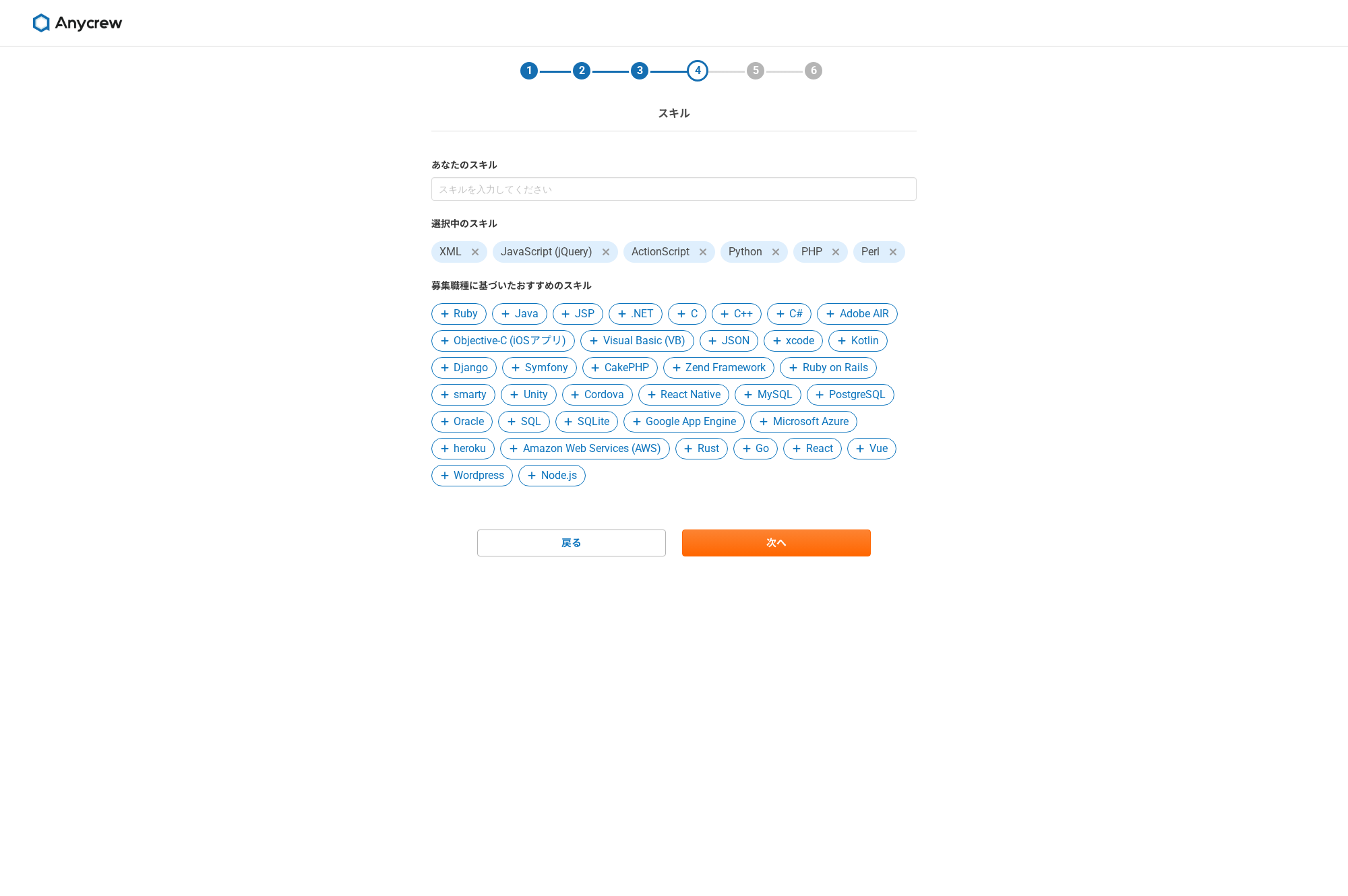
click at [468, 319] on span "Ruby" at bounding box center [465, 314] width 24 height 16
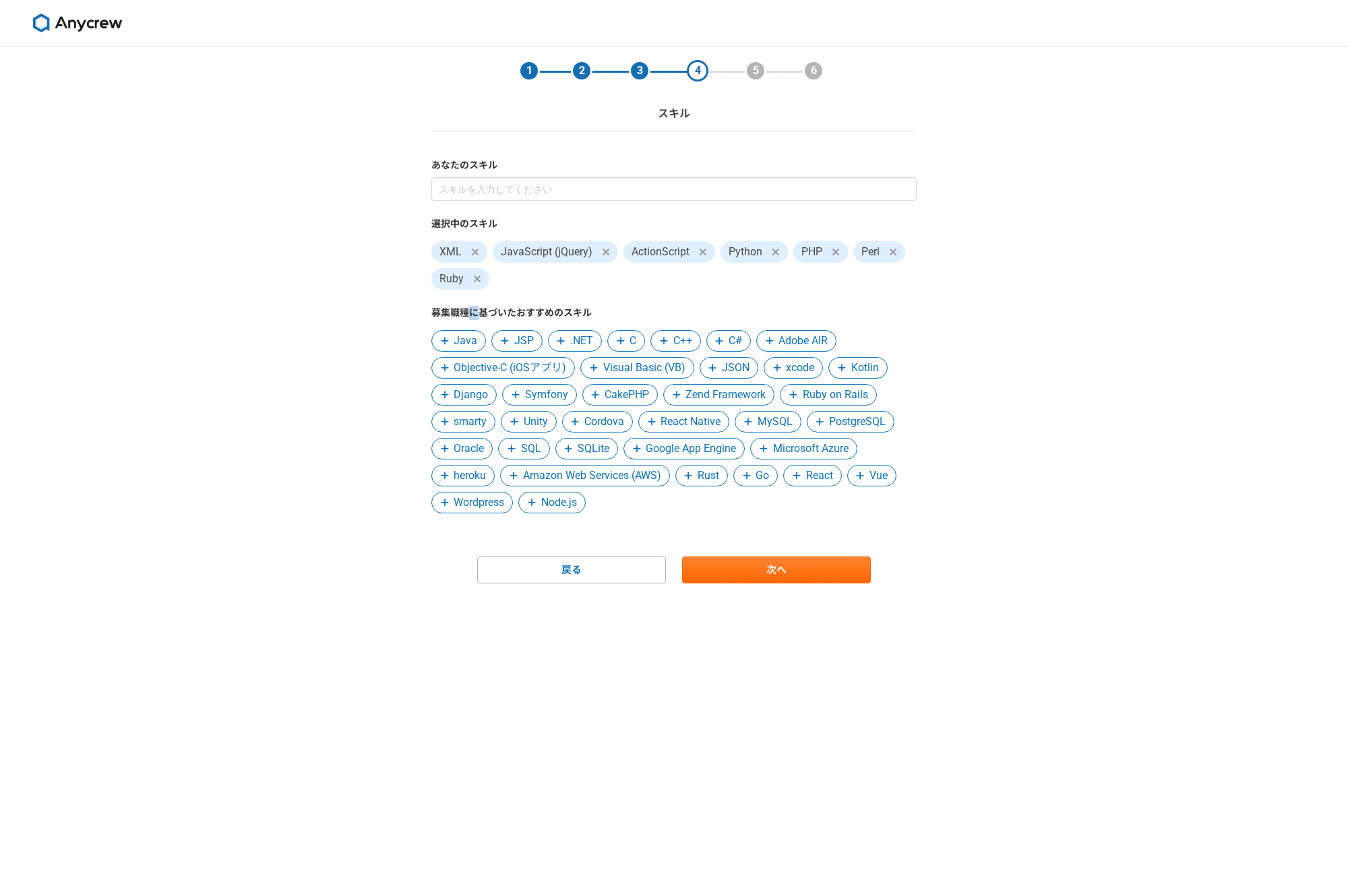
click at [468, 319] on label "募集職種に基づいたおすすめのスキル" at bounding box center [673, 313] width 485 height 14
click at [468, 334] on span "Java" at bounding box center [465, 340] width 23 height 16
click at [519, 344] on span ".NET" at bounding box center [521, 340] width 23 height 16
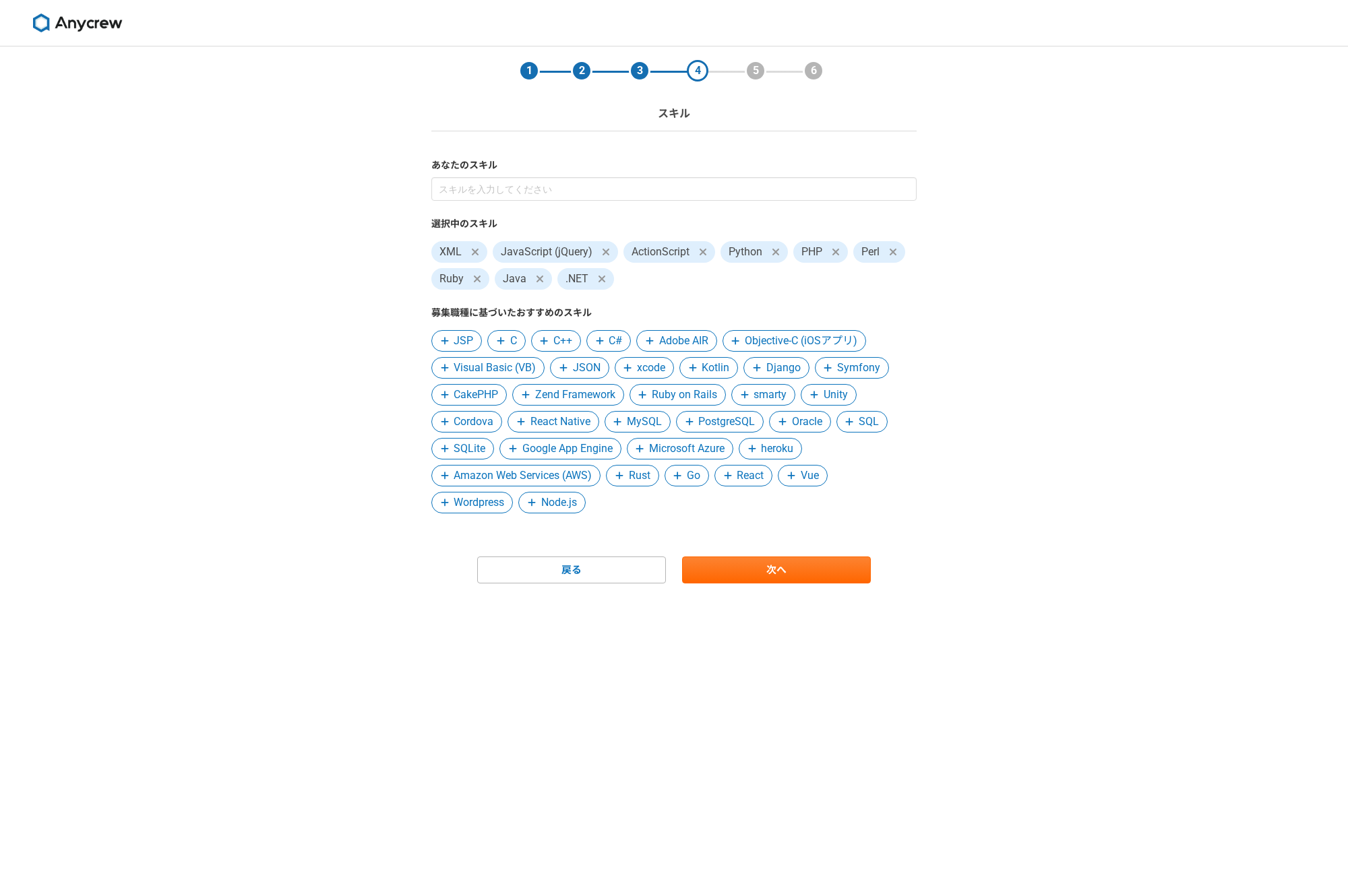
click at [509, 341] on span at bounding box center [501, 340] width 16 height 16
click at [509, 343] on span at bounding box center [501, 340] width 16 height 16
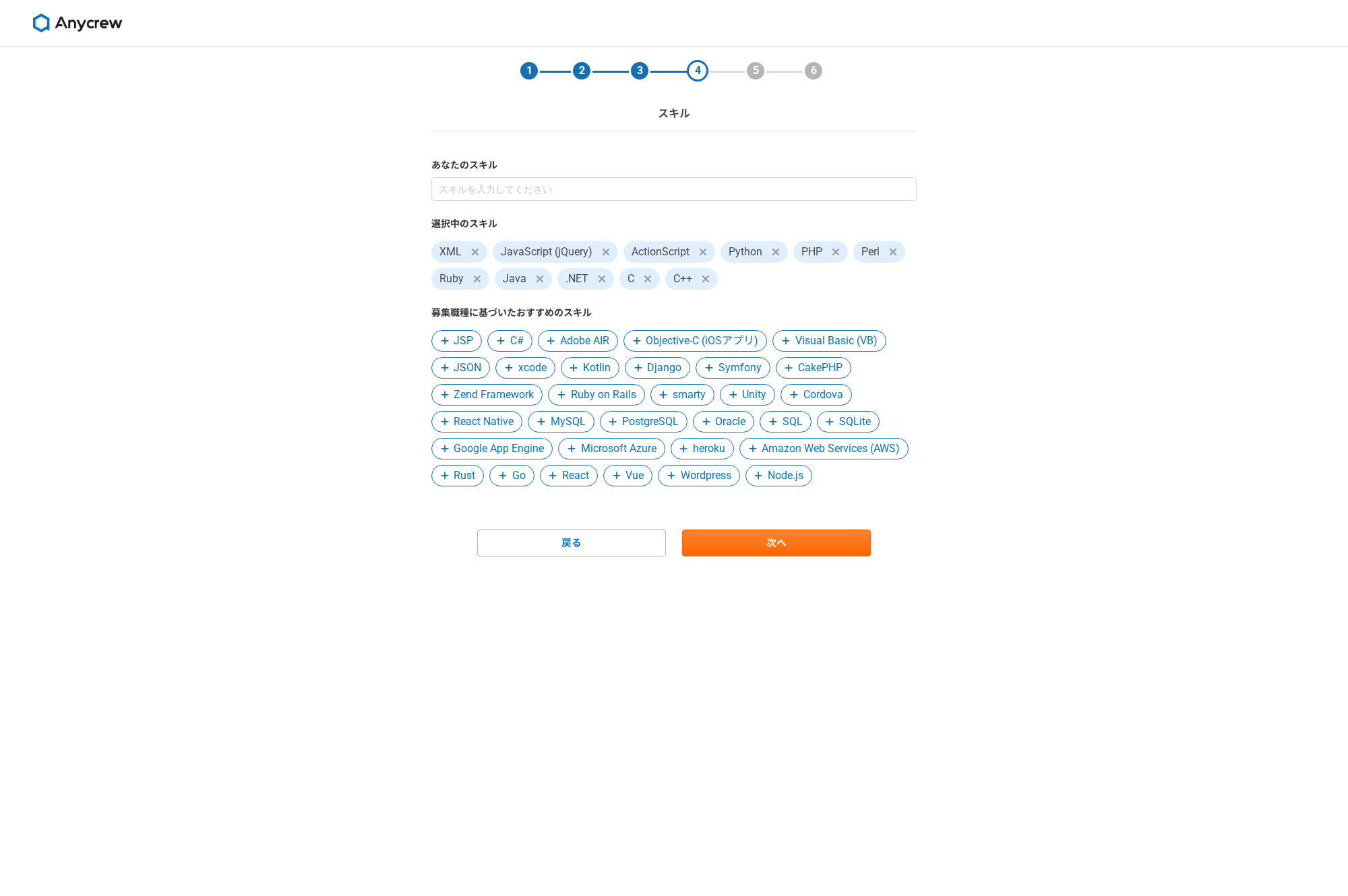
click at [518, 341] on span "C#" at bounding box center [517, 340] width 14 height 16
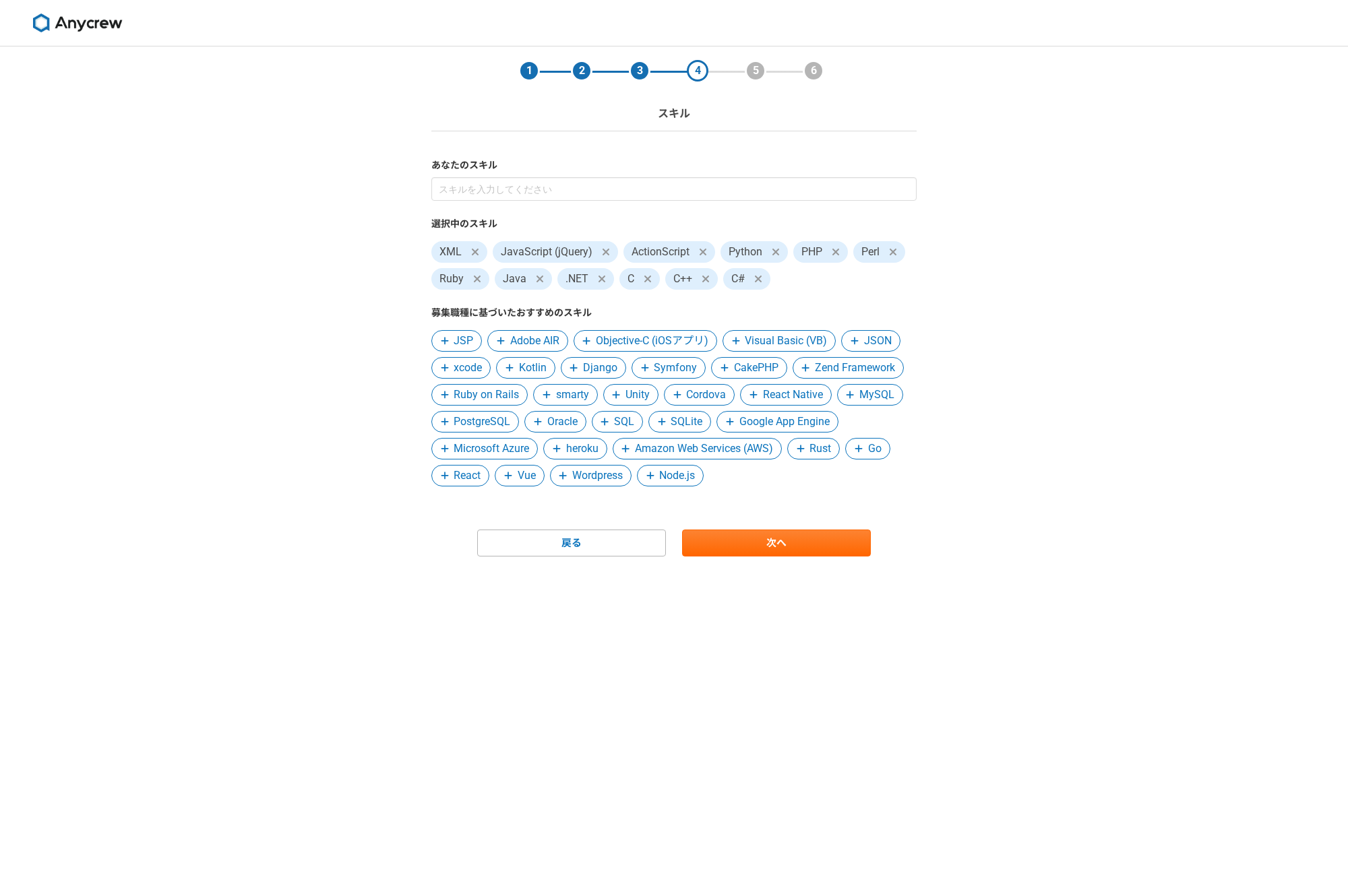
click at [522, 342] on span "Adobe AIR" at bounding box center [534, 340] width 49 height 16
click at [836, 341] on icon at bounding box center [833, 340] width 8 height 9
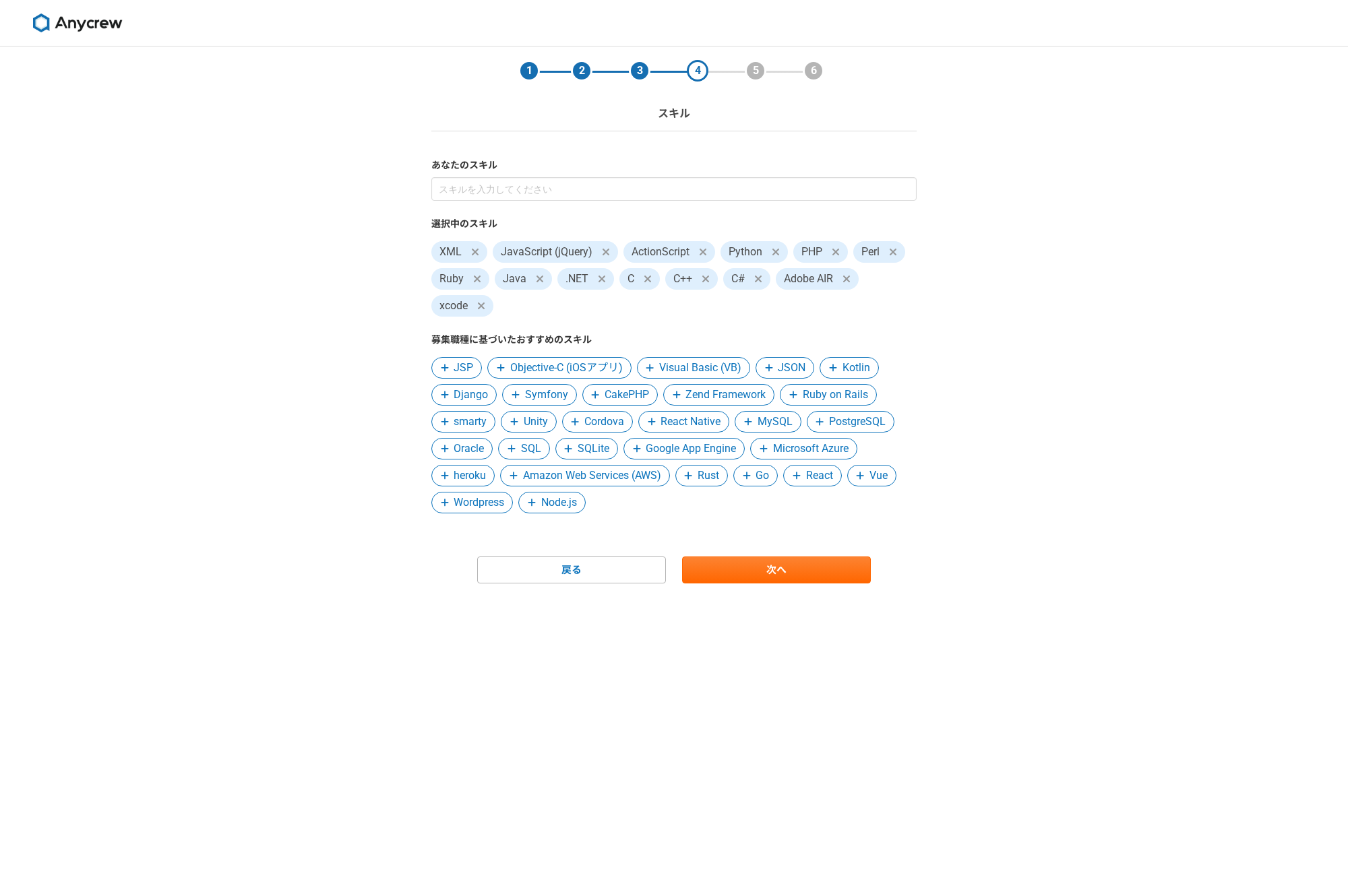
click at [852, 370] on span "Kotlin" at bounding box center [856, 368] width 28 height 16
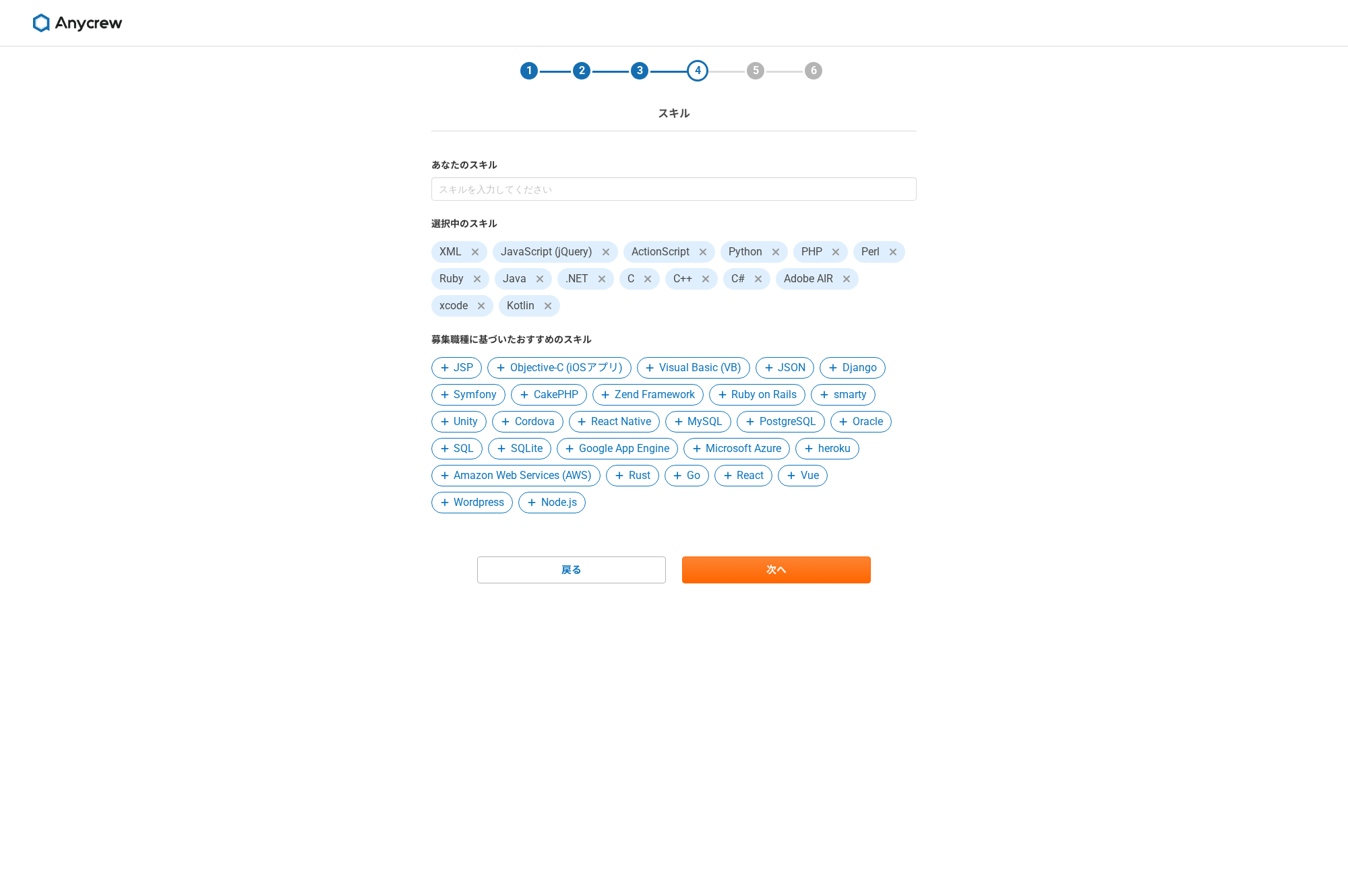
click at [671, 397] on span "Zend Framework" at bounding box center [654, 395] width 80 height 16
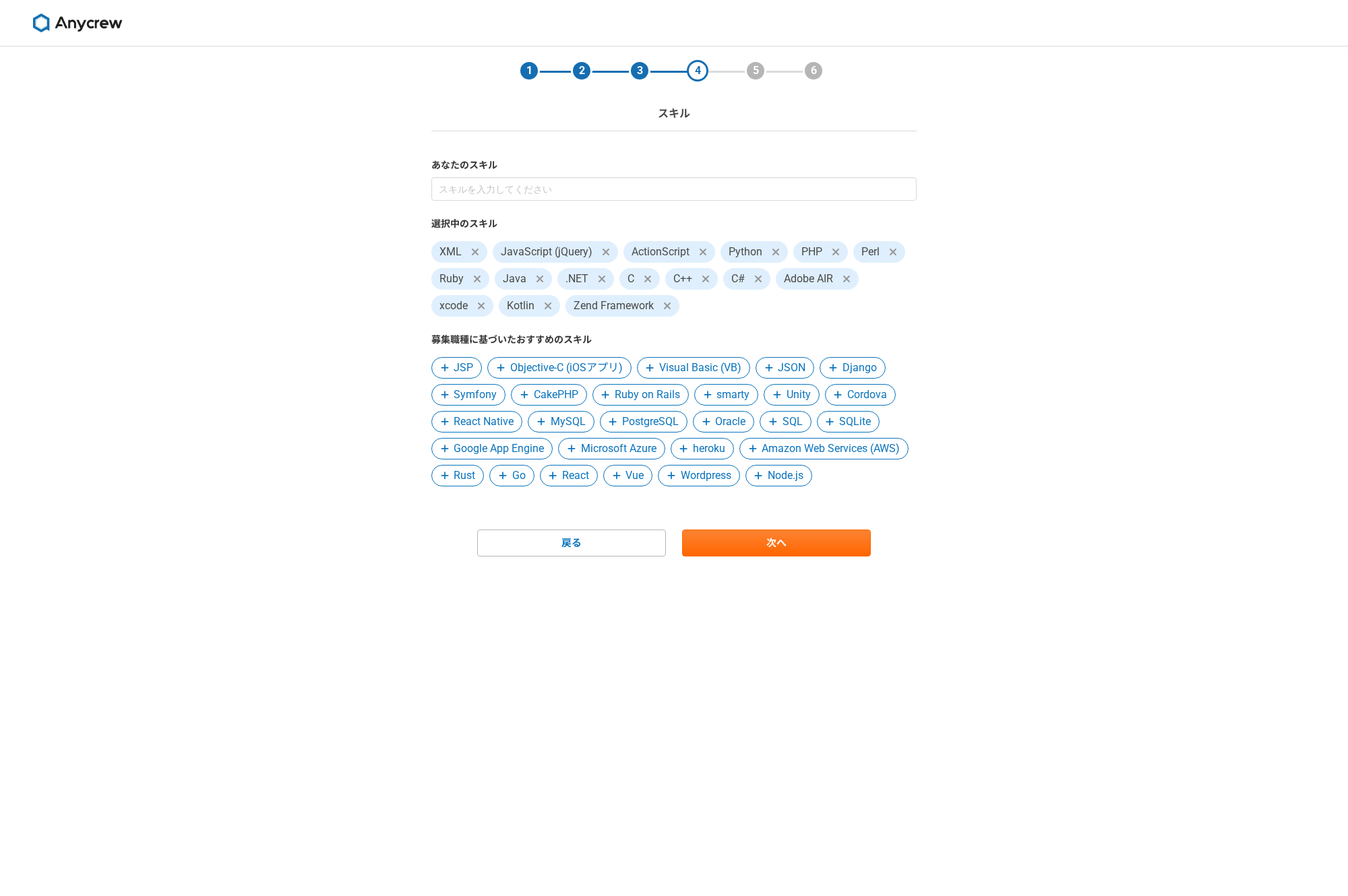
click at [739, 397] on span "smarty" at bounding box center [733, 395] width 33 height 16
click at [572, 426] on span "MySQL" at bounding box center [568, 421] width 35 height 16
click at [572, 426] on span "PostgreSQL" at bounding box center [579, 421] width 57 height 16
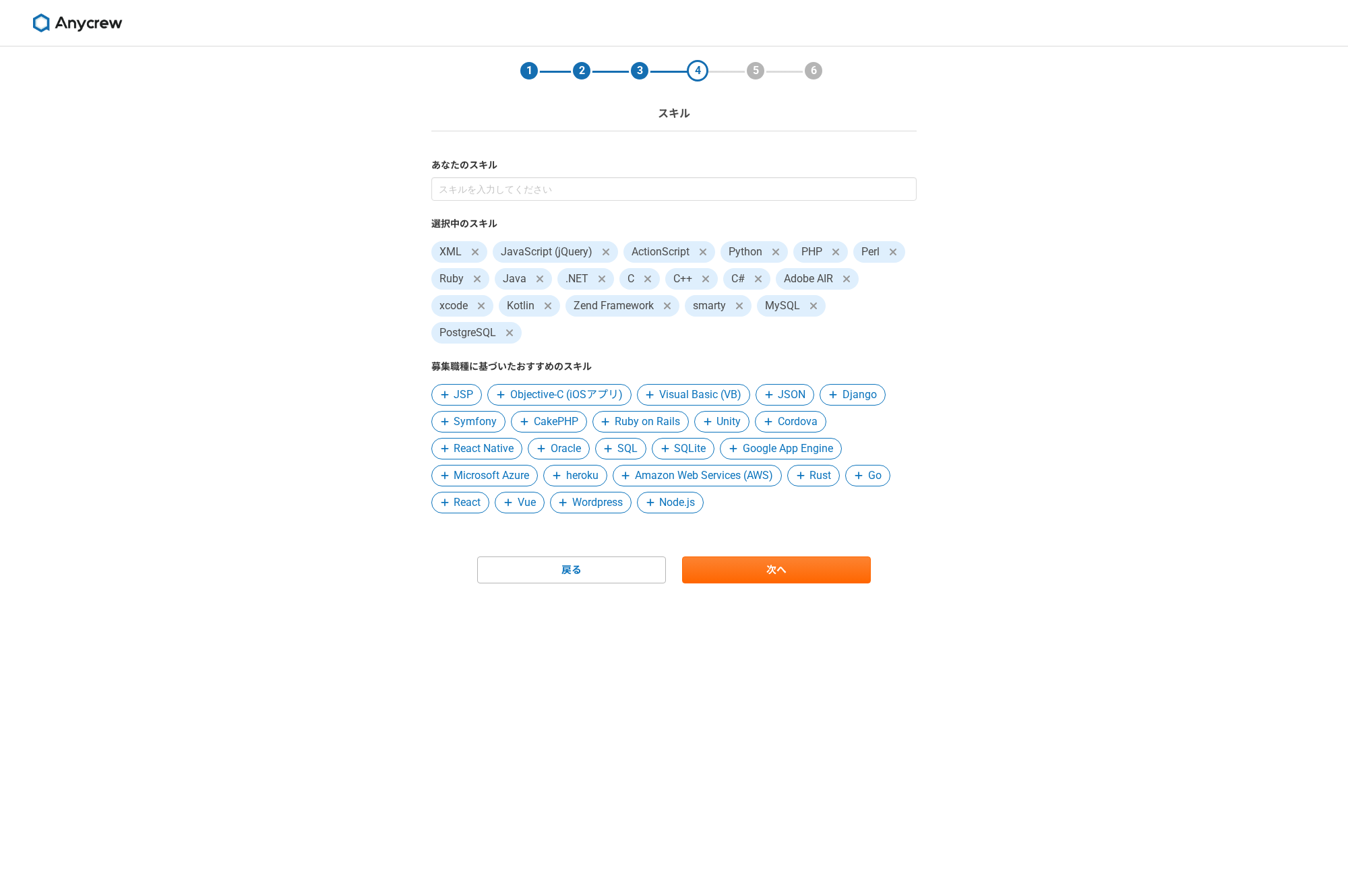
click at [823, 477] on span "Rust" at bounding box center [820, 476] width 22 height 16
click at [821, 477] on span "Go" at bounding box center [816, 476] width 14 height 16
click at [872, 476] on span at bounding box center [864, 476] width 16 height 16
drag, startPoint x: 551, startPoint y: 503, endPoint x: 571, endPoint y: 502, distance: 20.0
click at [552, 503] on span "Node.js" at bounding box center [559, 502] width 35 height 16
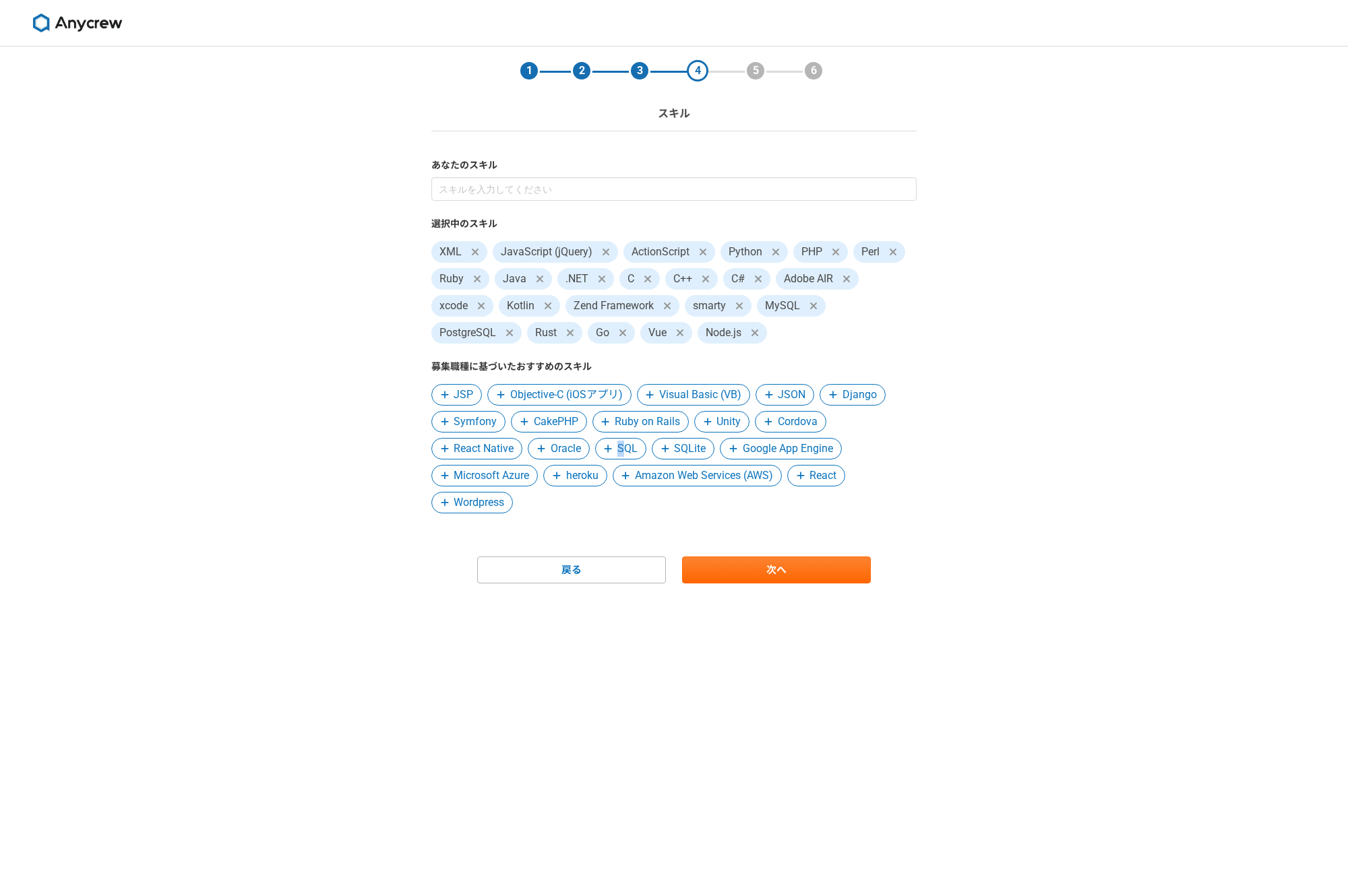
click at [622, 445] on span "SQL" at bounding box center [627, 448] width 20 height 16
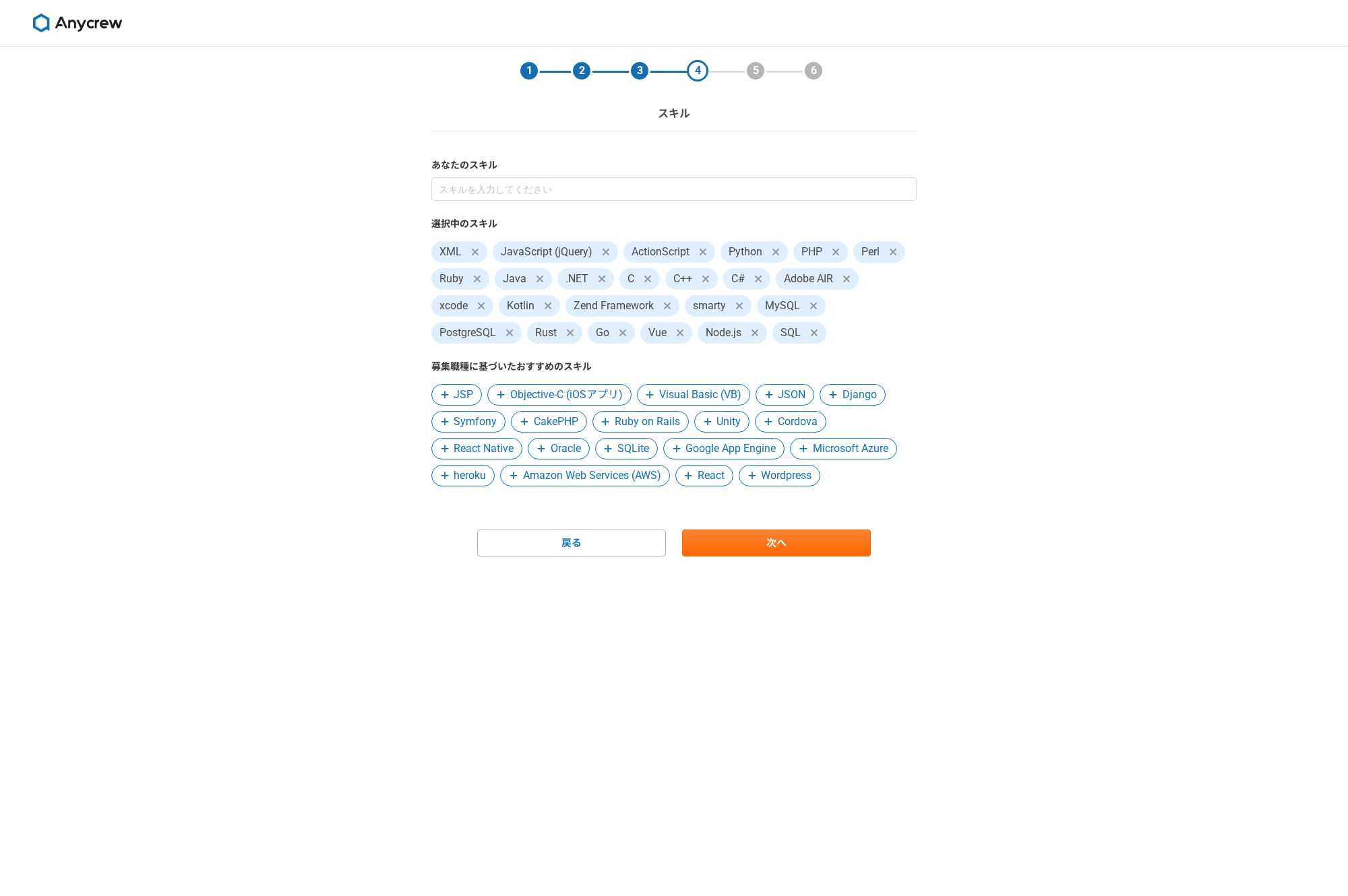
click at [818, 333] on icon at bounding box center [814, 333] width 8 height 11
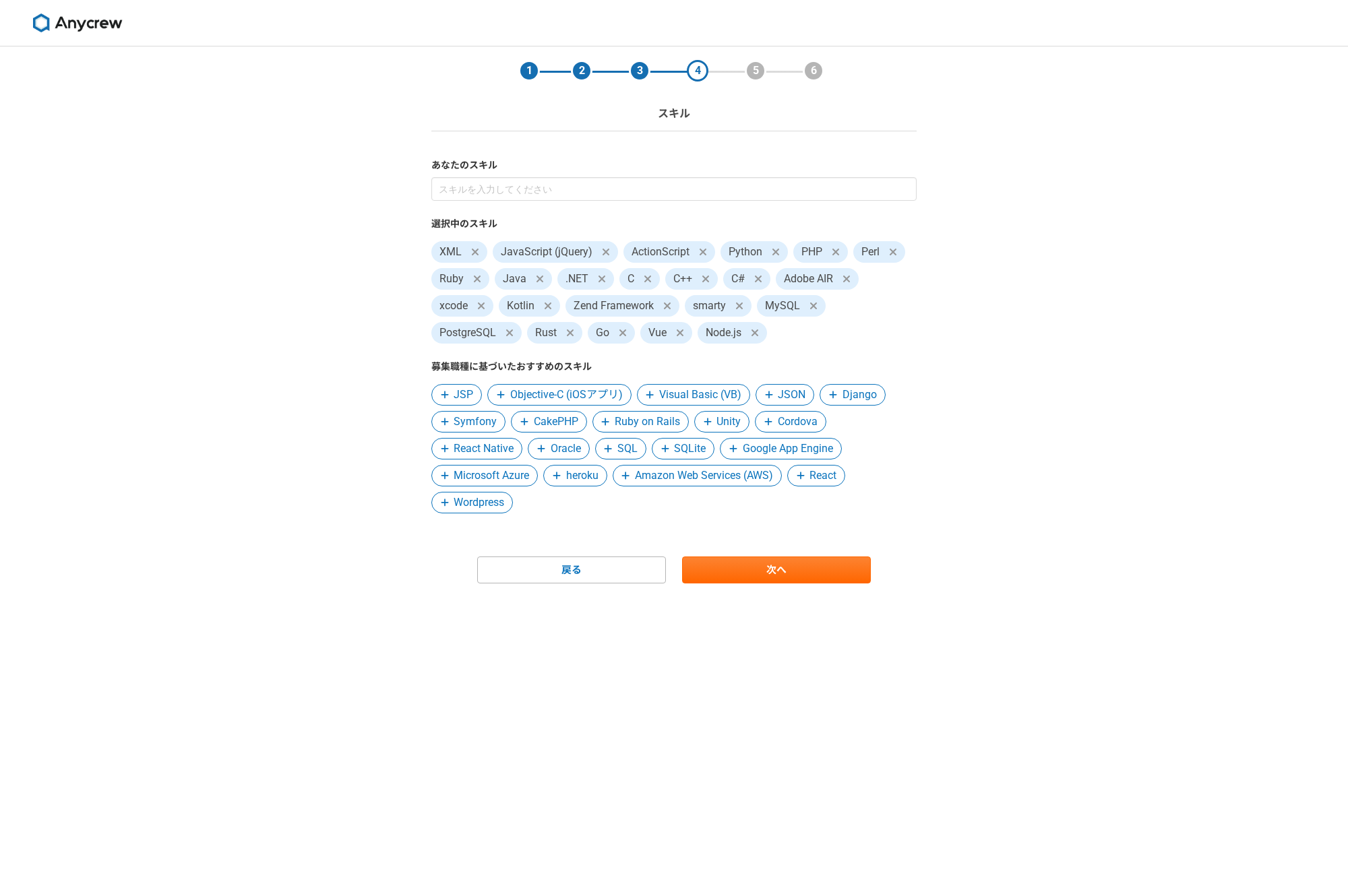
click at [610, 447] on icon at bounding box center [608, 449] width 8 height 8
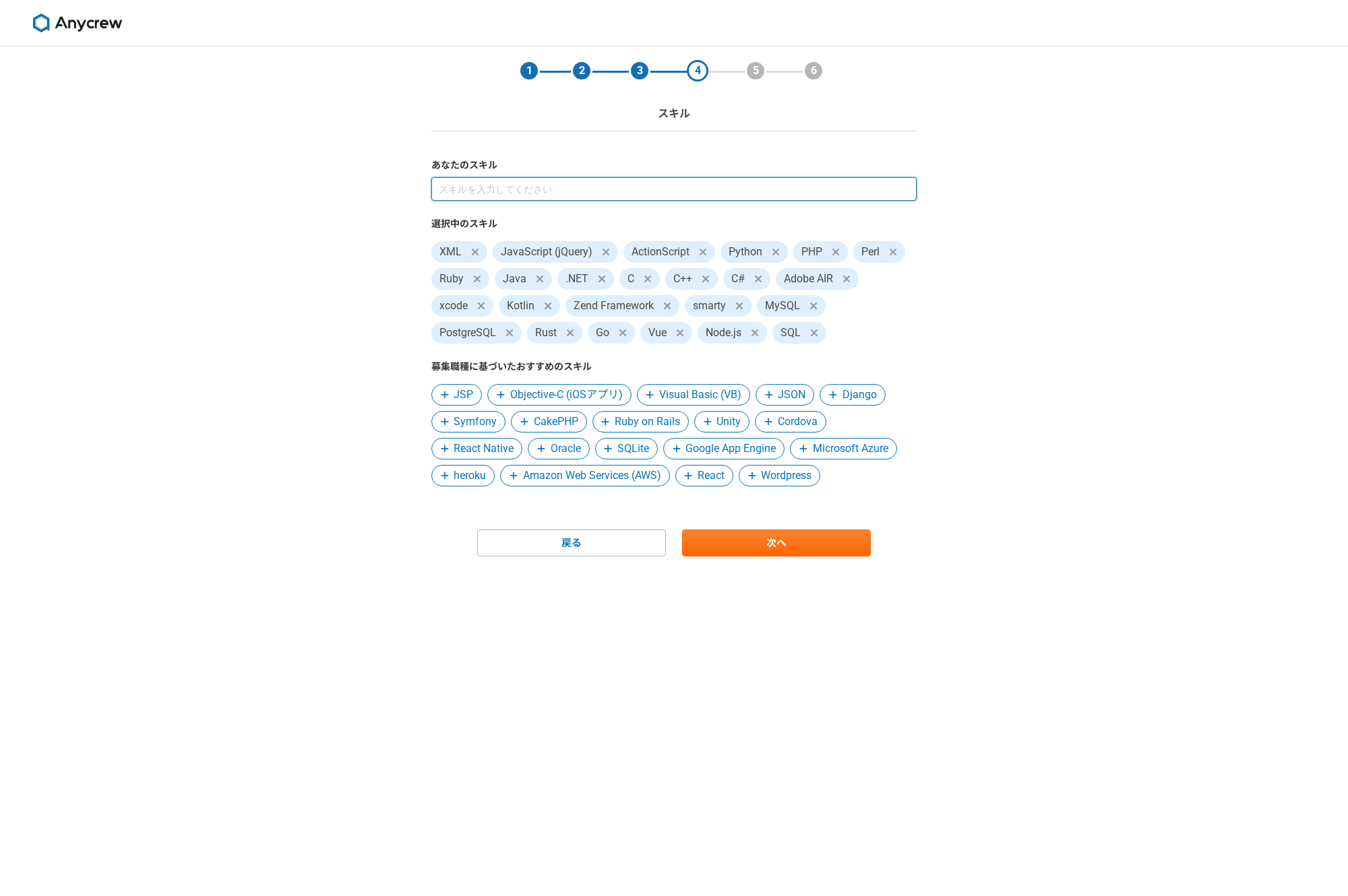
click at [519, 196] on input at bounding box center [673, 189] width 485 height 23
type input "Svelte"
click at [479, 190] on input at bounding box center [673, 189] width 485 height 23
type input "S"
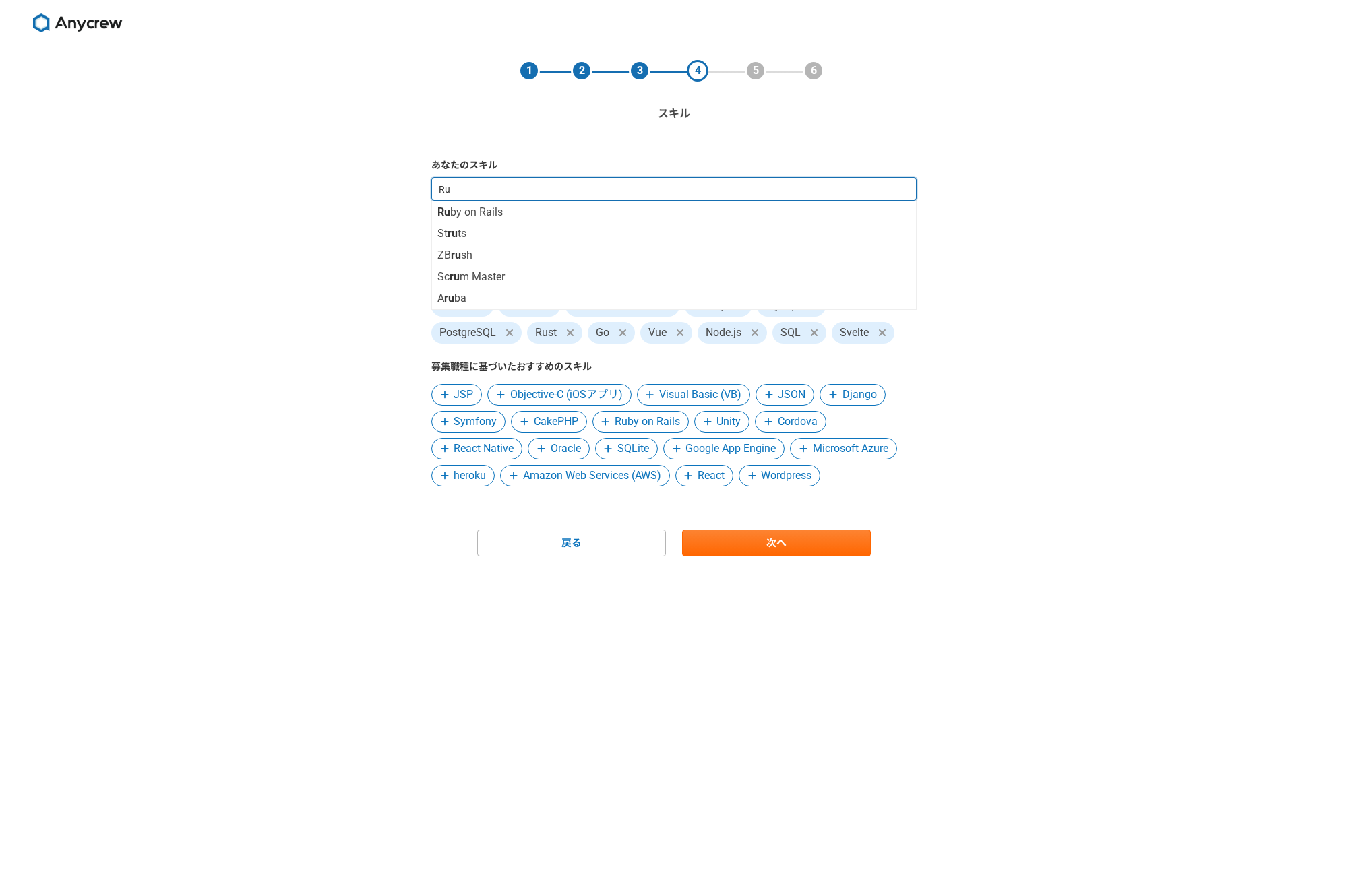
type input "R"
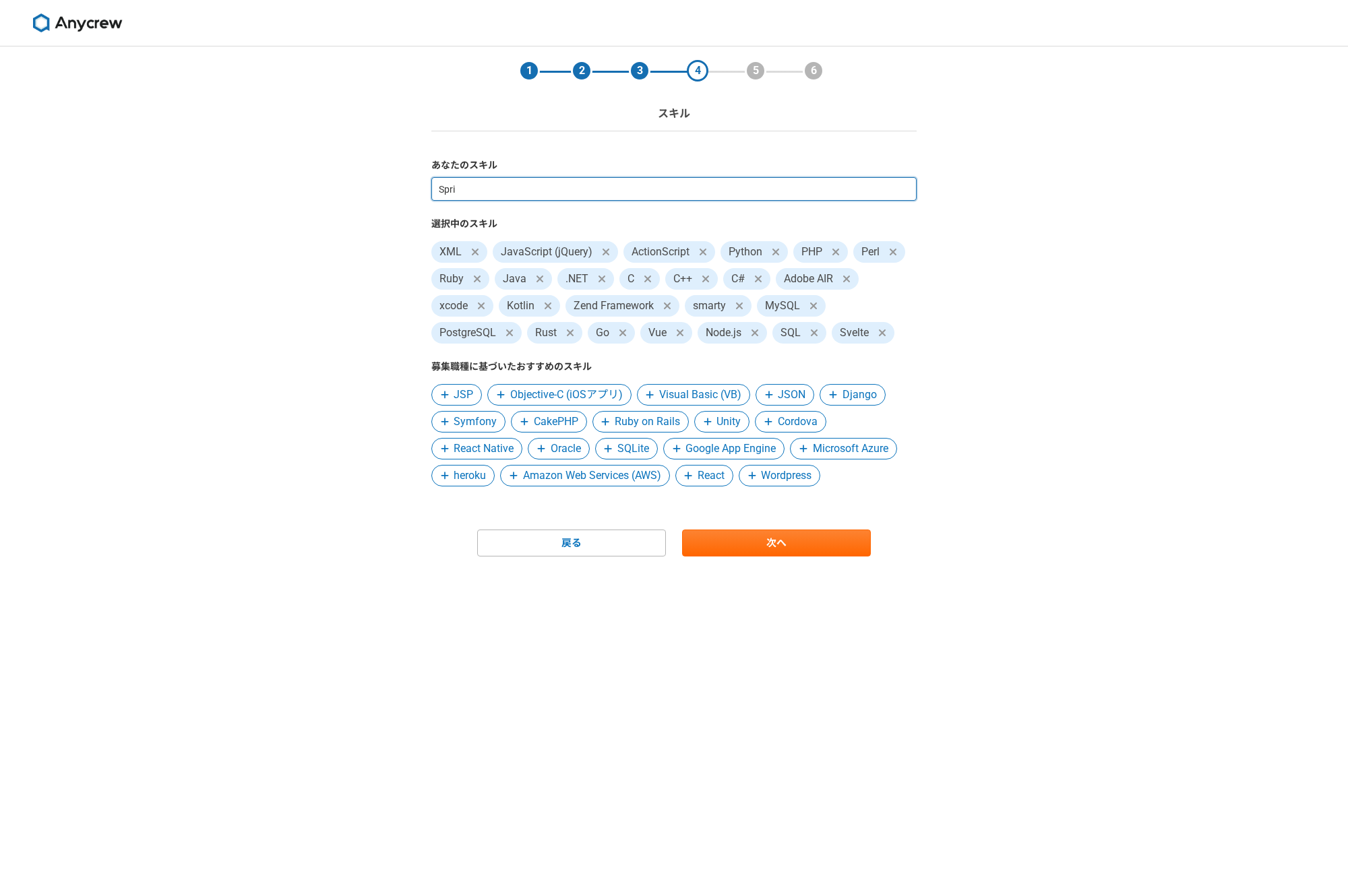
type input "Sprin"
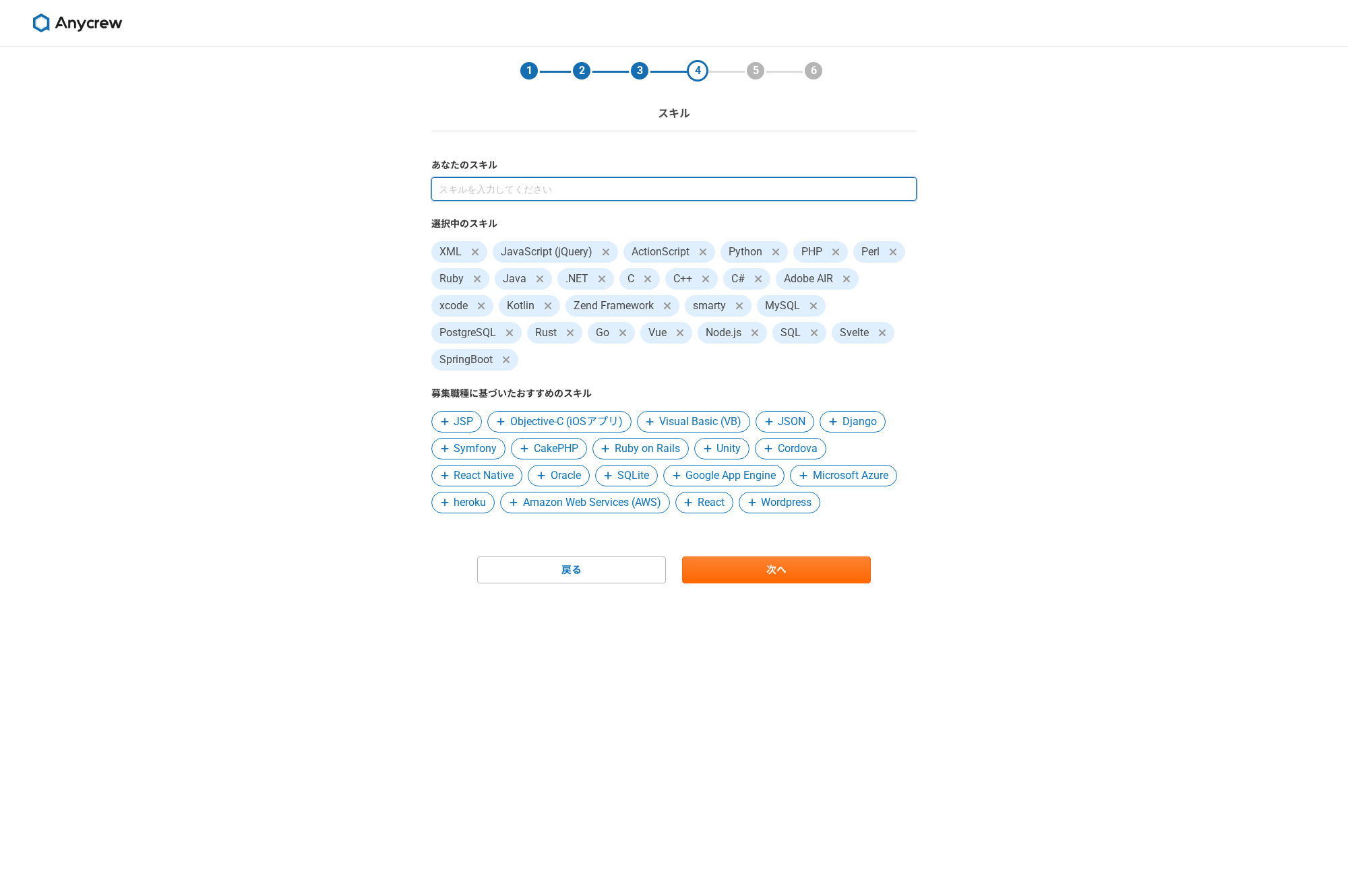
click at [487, 194] on input at bounding box center [673, 189] width 485 height 23
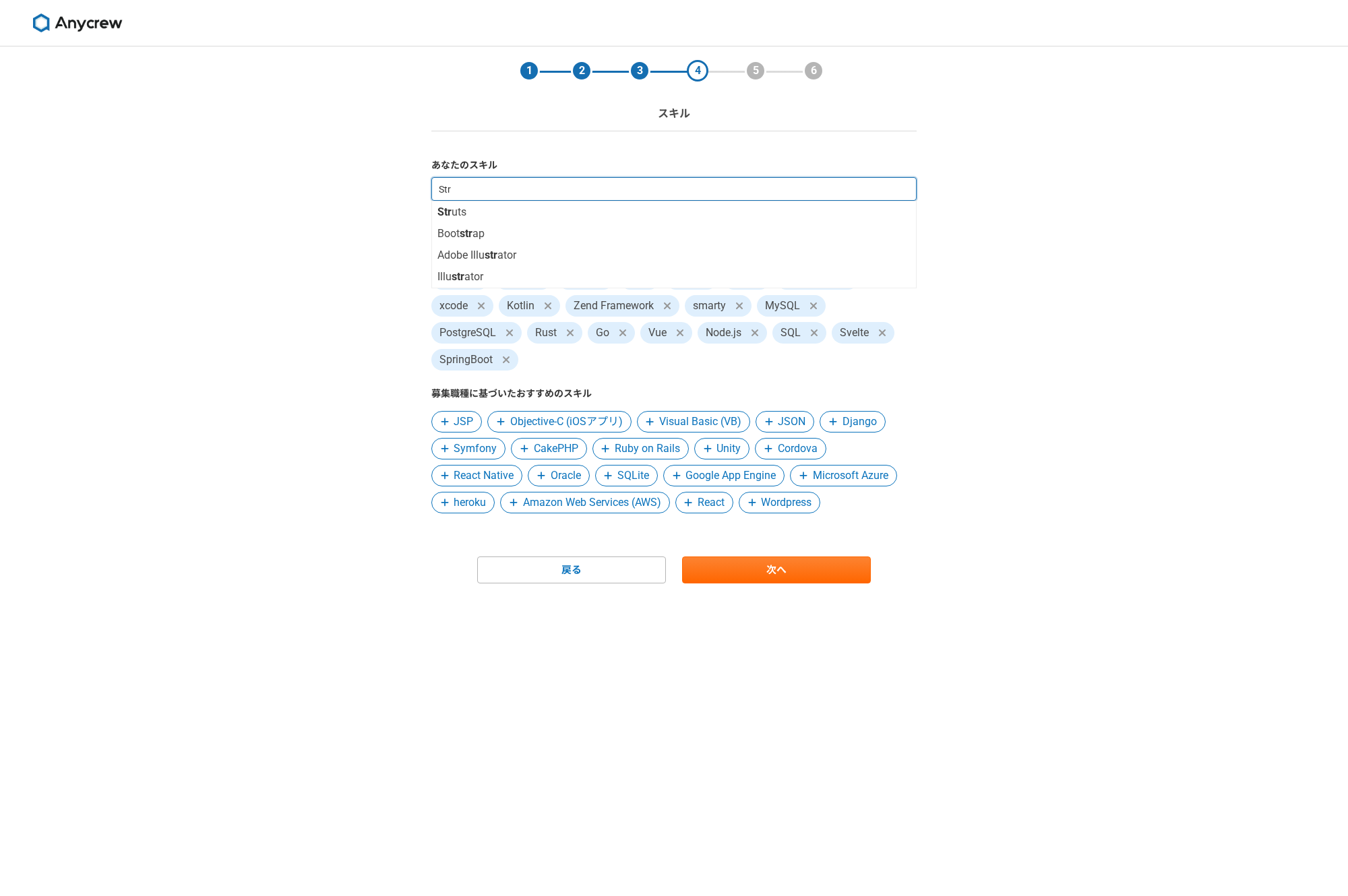
type input "St"
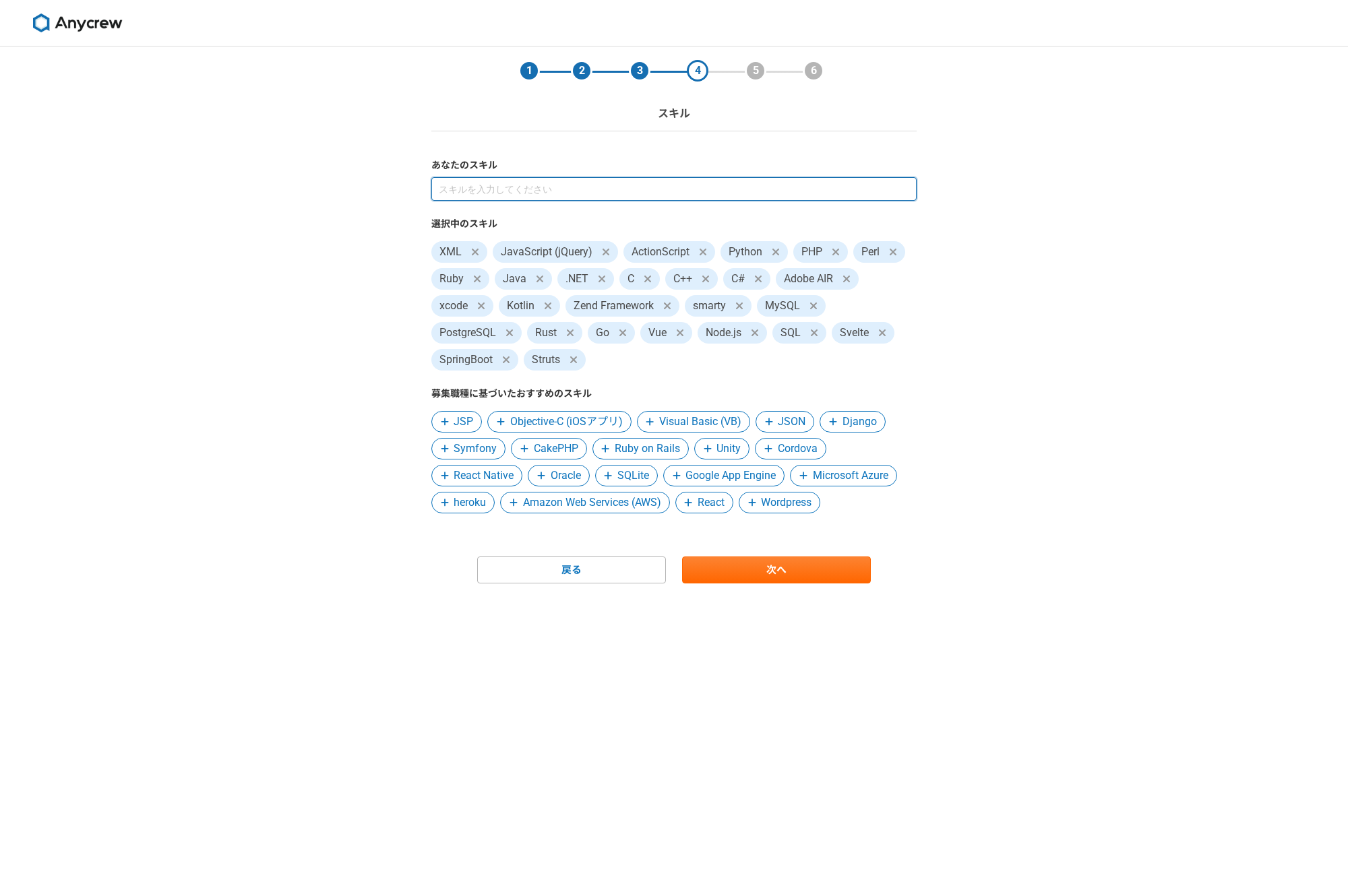
click at [469, 184] on input at bounding box center [673, 189] width 485 height 23
type input "A"
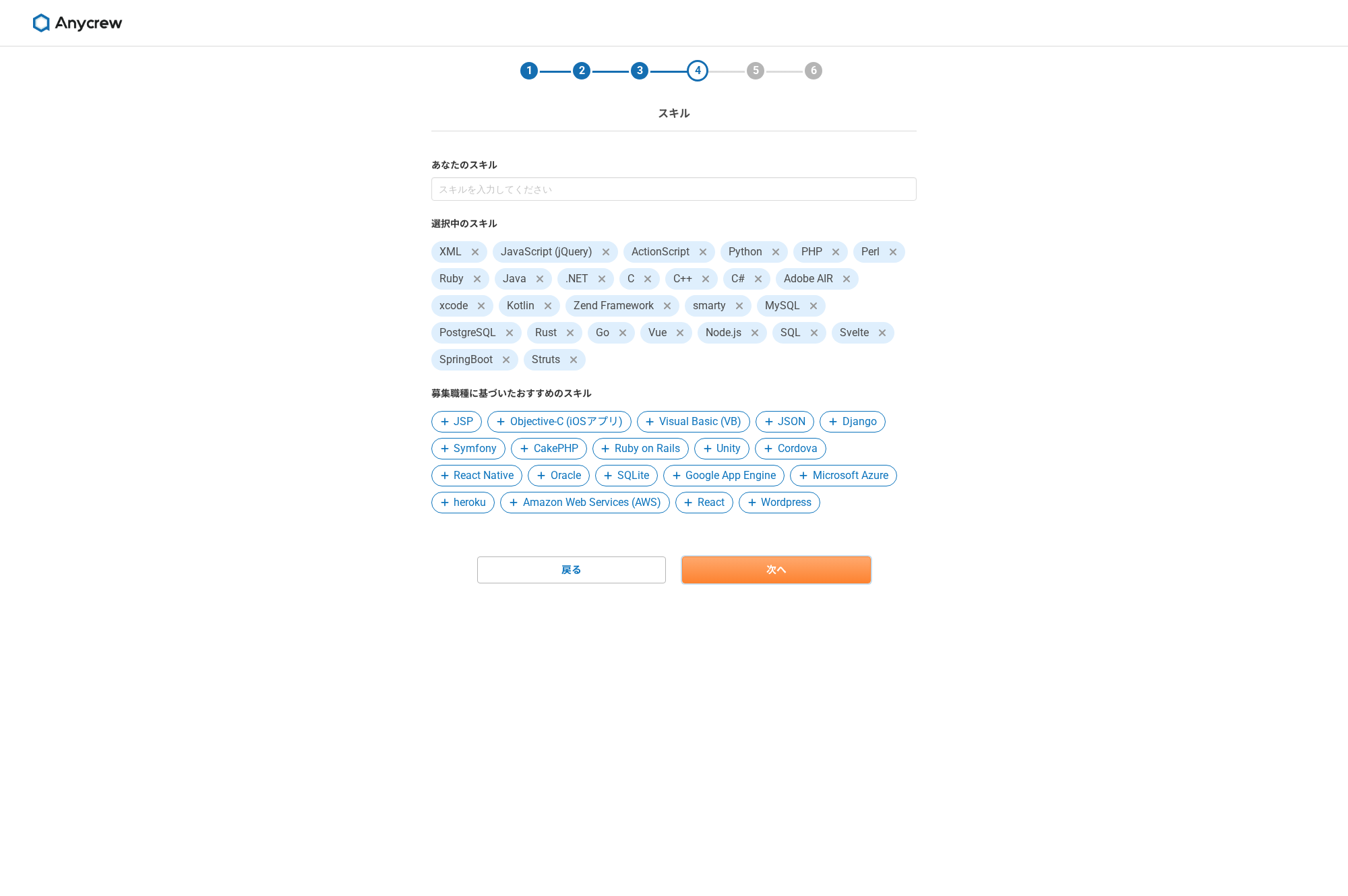
click at [769, 566] on link "次へ" at bounding box center [776, 569] width 189 height 27
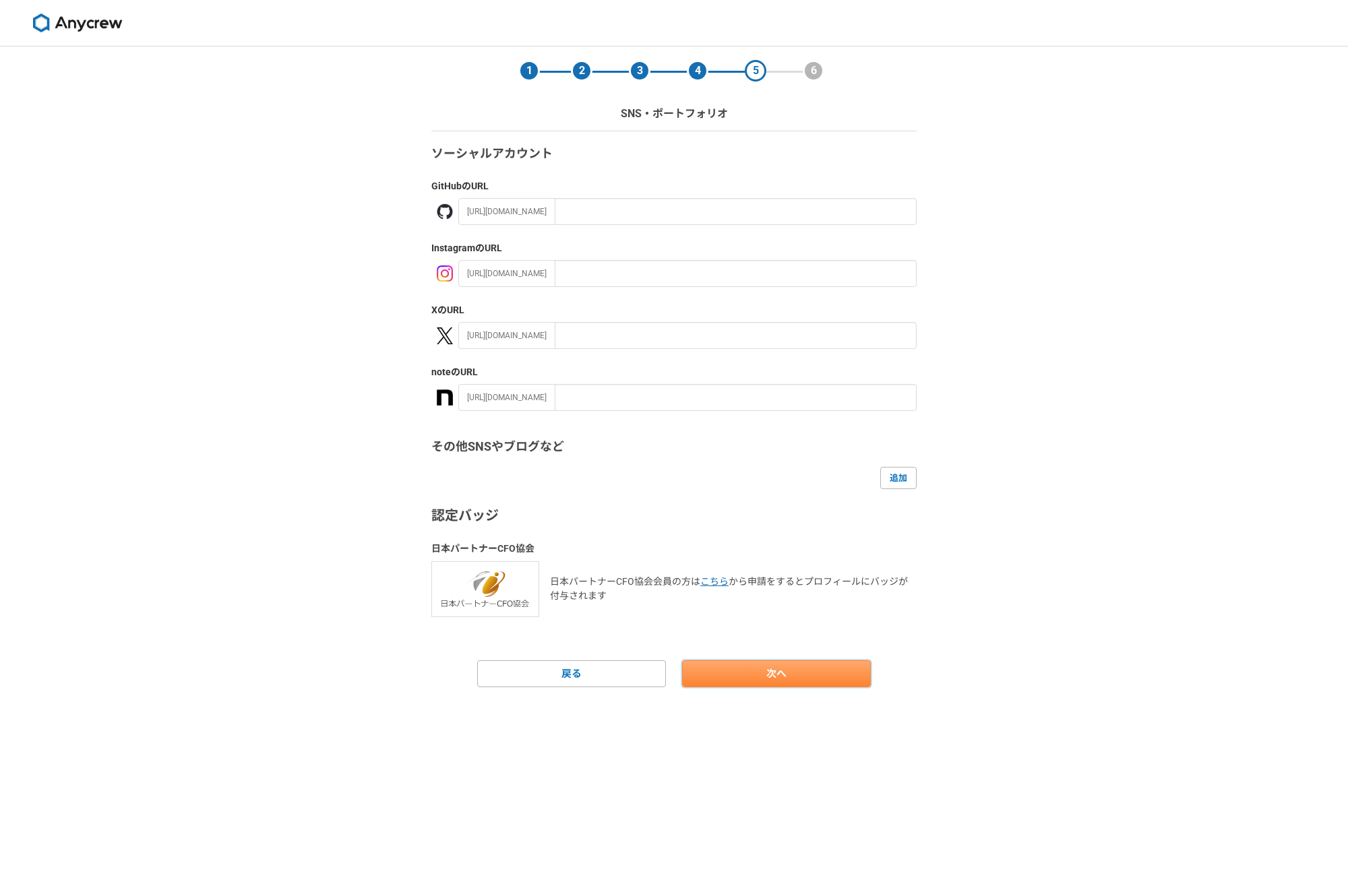
click at [792, 670] on link "次へ" at bounding box center [776, 673] width 189 height 27
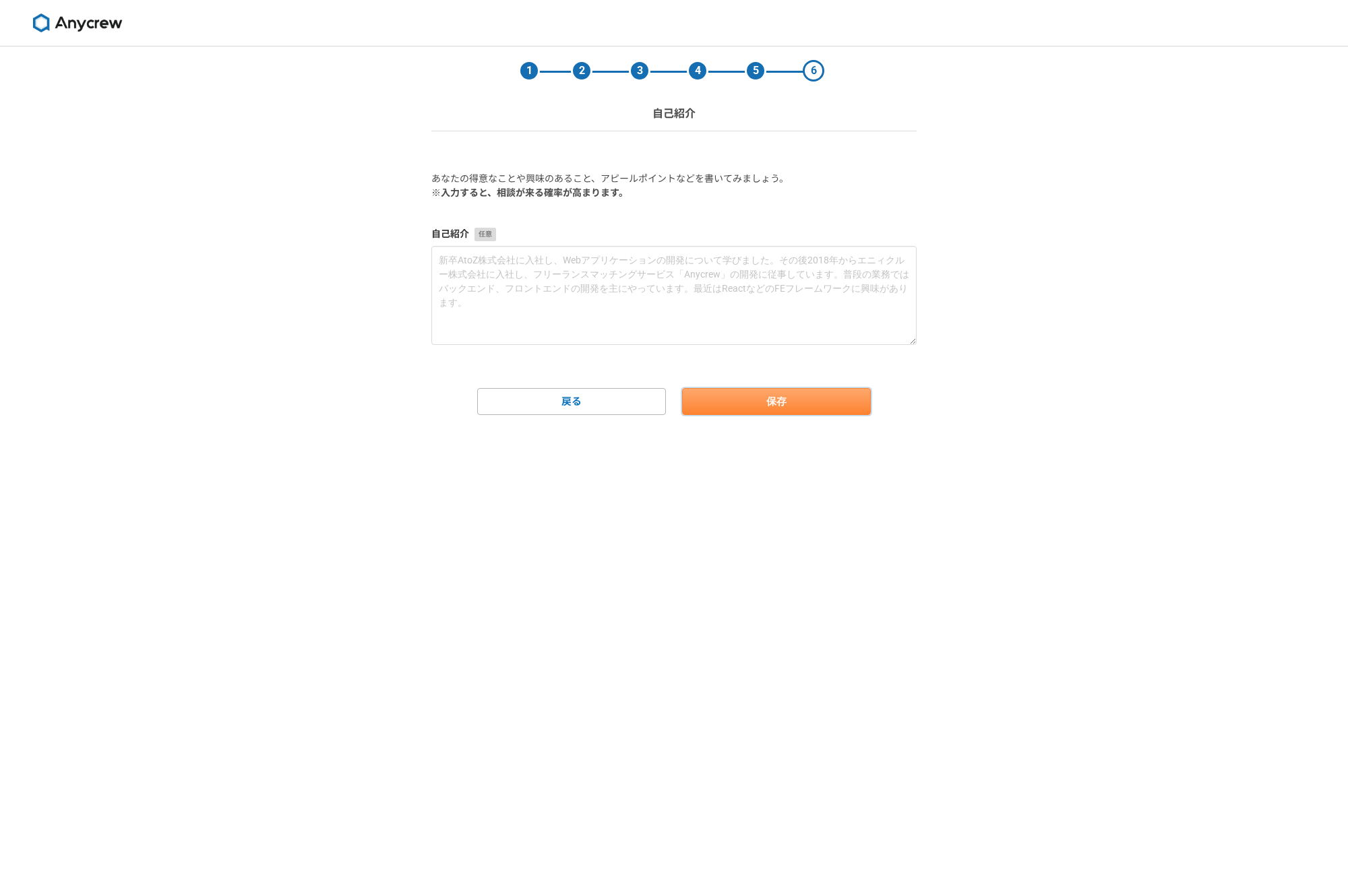
click at [816, 401] on button "保存" at bounding box center [776, 401] width 189 height 27
